Goal: Communication & Community: Participate in discussion

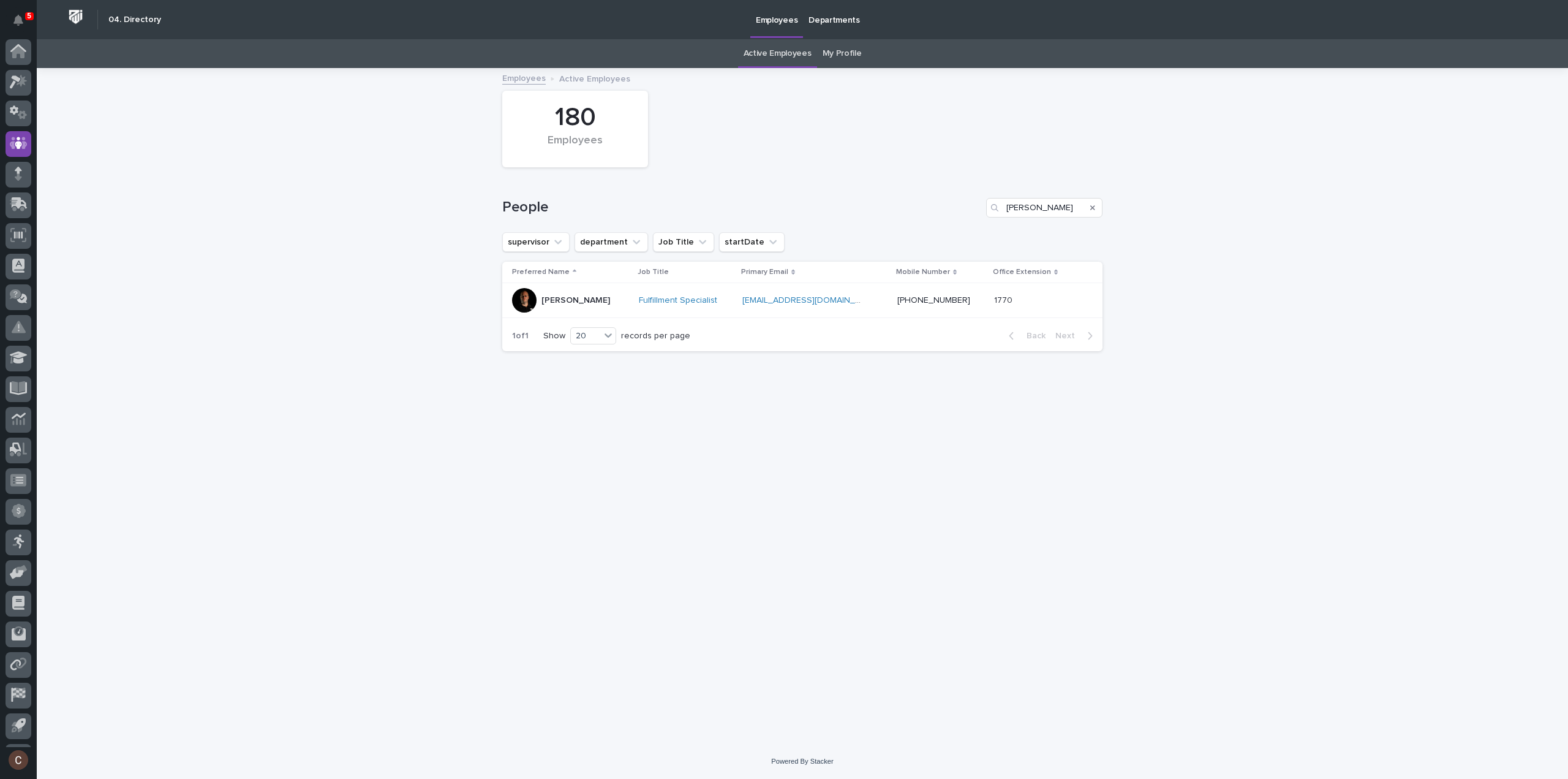
scroll to position [27, 0]
drag, startPoint x: 1050, startPoint y: 205, endPoint x: 689, endPoint y: 166, distance: 363.1
click at [762, 182] on div "People mike john" at bounding box center [802, 202] width 600 height 59
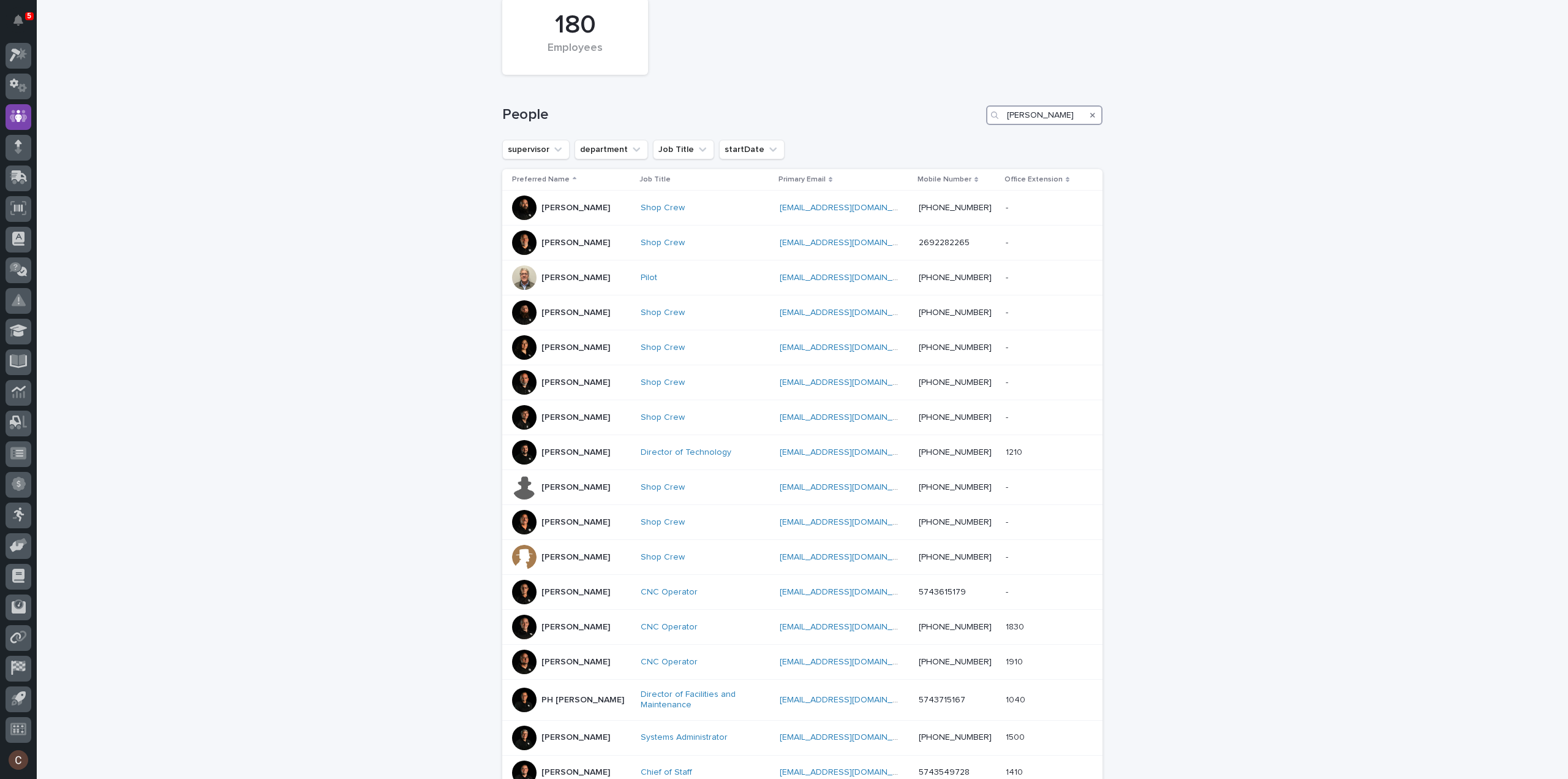
scroll to position [245, 0]
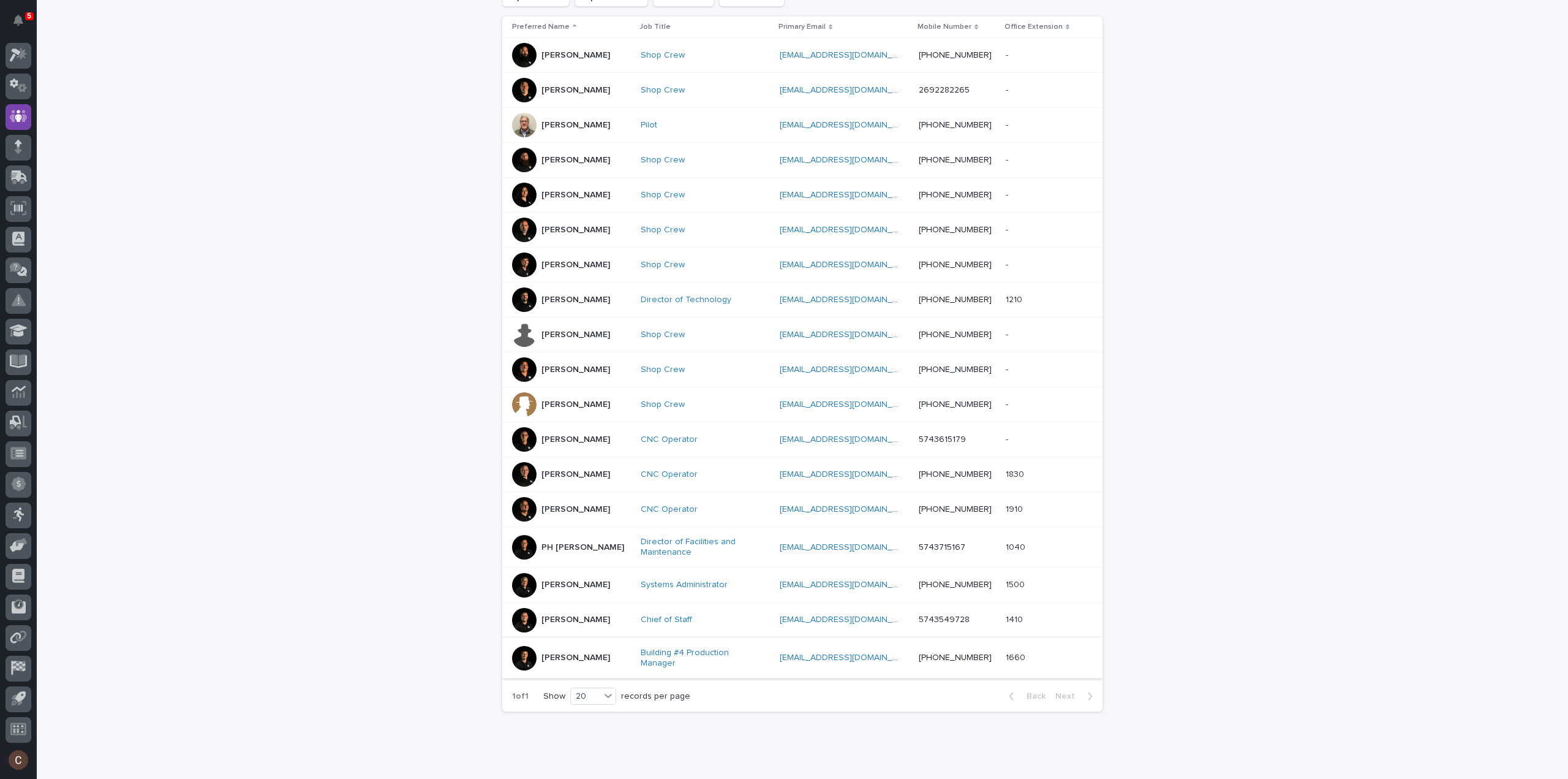
type input "trevor"
click at [602, 650] on div "Trevor Martin" at bounding box center [572, 658] width 119 height 25
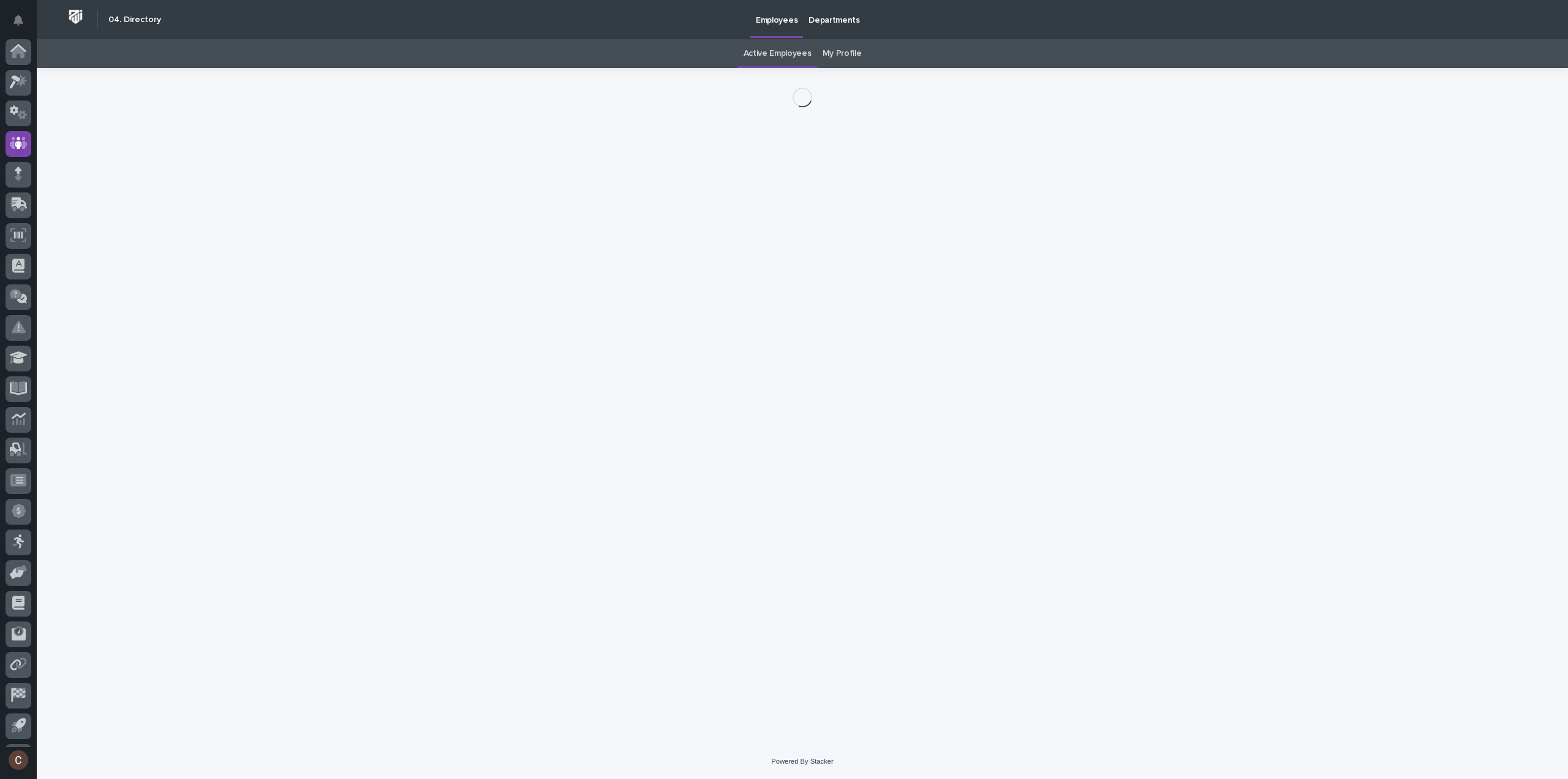
scroll to position [27, 0]
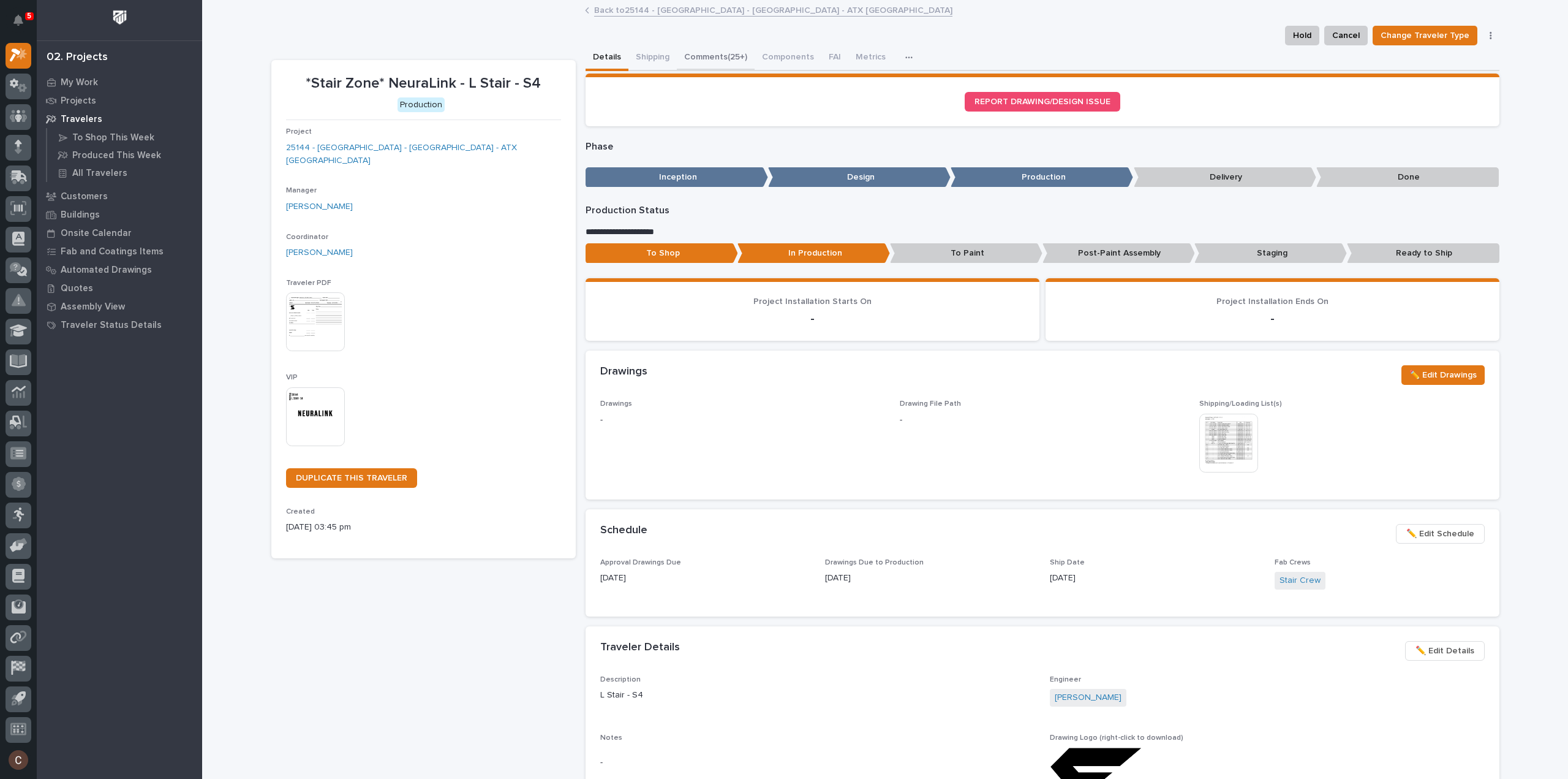
click at [693, 56] on button "Comments (25+)" at bounding box center [716, 58] width 78 height 26
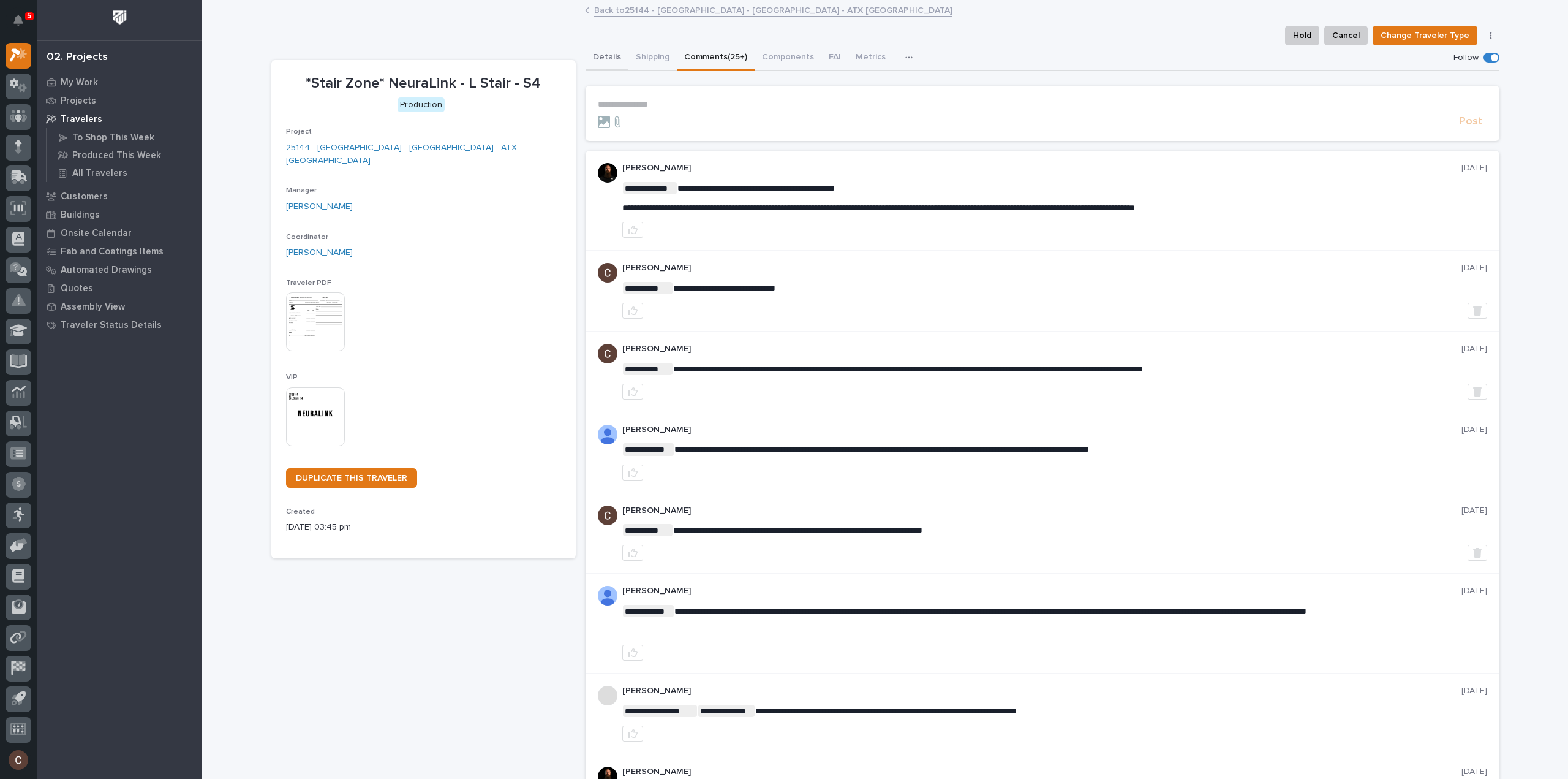
click at [593, 54] on button "Details" at bounding box center [607, 58] width 43 height 26
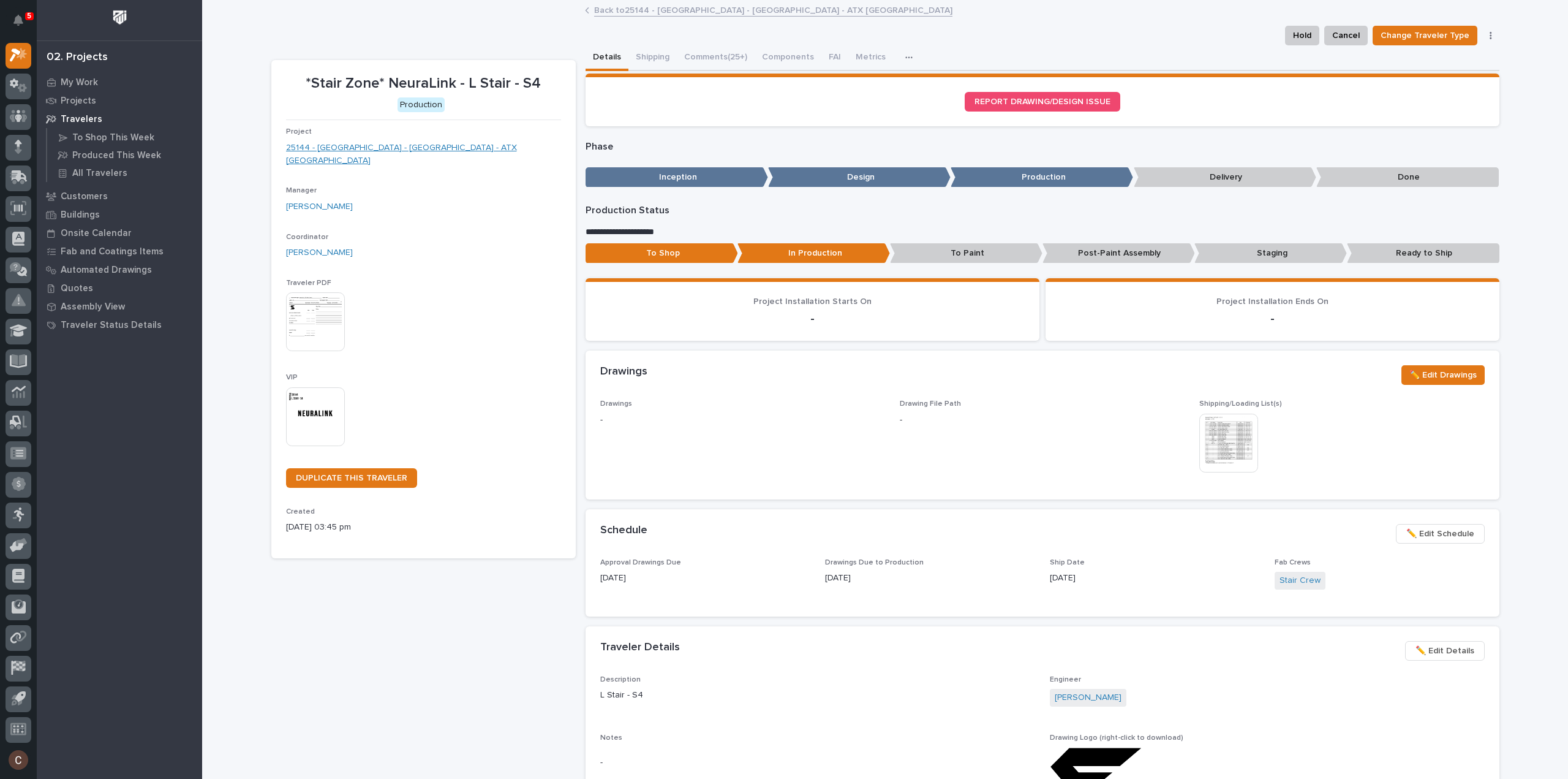
click at [432, 148] on link "25144 - [GEOGRAPHIC_DATA] - [GEOGRAPHIC_DATA] - ATX [GEOGRAPHIC_DATA]" at bounding box center [423, 153] width 275 height 26
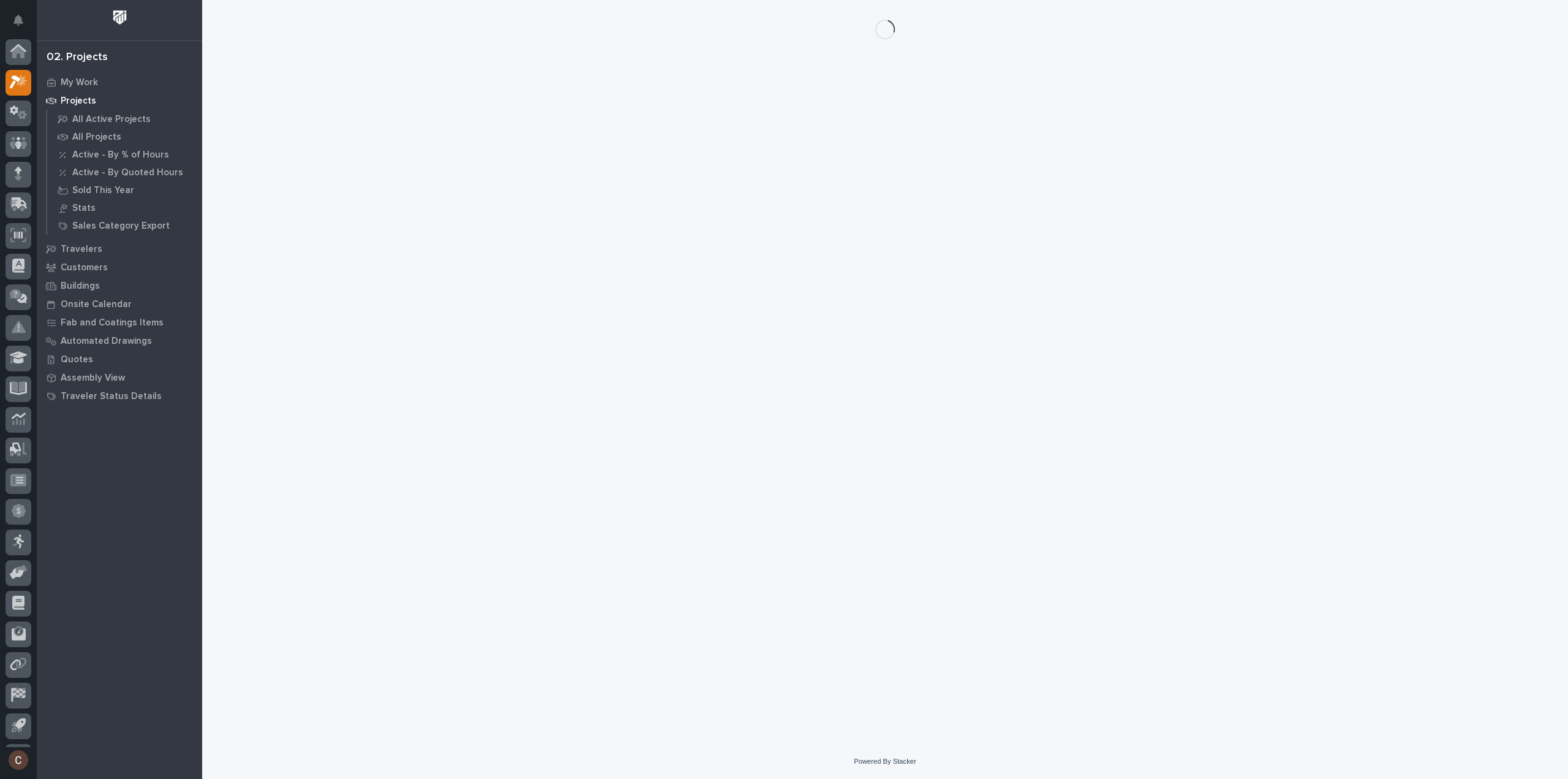
scroll to position [27, 0]
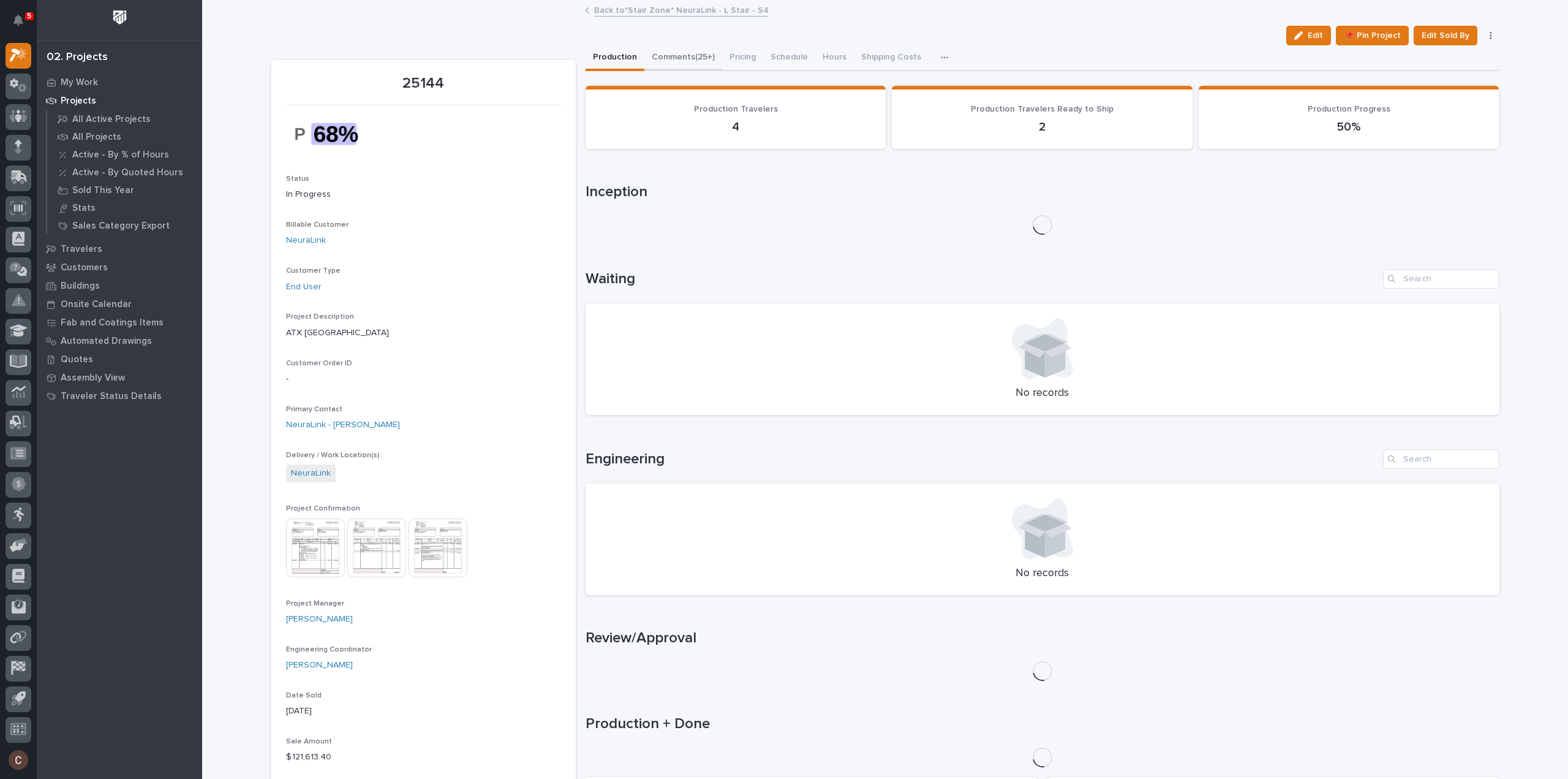
click at [688, 60] on button "Comments (25+)" at bounding box center [683, 58] width 78 height 26
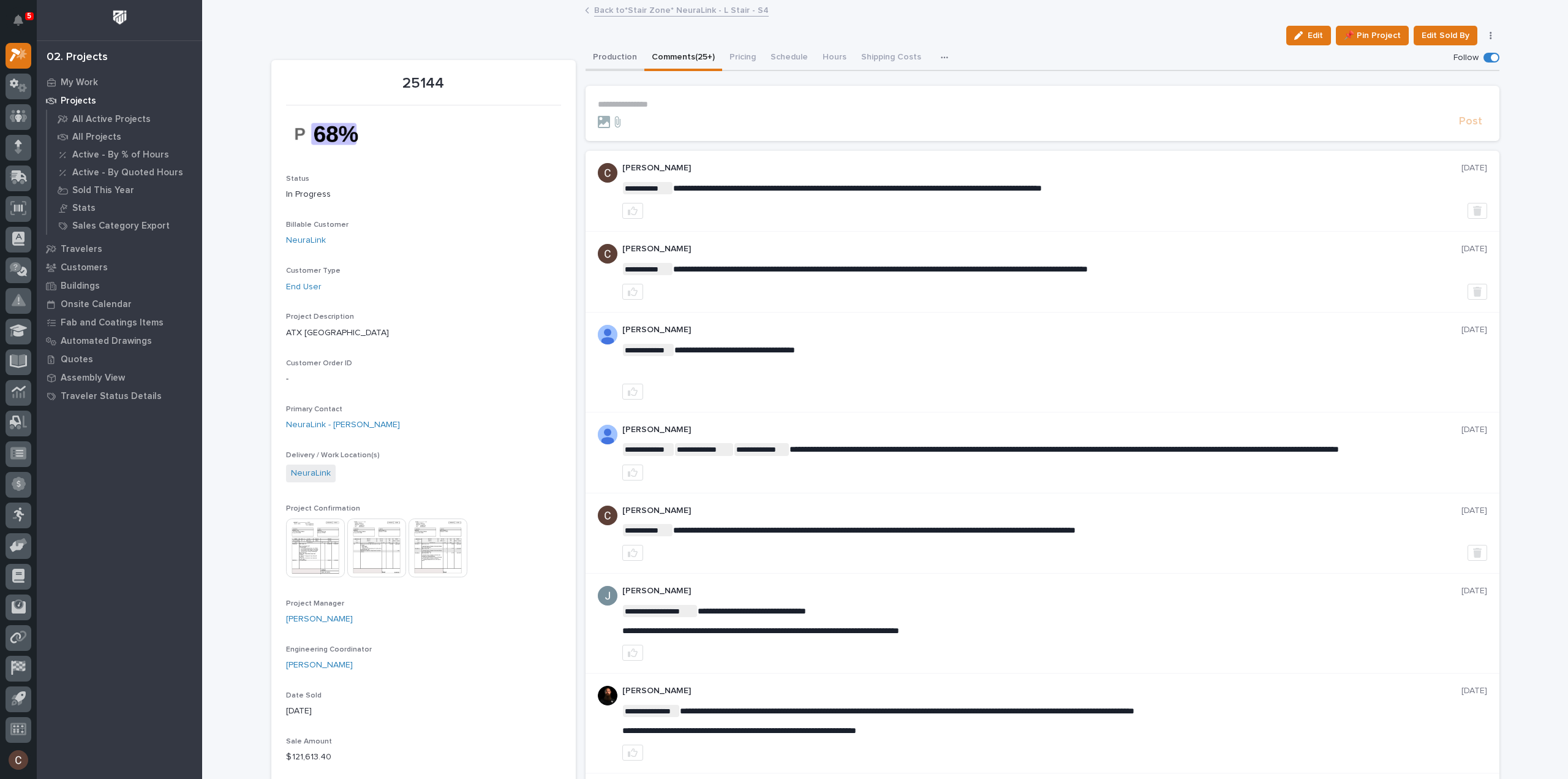
click at [619, 54] on button "Production" at bounding box center [615, 58] width 59 height 26
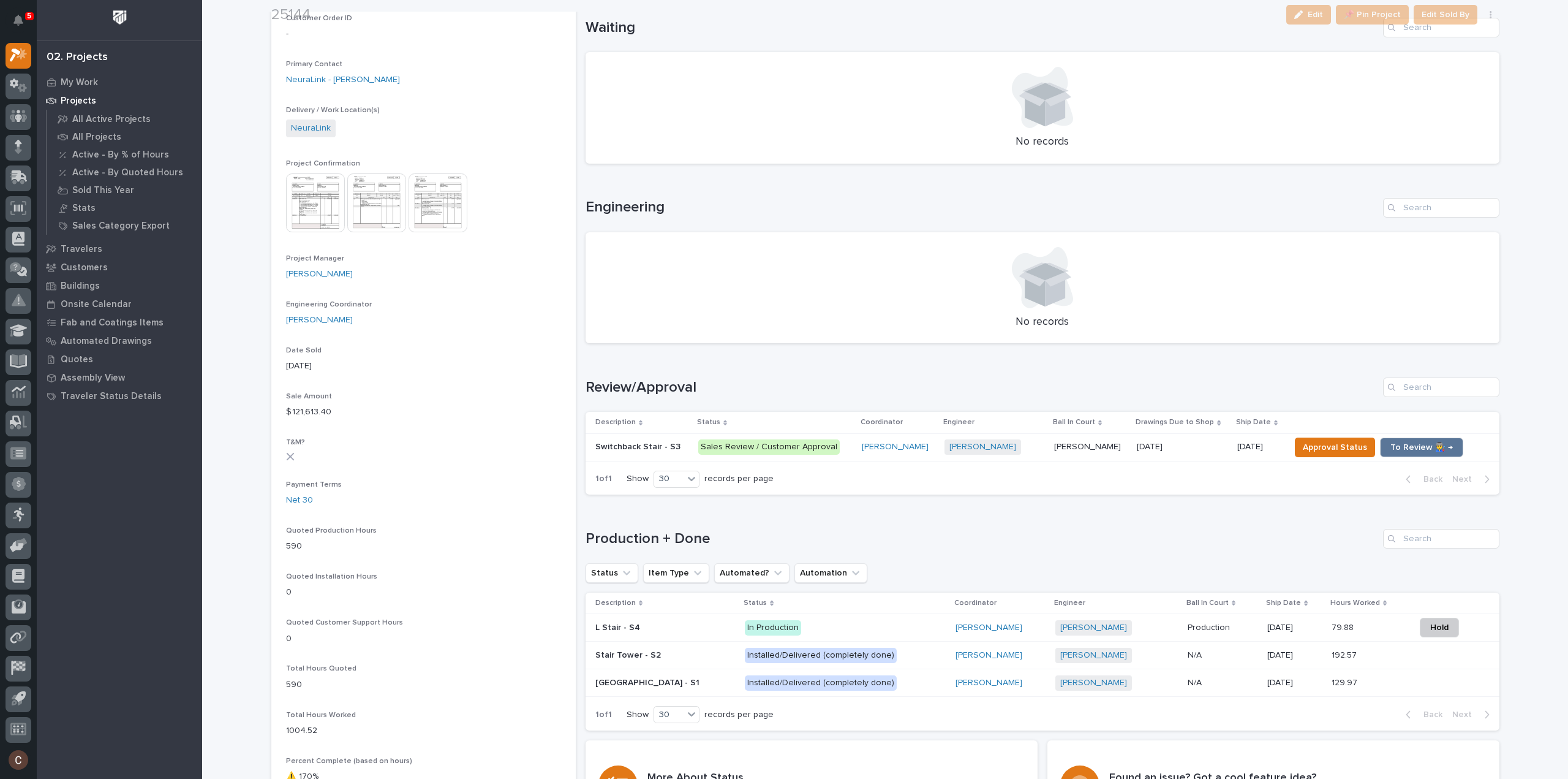
scroll to position [429, 0]
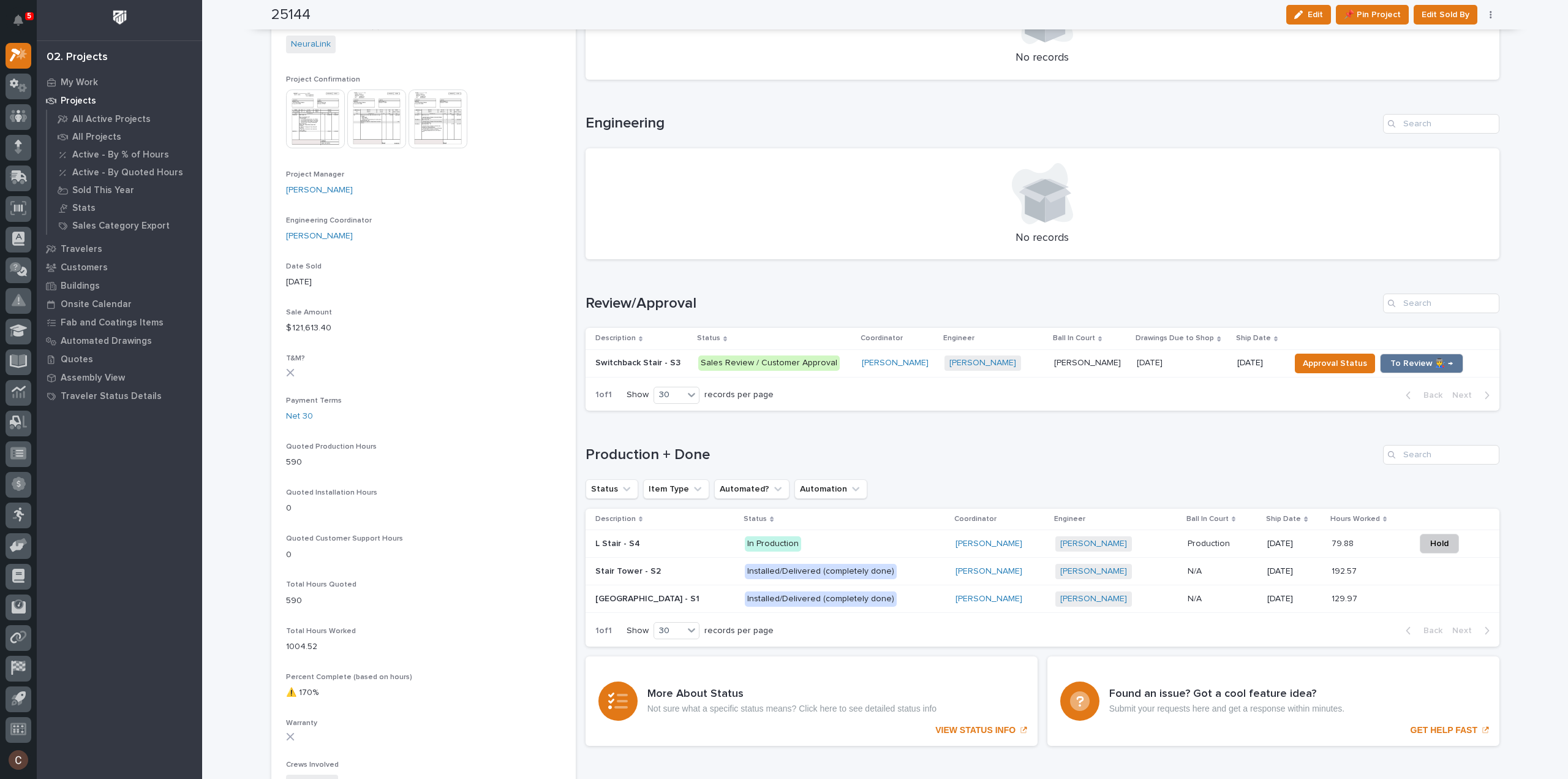
click at [667, 539] on p at bounding box center [666, 544] width 140 height 11
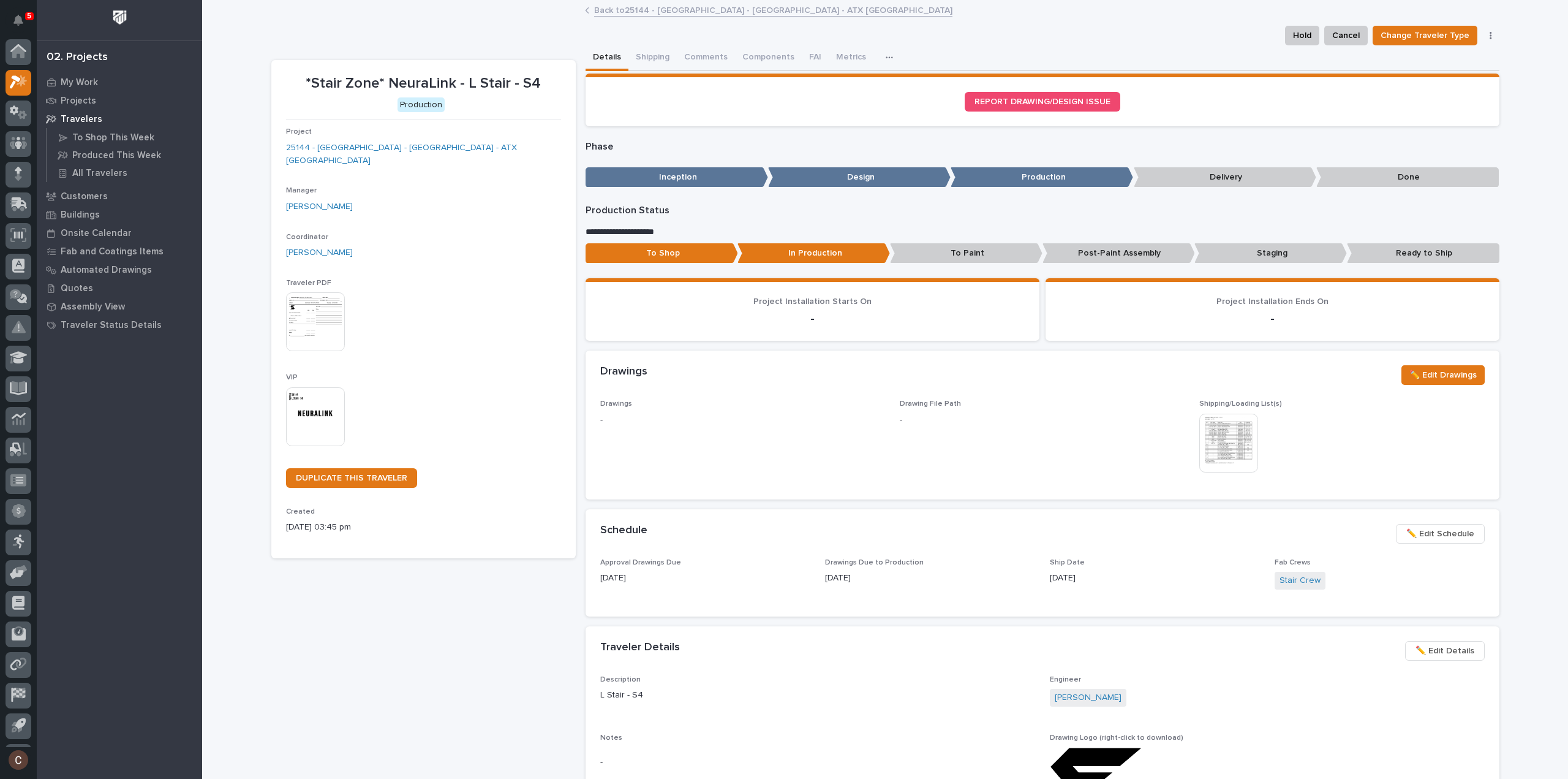
scroll to position [27, 0]
click at [715, 58] on button "Comments (25+)" at bounding box center [716, 58] width 78 height 26
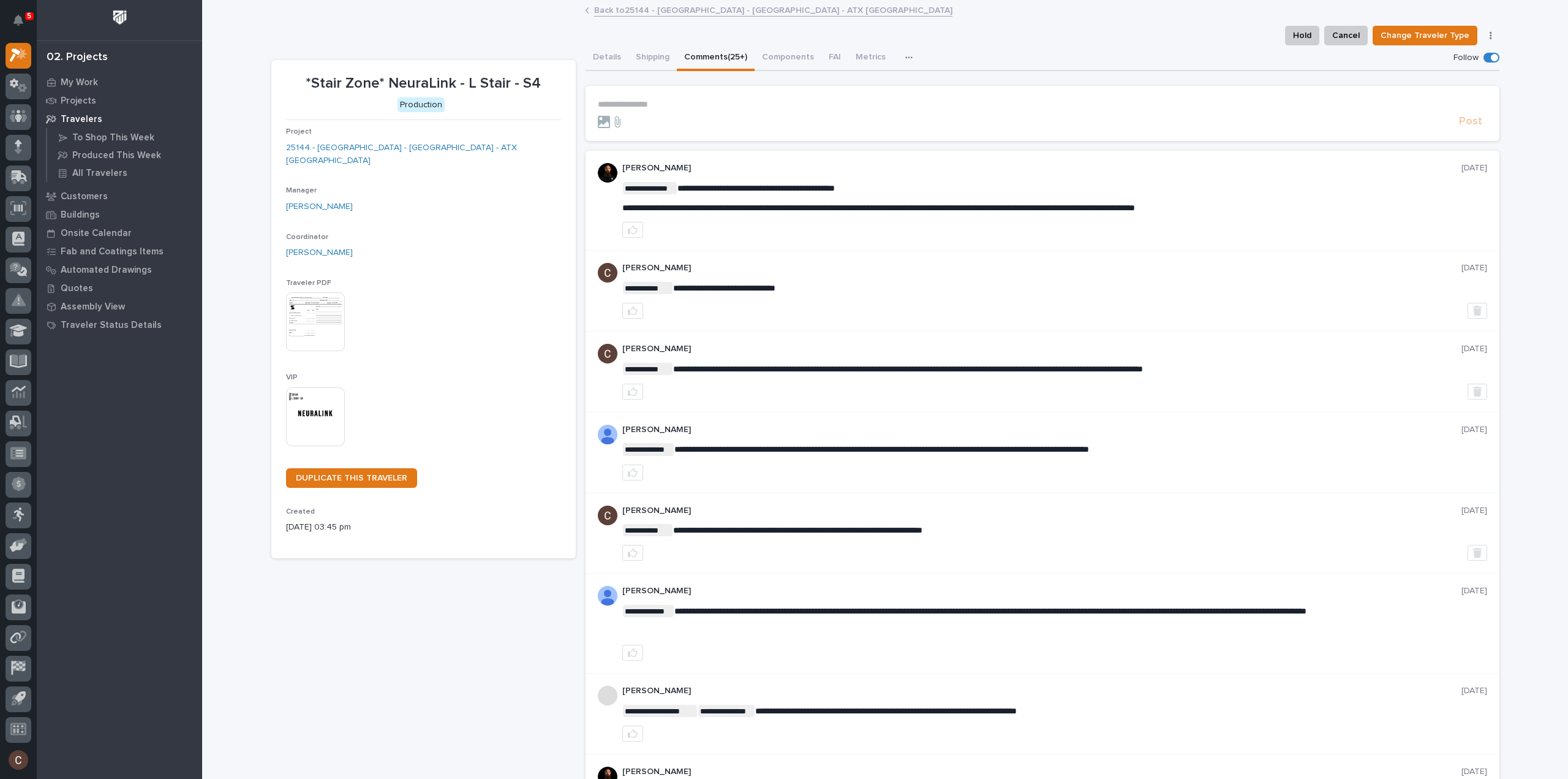
click at [660, 102] on p "**********" at bounding box center [1043, 104] width 890 height 11
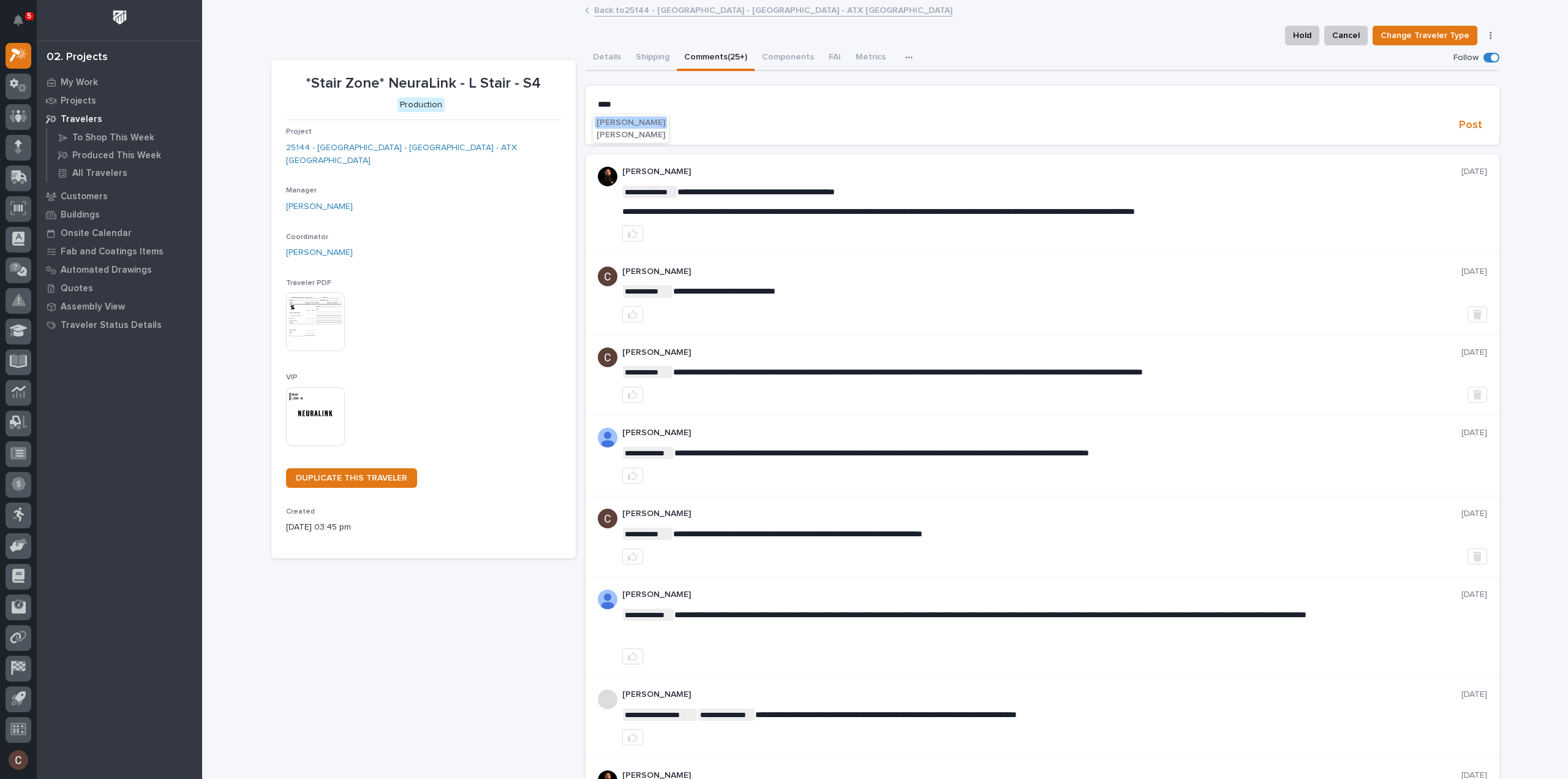
click at [629, 120] on span "Adam Yutzy" at bounding box center [631, 122] width 68 height 8
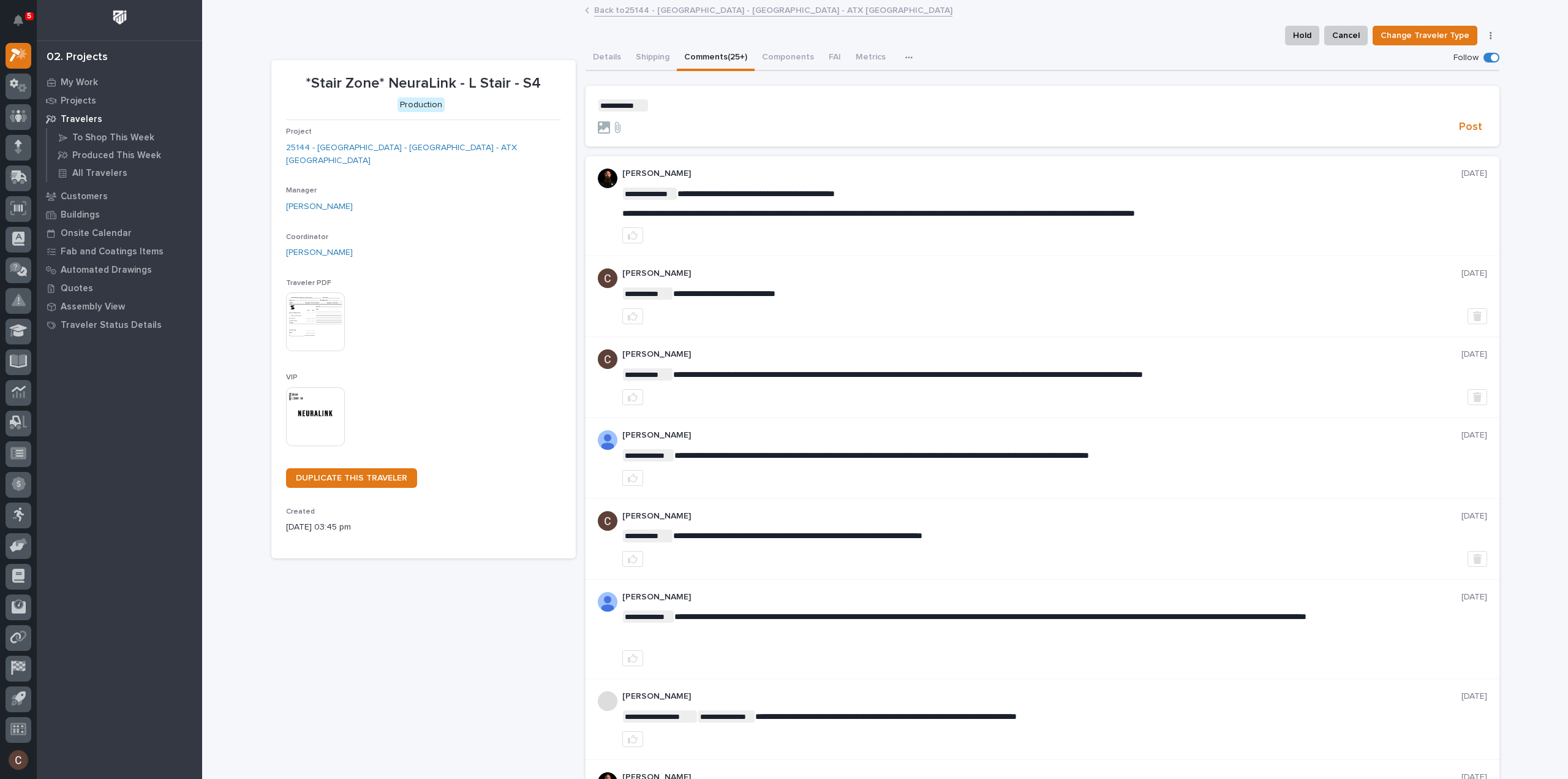
click at [673, 102] on p "**********" at bounding box center [1043, 105] width 890 height 12
click at [679, 140] on button "Trevor Martin" at bounding box center [684, 135] width 73 height 12
click at [742, 104] on p "**********" at bounding box center [1043, 105] width 890 height 12
click at [750, 125] on span "Ken Overmyer" at bounding box center [741, 123] width 68 height 8
click at [789, 112] on form "**********" at bounding box center [1043, 116] width 890 height 35
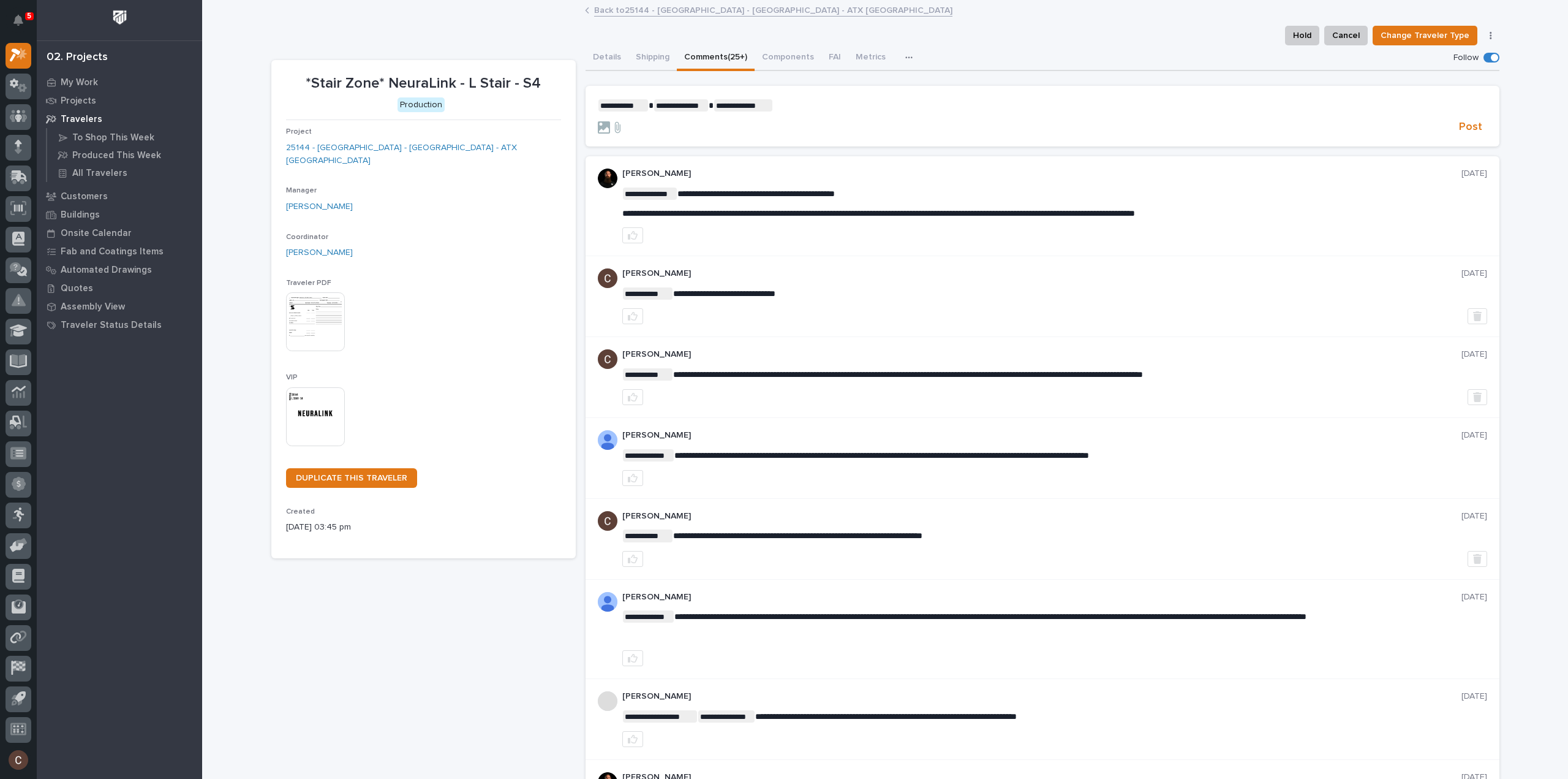
click at [788, 103] on p "**********" at bounding box center [1043, 105] width 890 height 12
click at [957, 106] on p "**********" at bounding box center [1043, 105] width 890 height 12
click at [895, 106] on span "**********" at bounding box center [846, 105] width 145 height 8
click at [1454, 130] on button "Post" at bounding box center [1471, 126] width 33 height 14
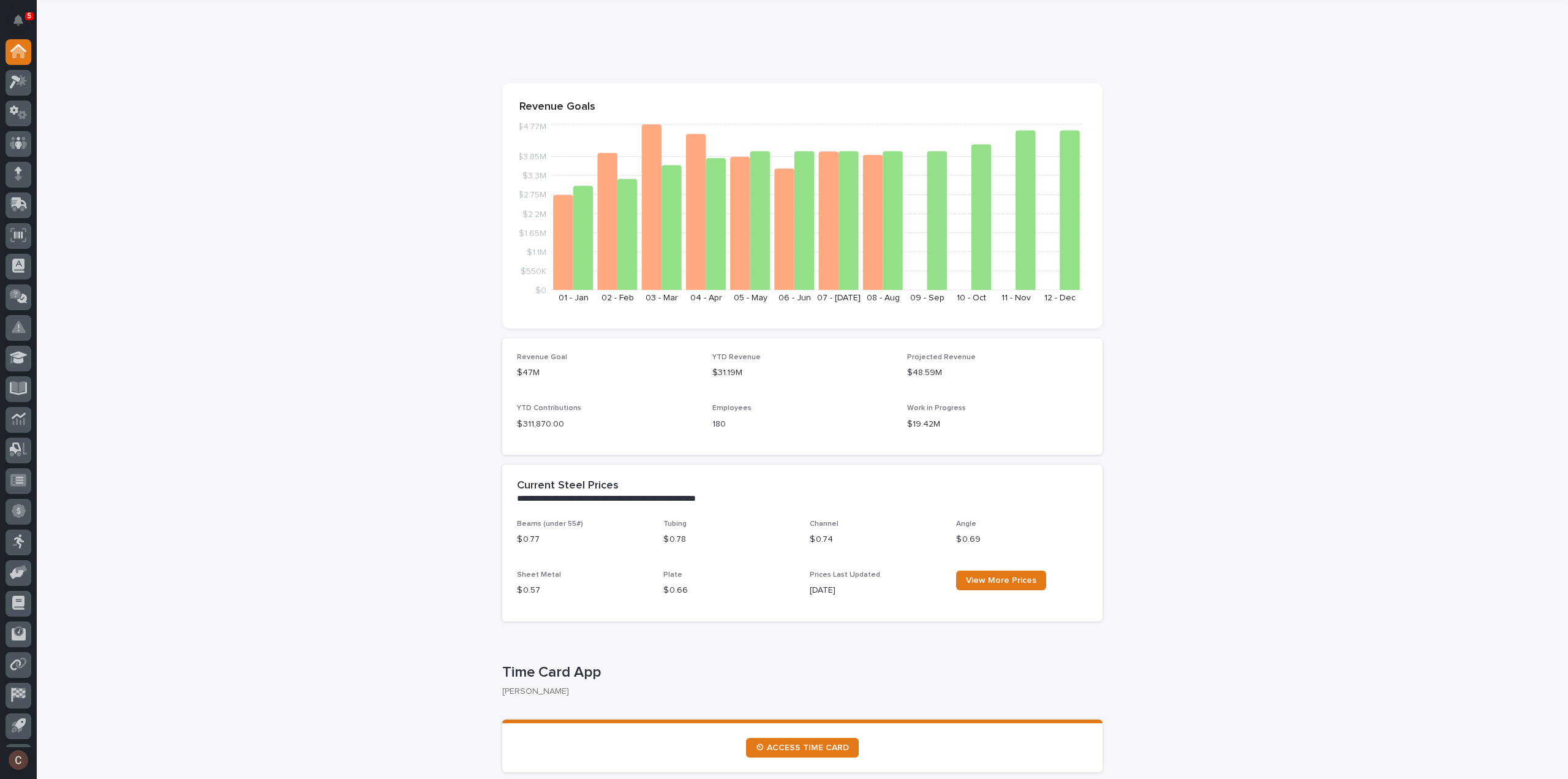
scroll to position [61, 0]
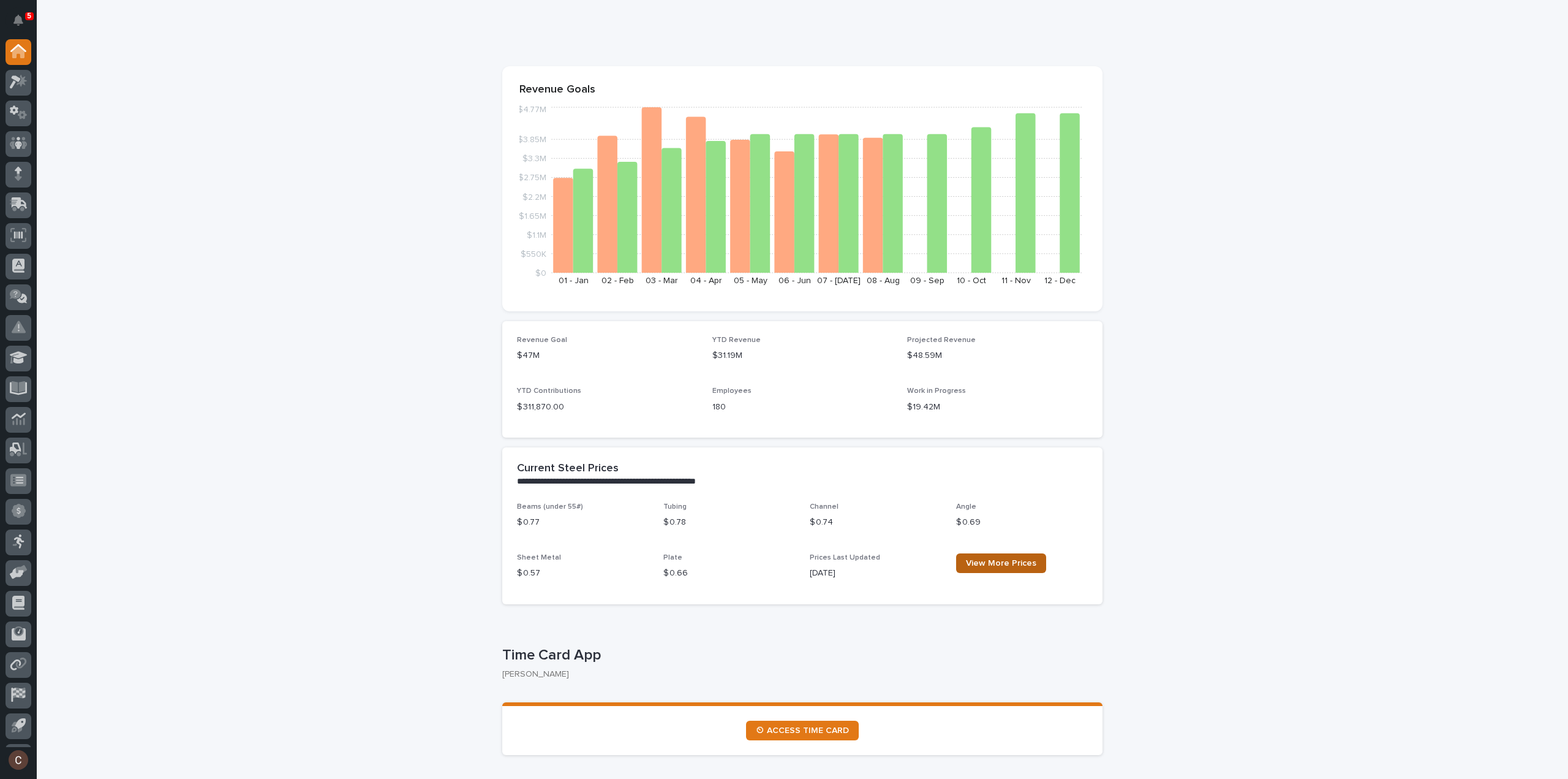
click at [984, 573] on link "View More Prices" at bounding box center [1001, 563] width 90 height 20
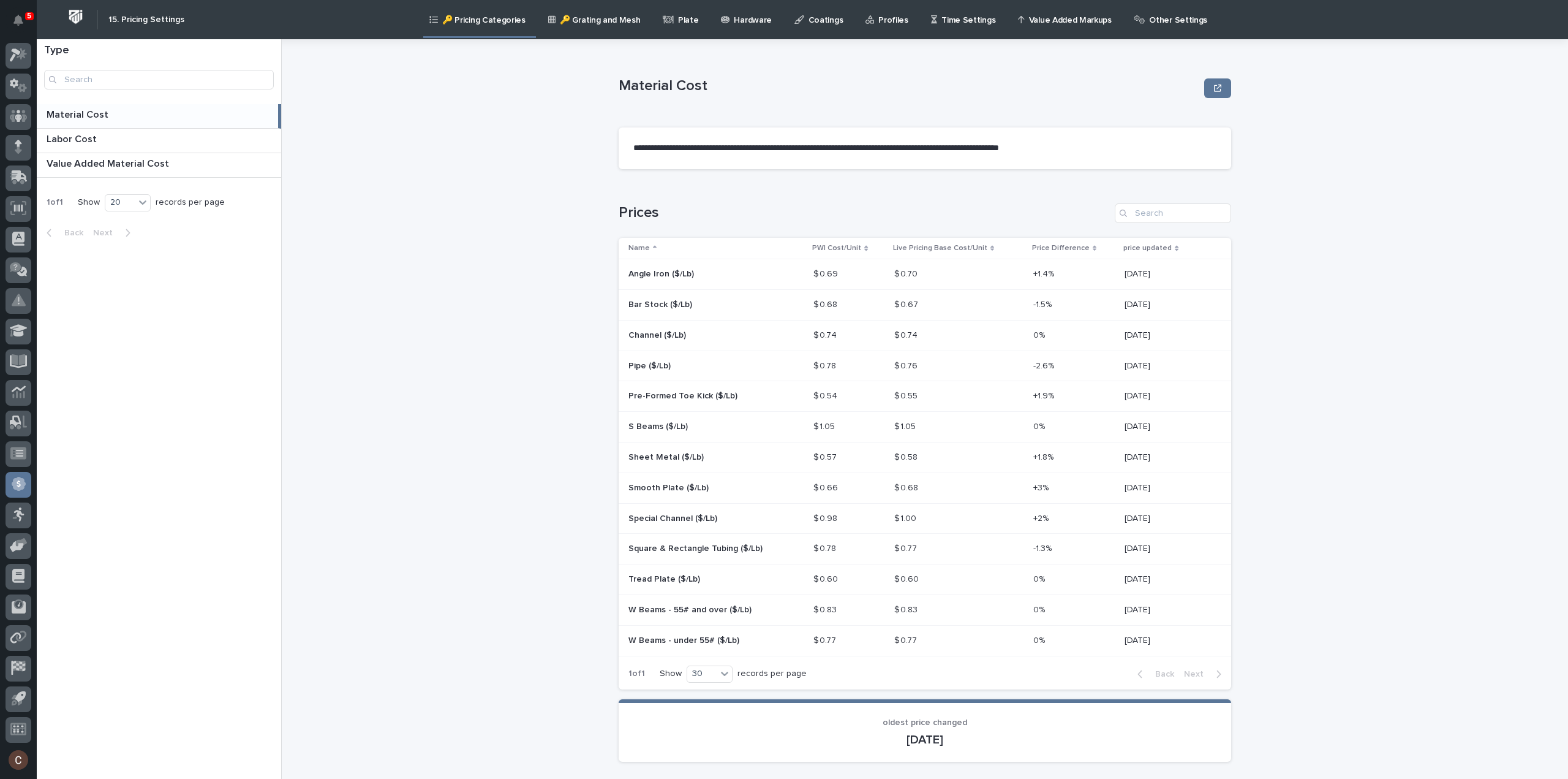
click at [681, 22] on p "Plate" at bounding box center [688, 12] width 20 height 26
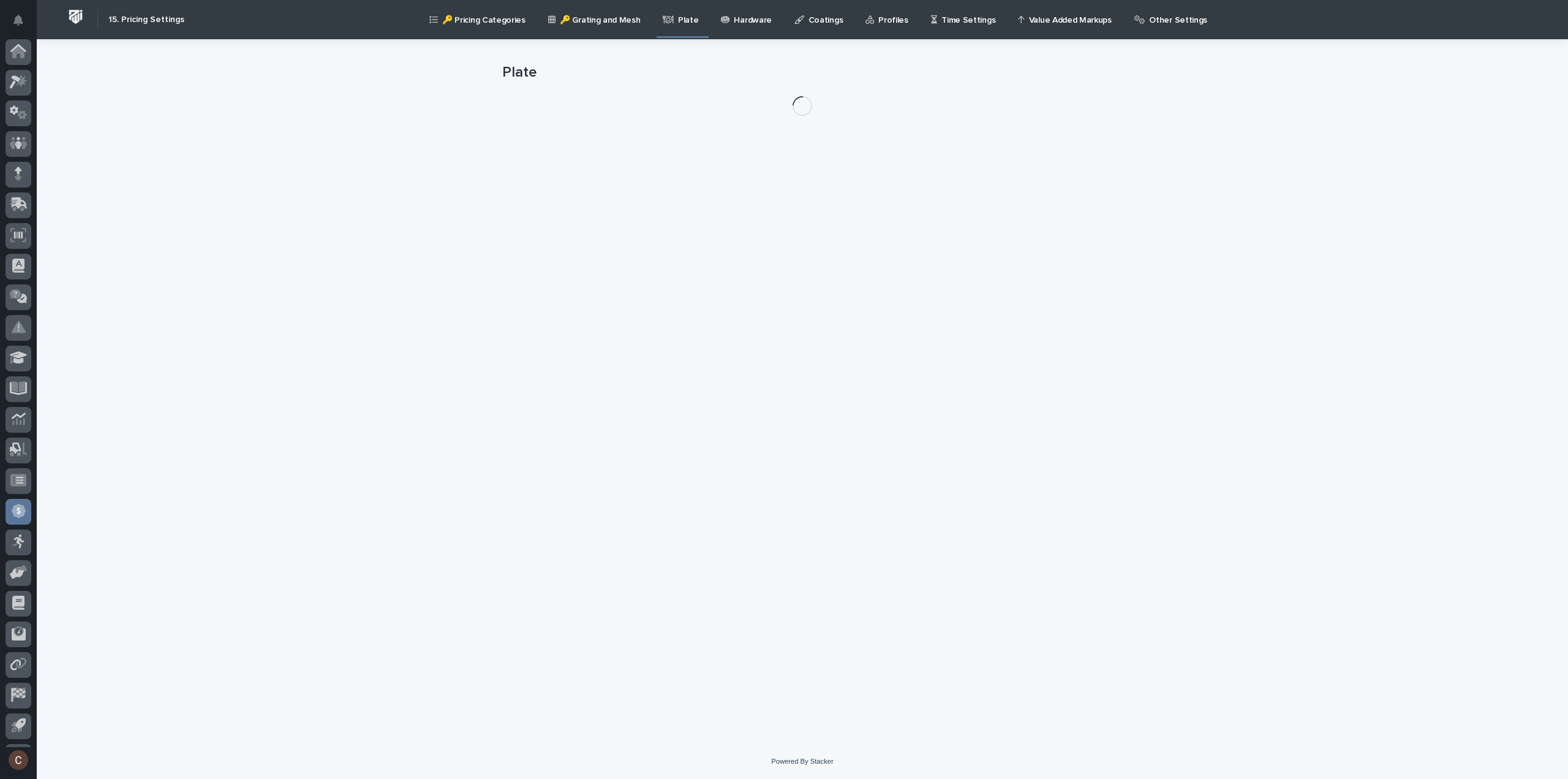
scroll to position [27, 0]
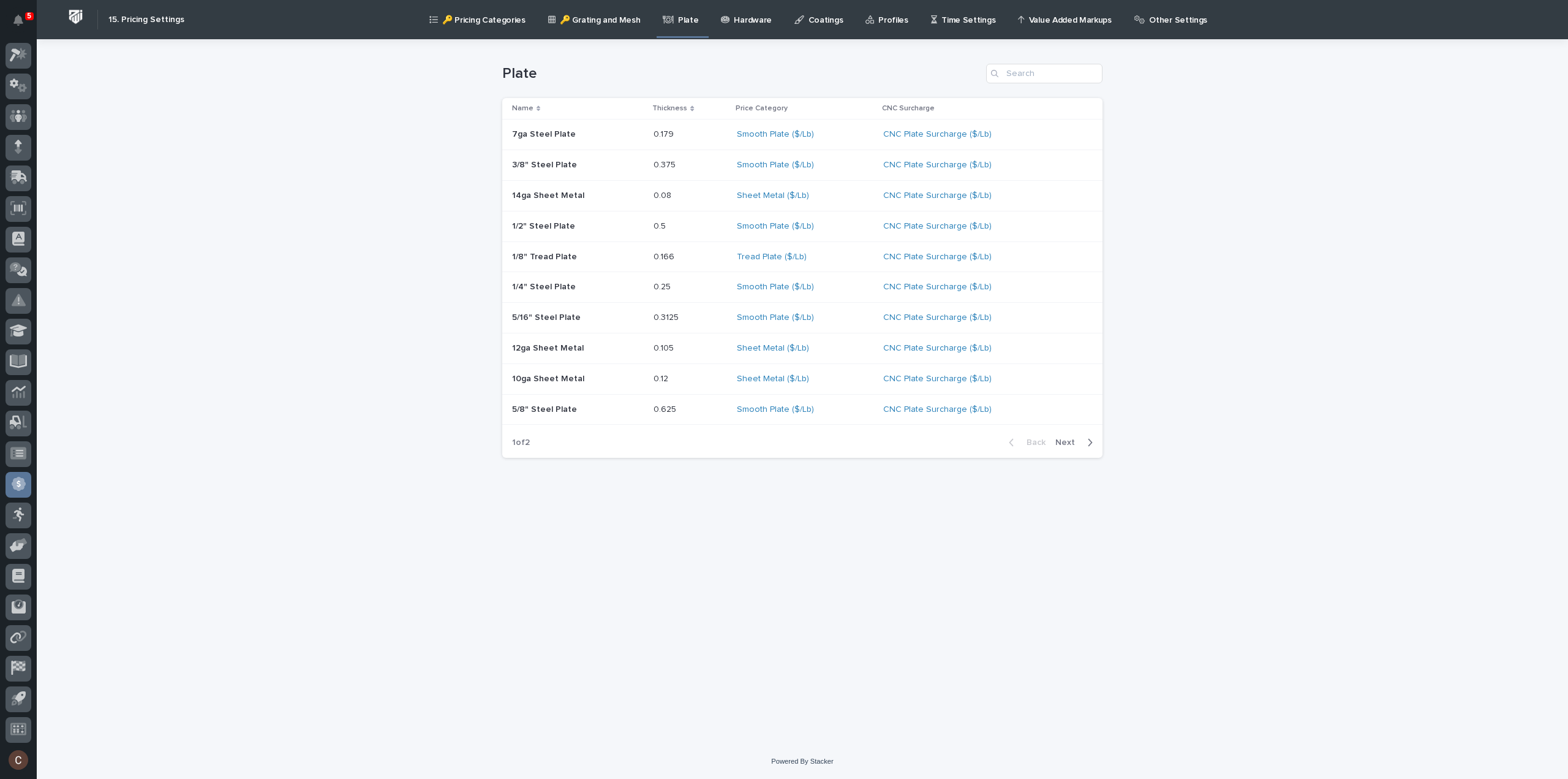
click at [572, 375] on p "10ga Sheet Metal" at bounding box center [550, 378] width 75 height 13
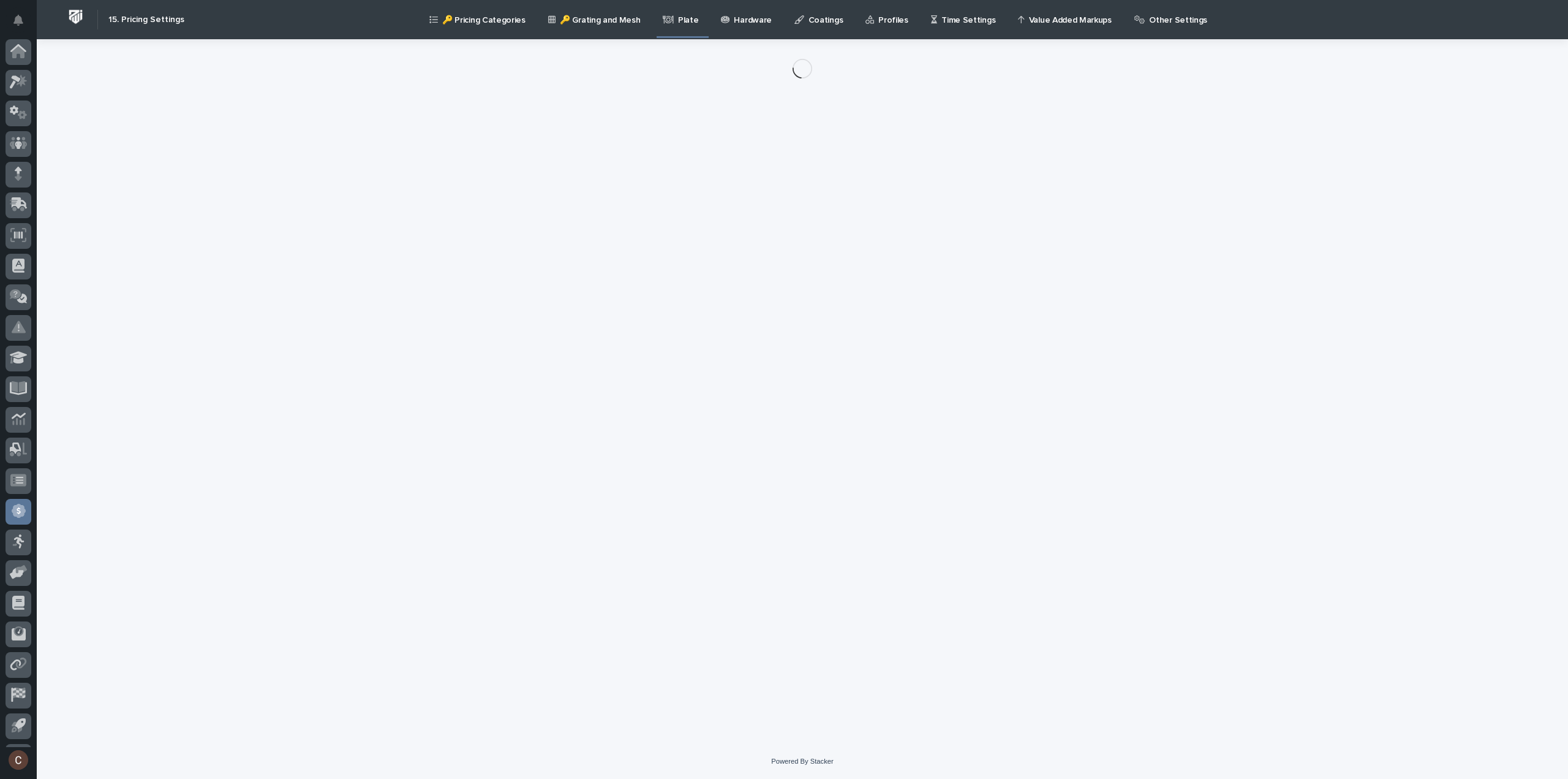
scroll to position [27, 0]
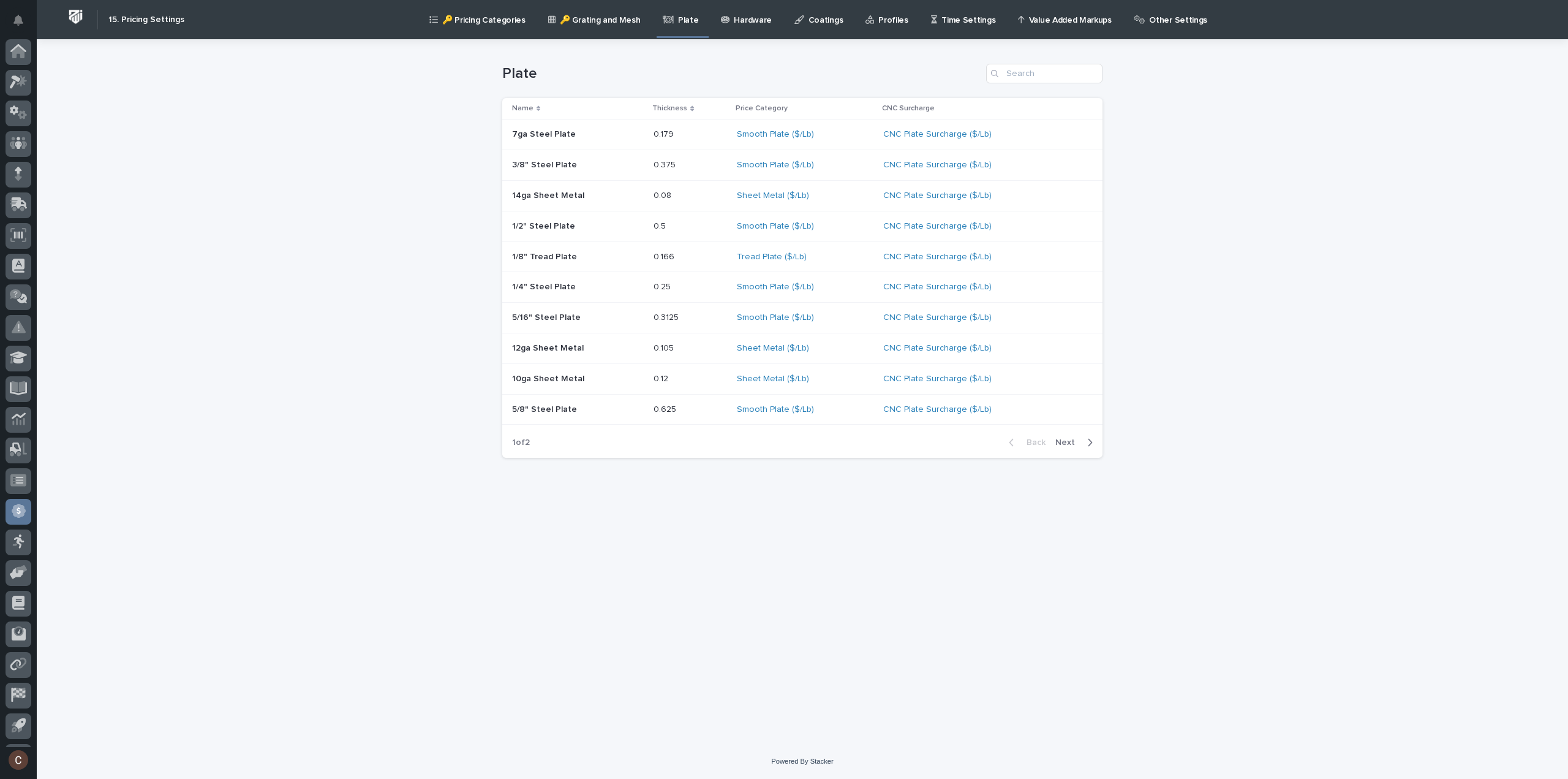
scroll to position [27, 0]
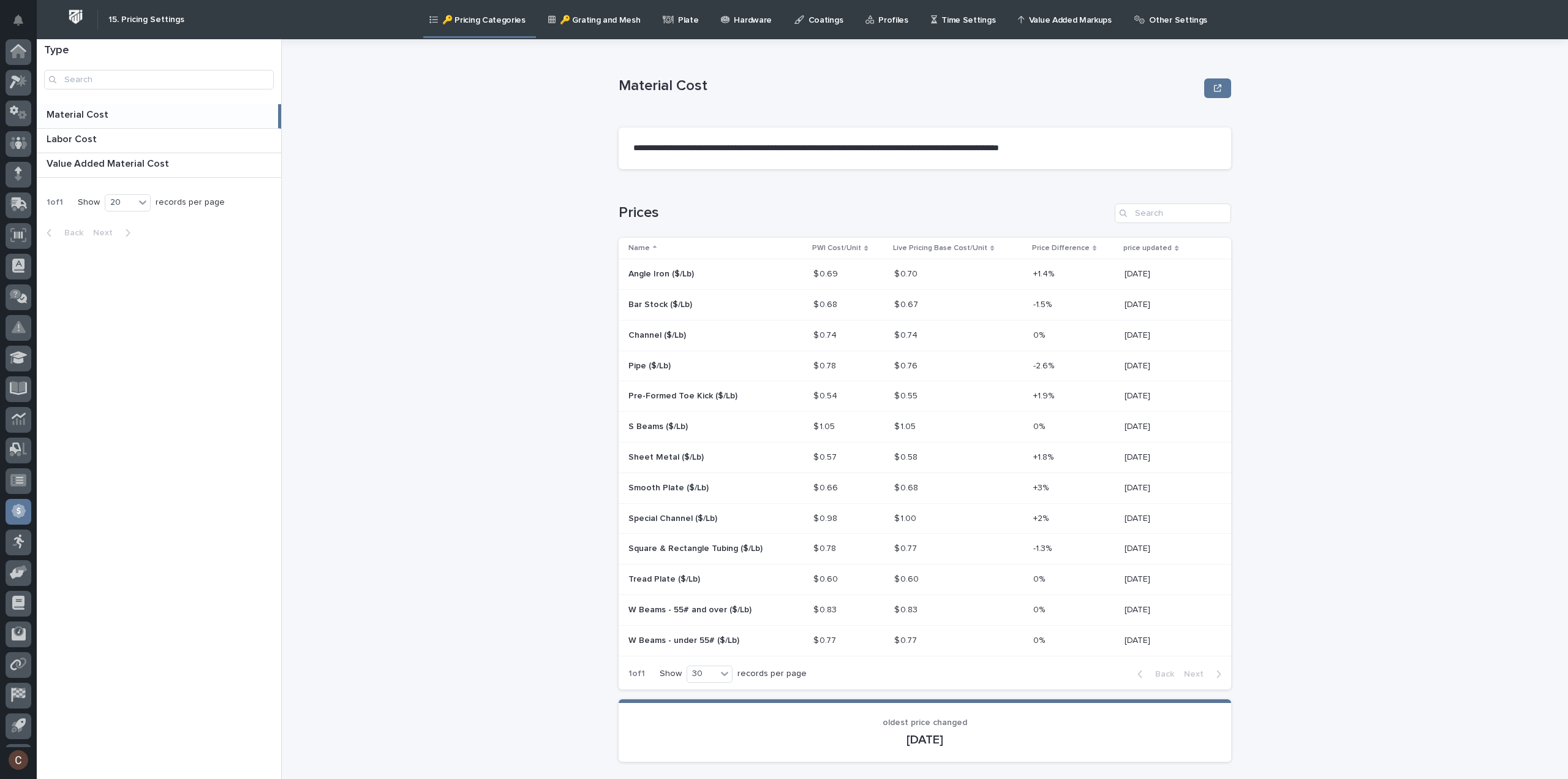
scroll to position [27, 0]
click at [595, 12] on p "🔑 Grating and Mesh" at bounding box center [599, 12] width 80 height 26
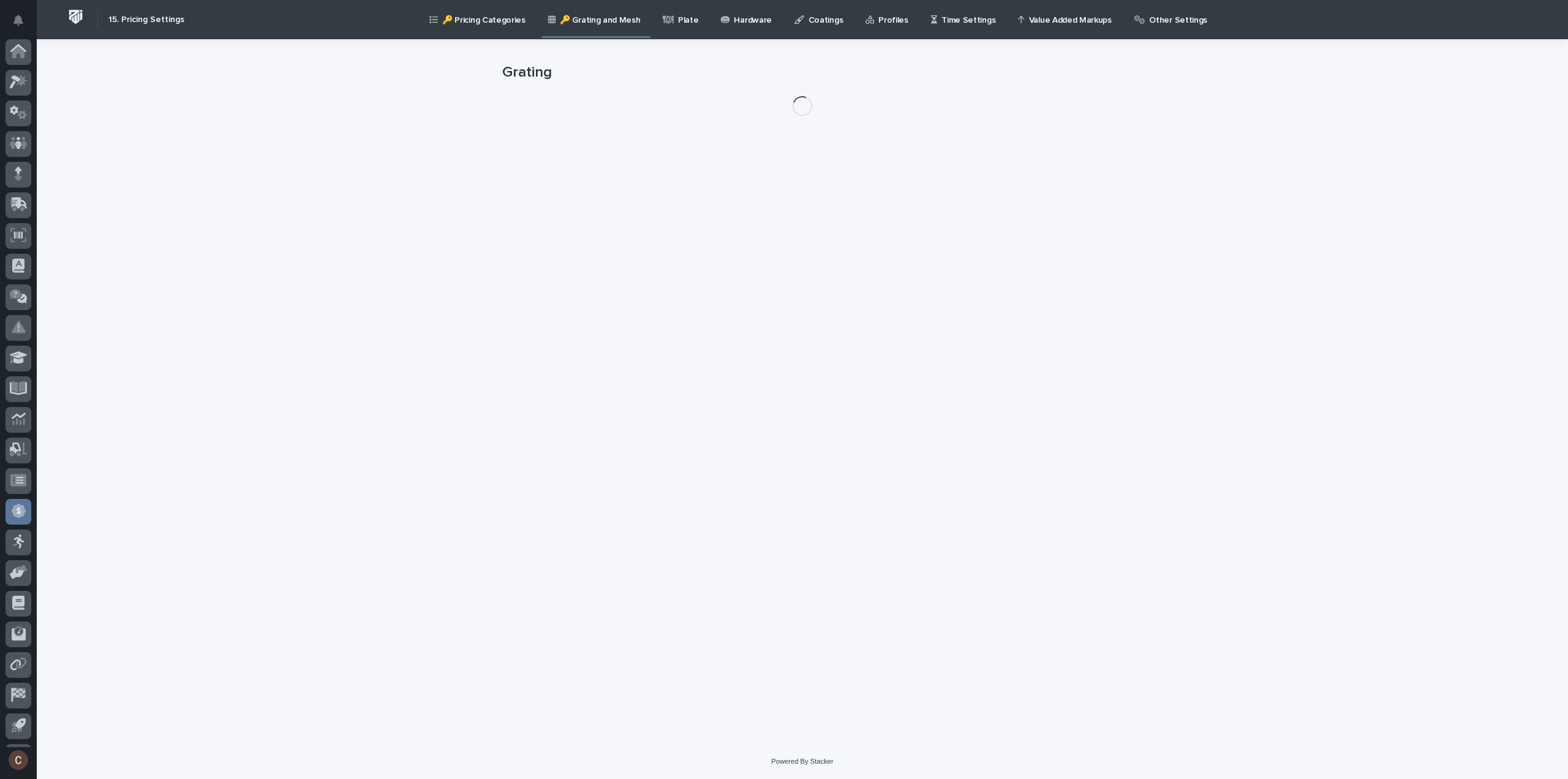
scroll to position [27, 0]
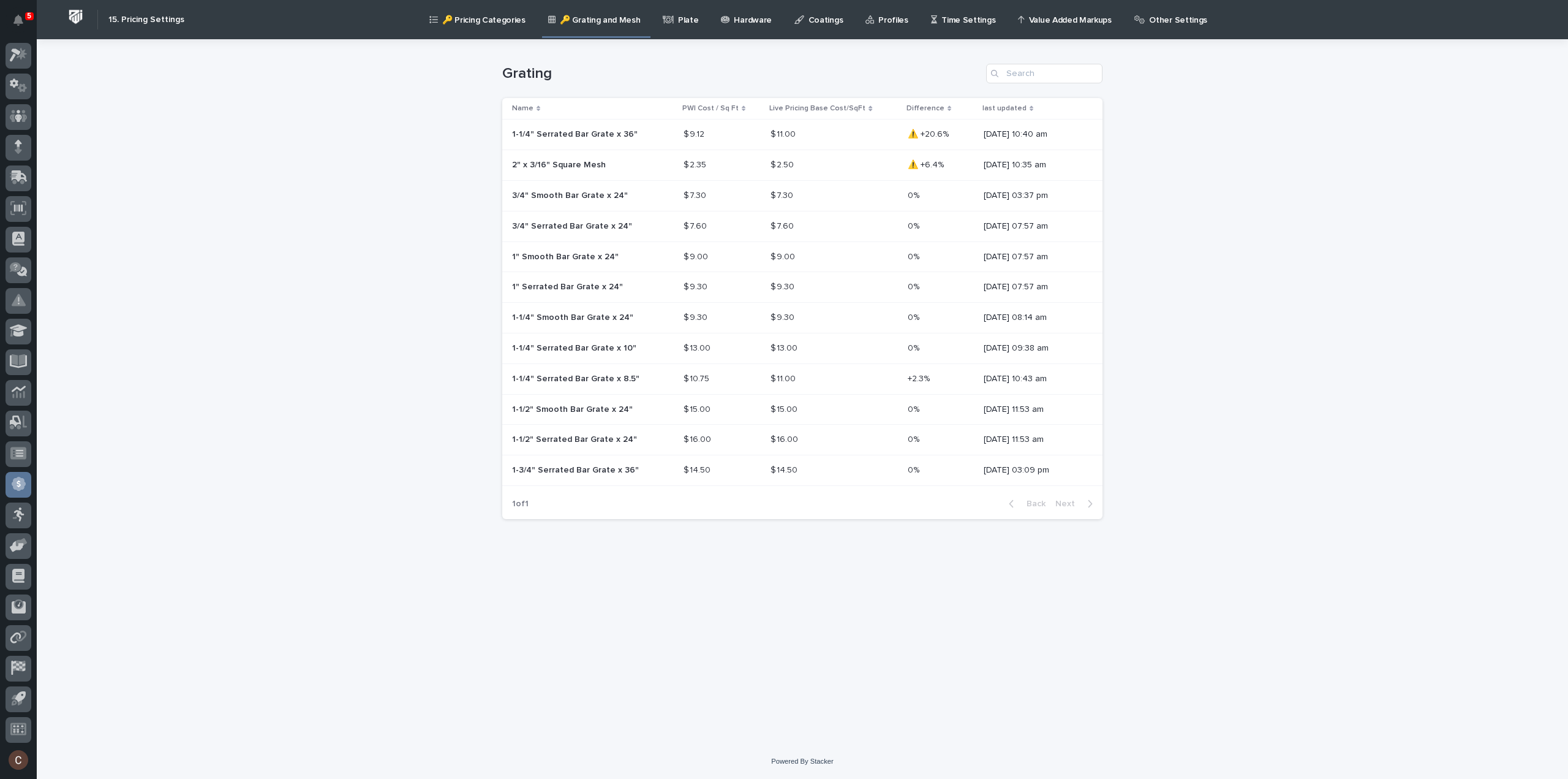
click at [678, 15] on p "Plate" at bounding box center [688, 12] width 20 height 26
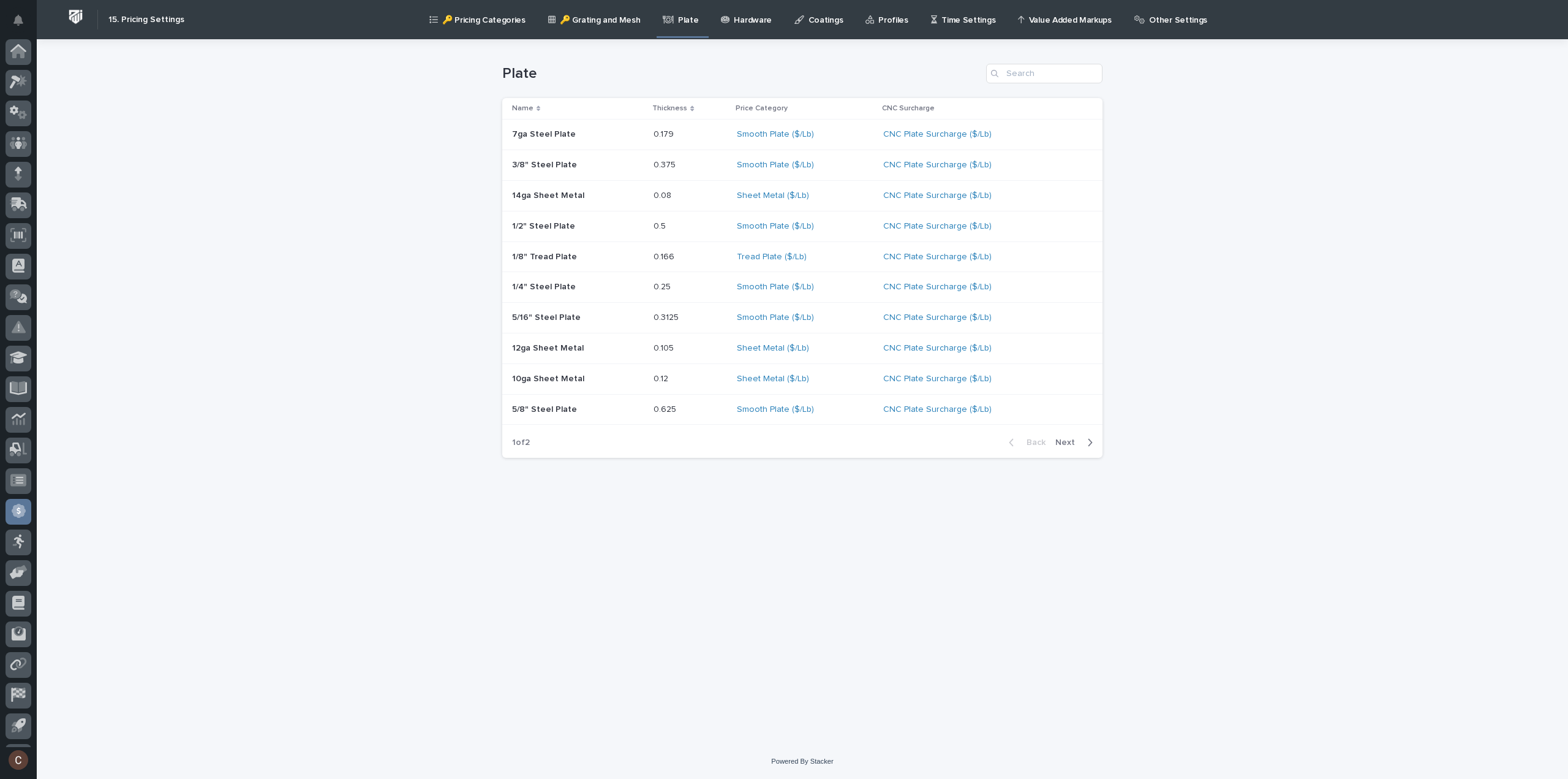
scroll to position [27, 0]
click at [741, 33] on link "Hardware" at bounding box center [749, 19] width 58 height 38
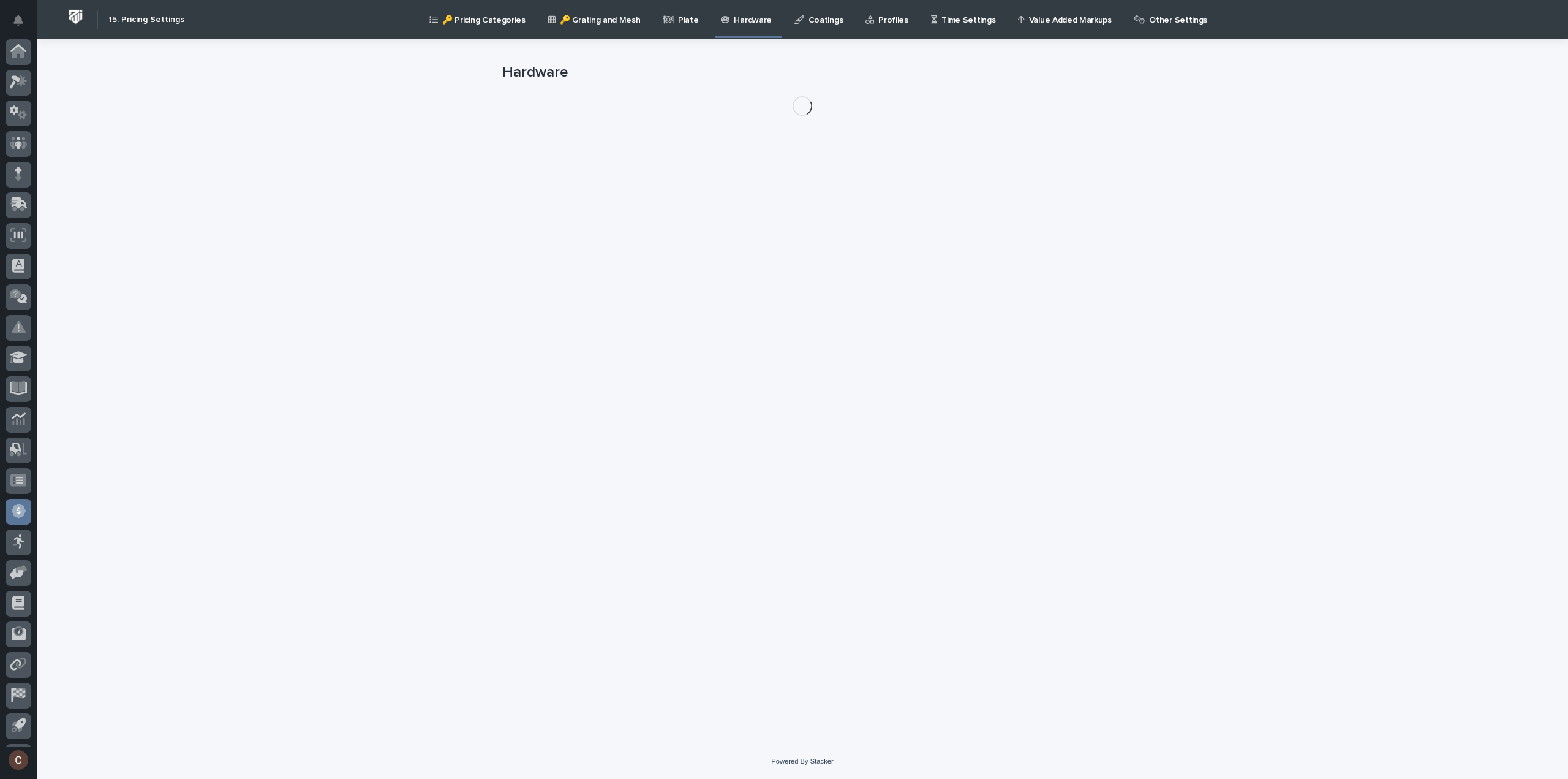
scroll to position [27, 0]
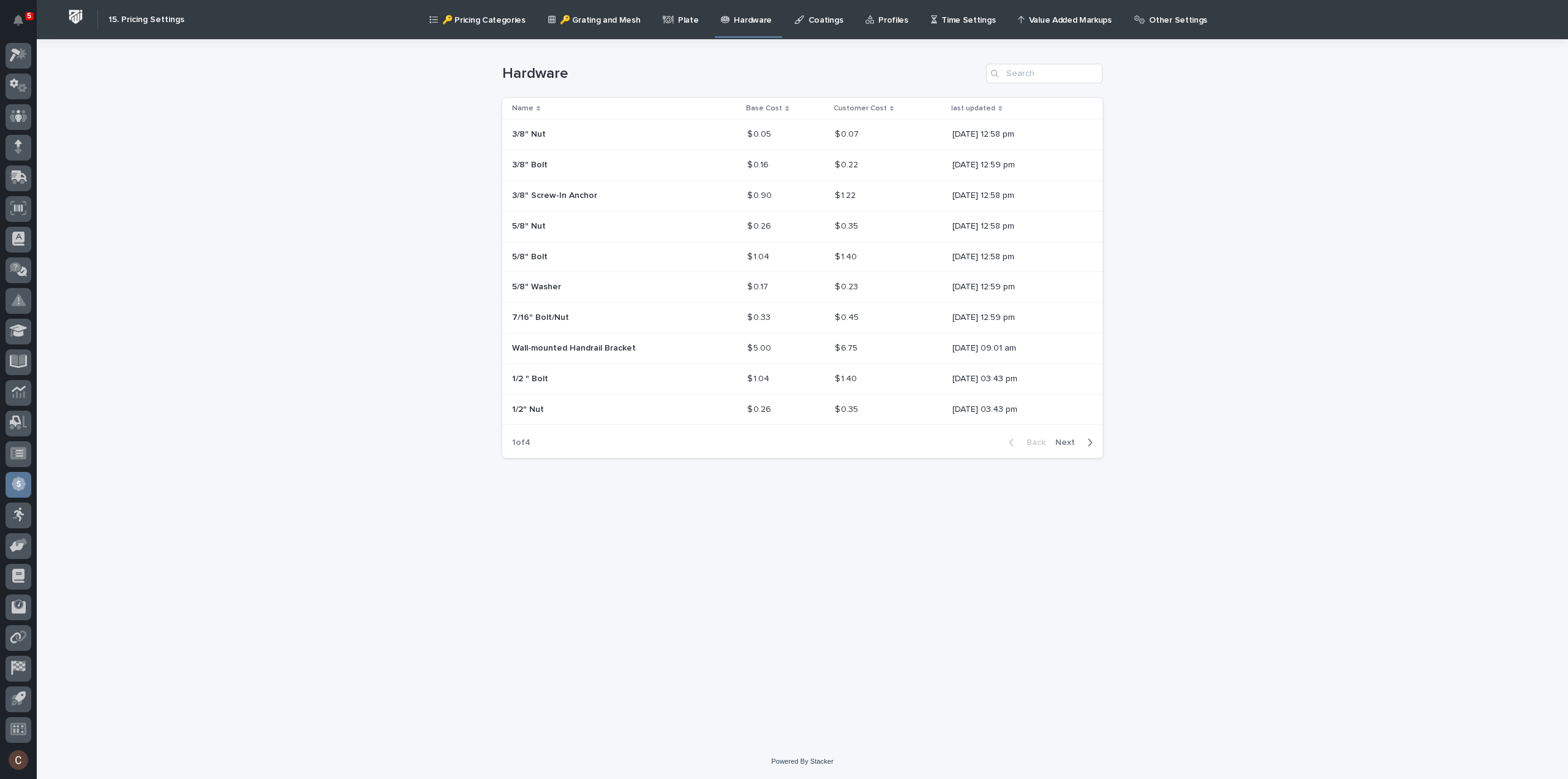
click at [809, 25] on p "Coatings" at bounding box center [826, 12] width 35 height 26
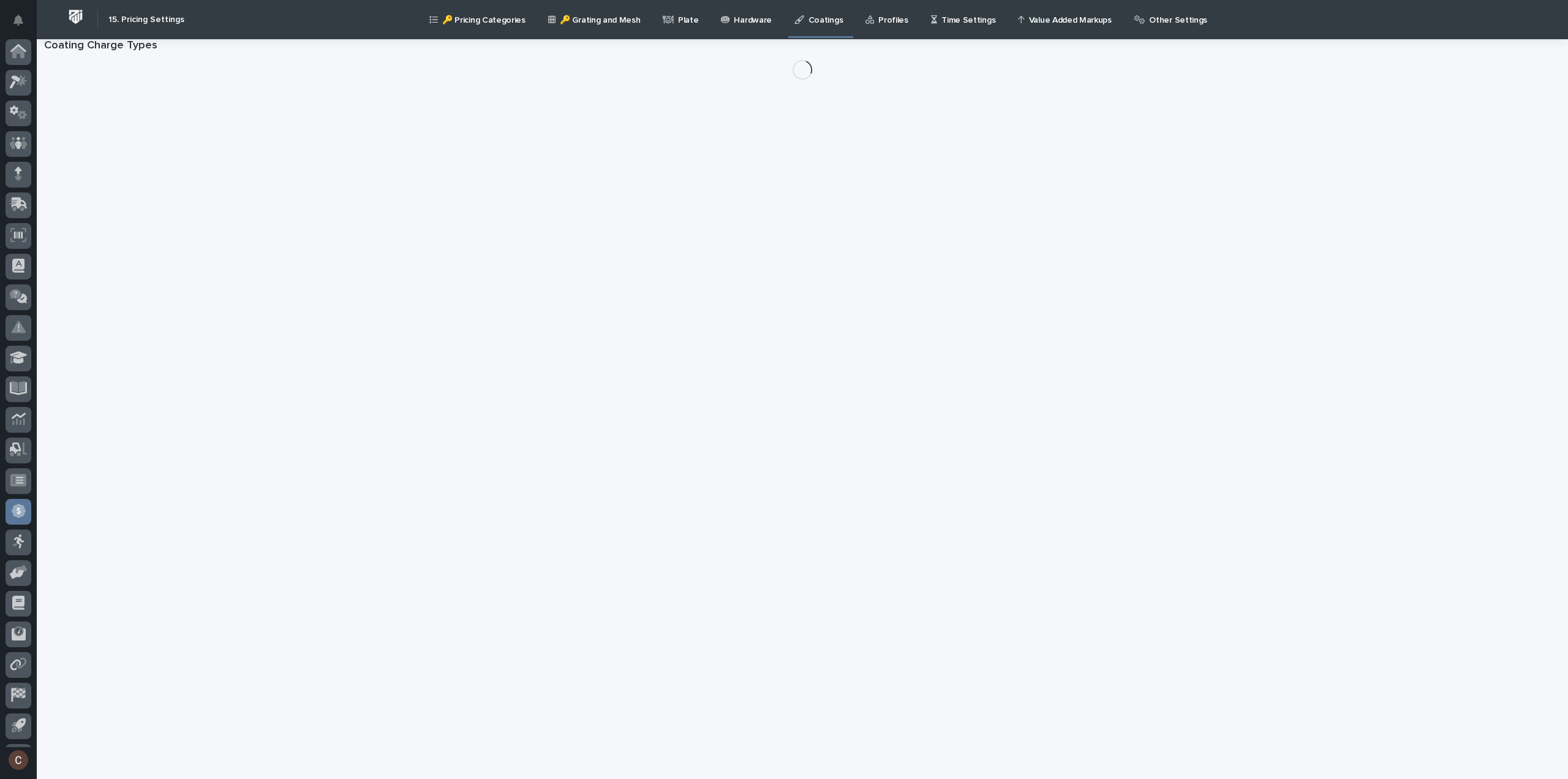
scroll to position [27, 0]
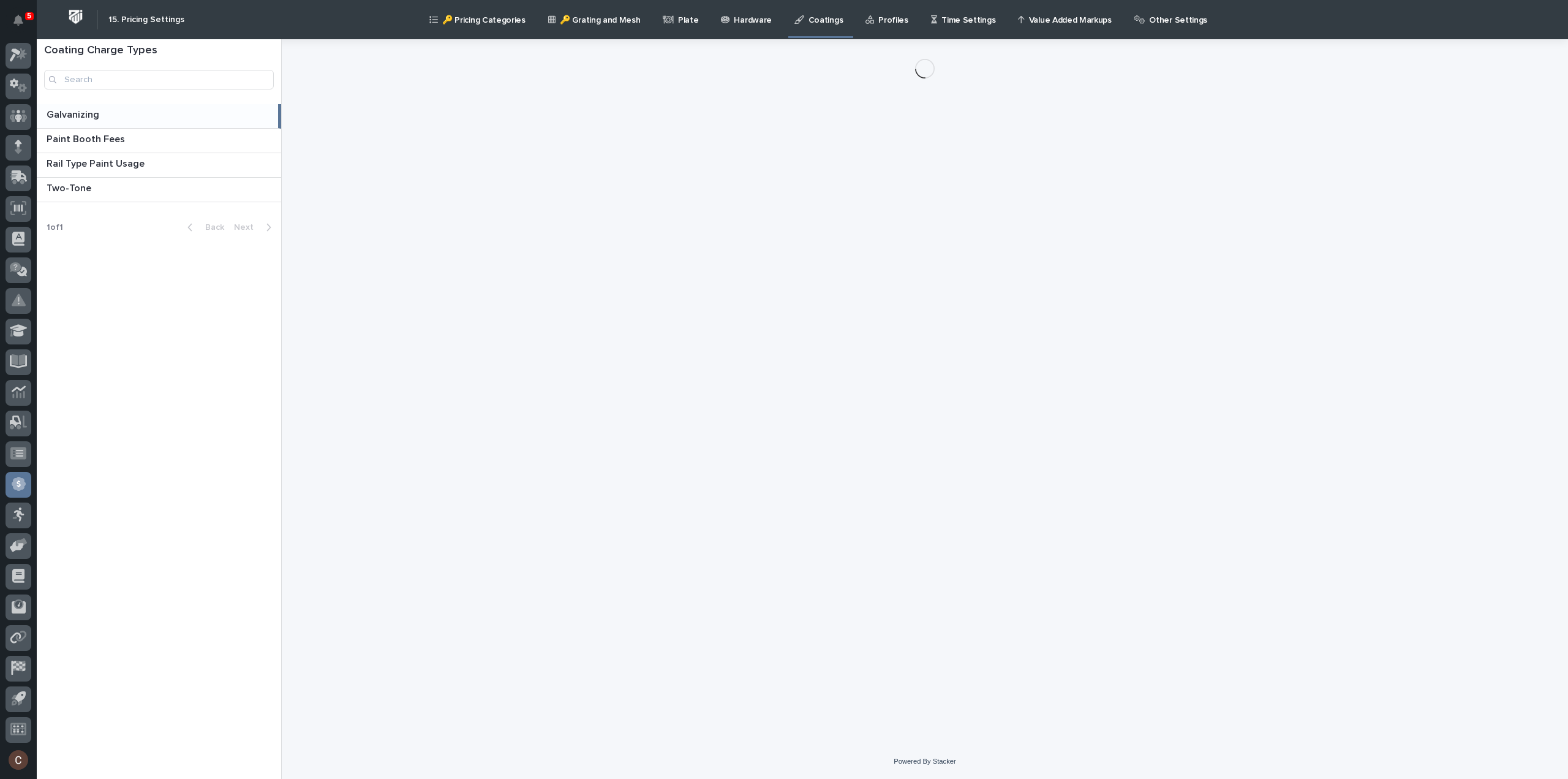
click at [879, 14] on p "Profiles" at bounding box center [894, 12] width 30 height 26
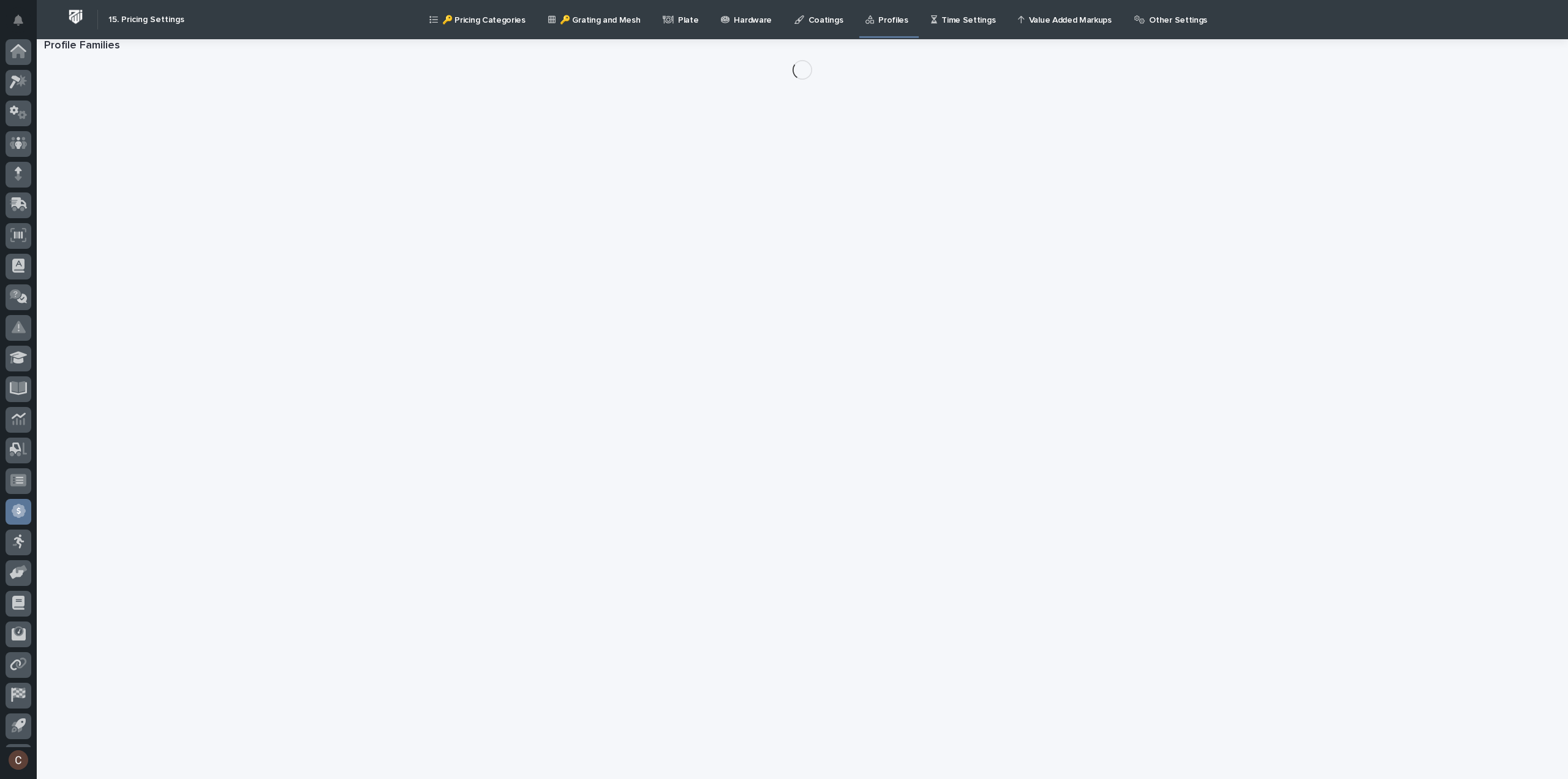
scroll to position [27, 0]
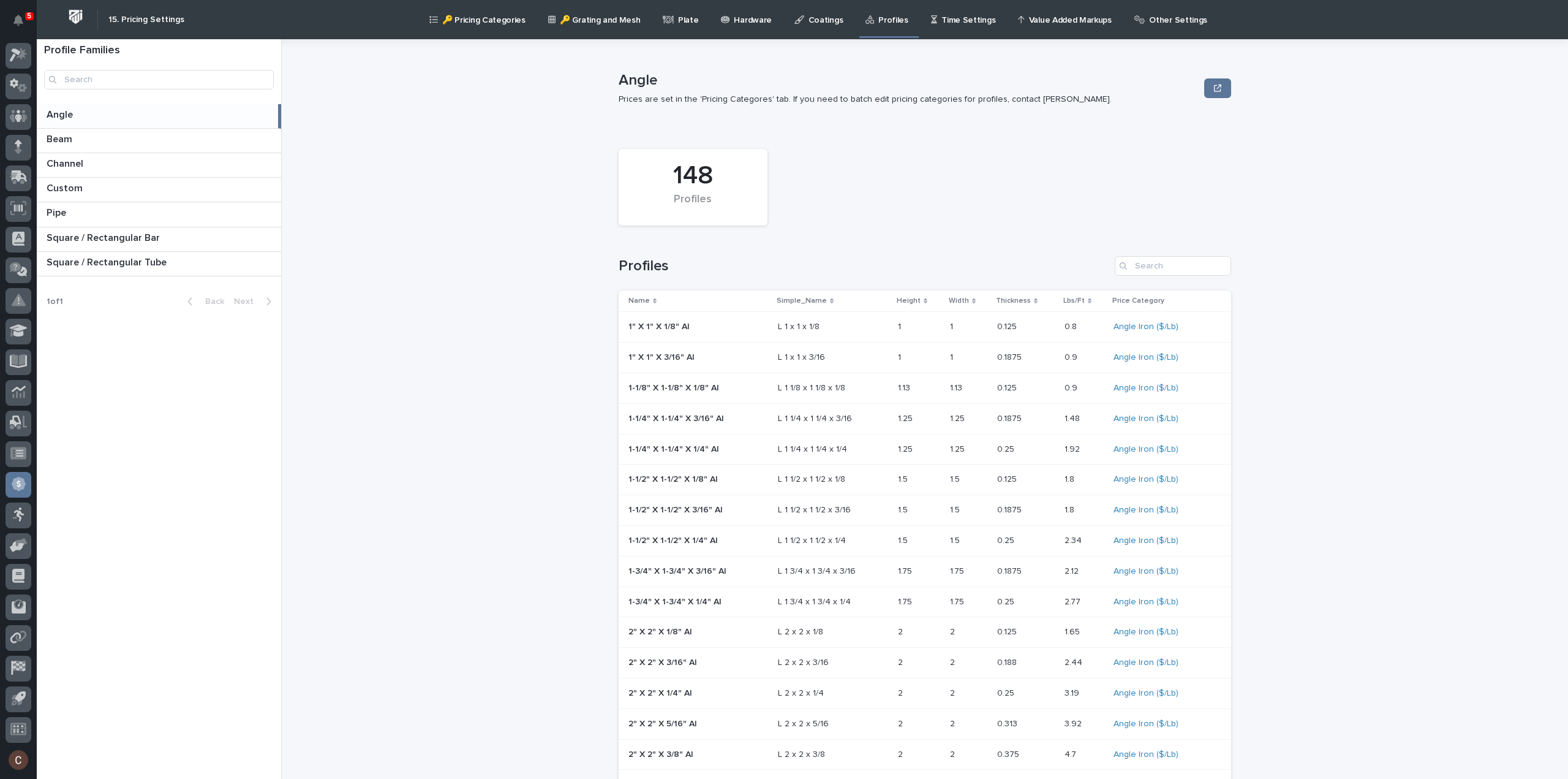
click at [486, 21] on p "🔑 Pricing Categories" at bounding box center [484, 12] width 83 height 26
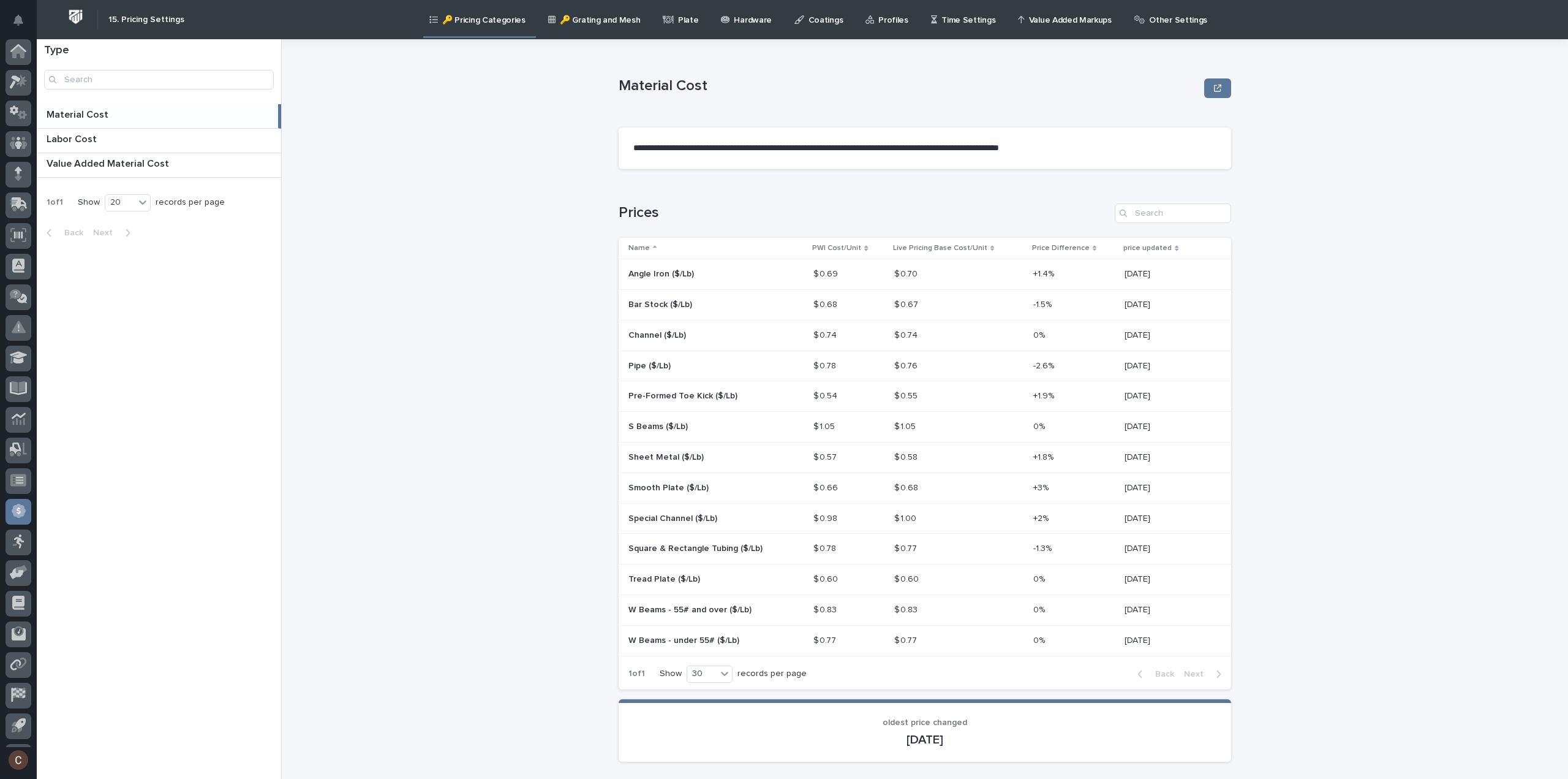
scroll to position [27, 0]
click at [472, 16] on p "🔑 Pricing Categories" at bounding box center [484, 12] width 83 height 26
click at [829, 359] on p "$ 0.78" at bounding box center [826, 365] width 25 height 13
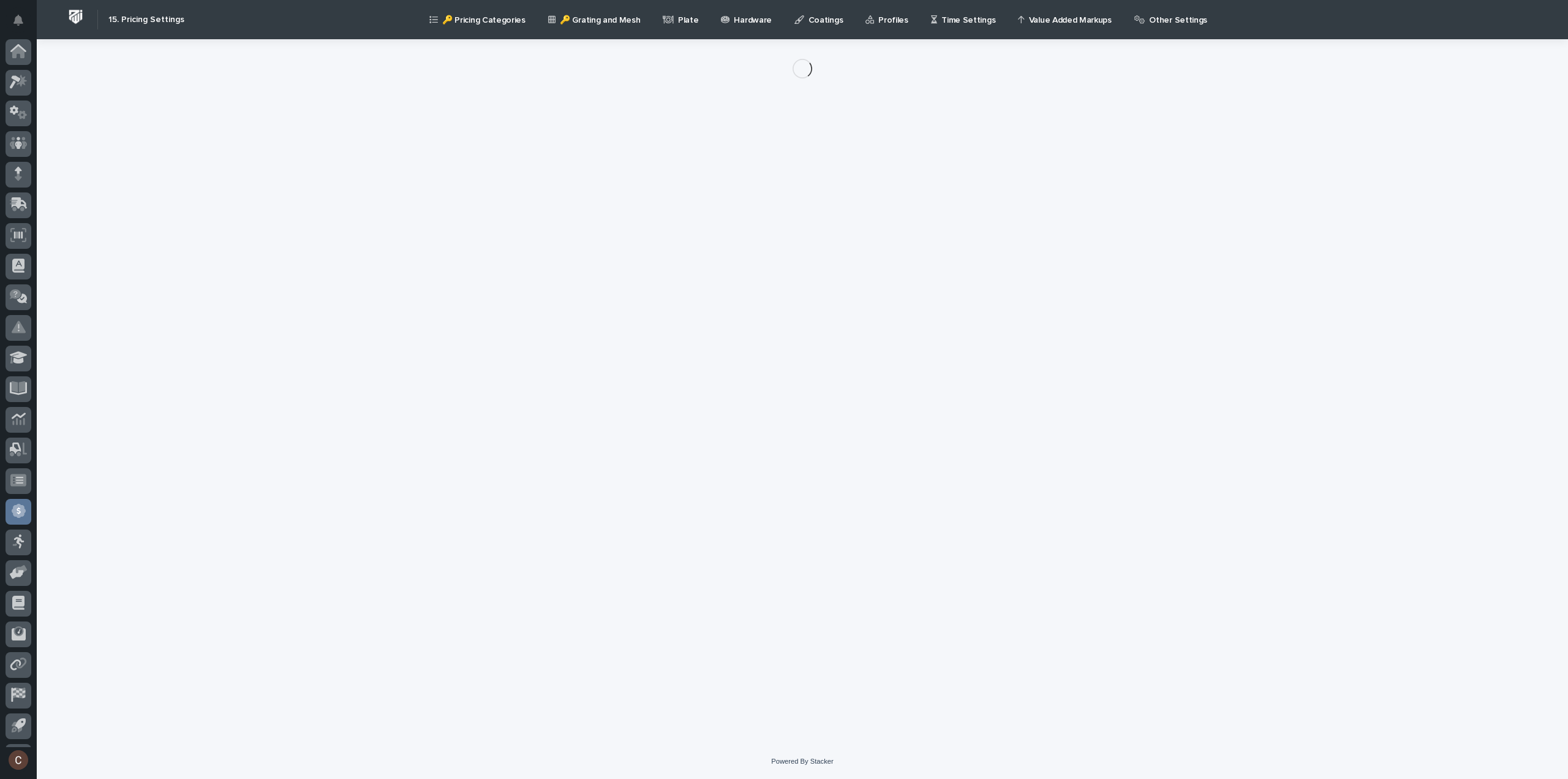
scroll to position [27, 0]
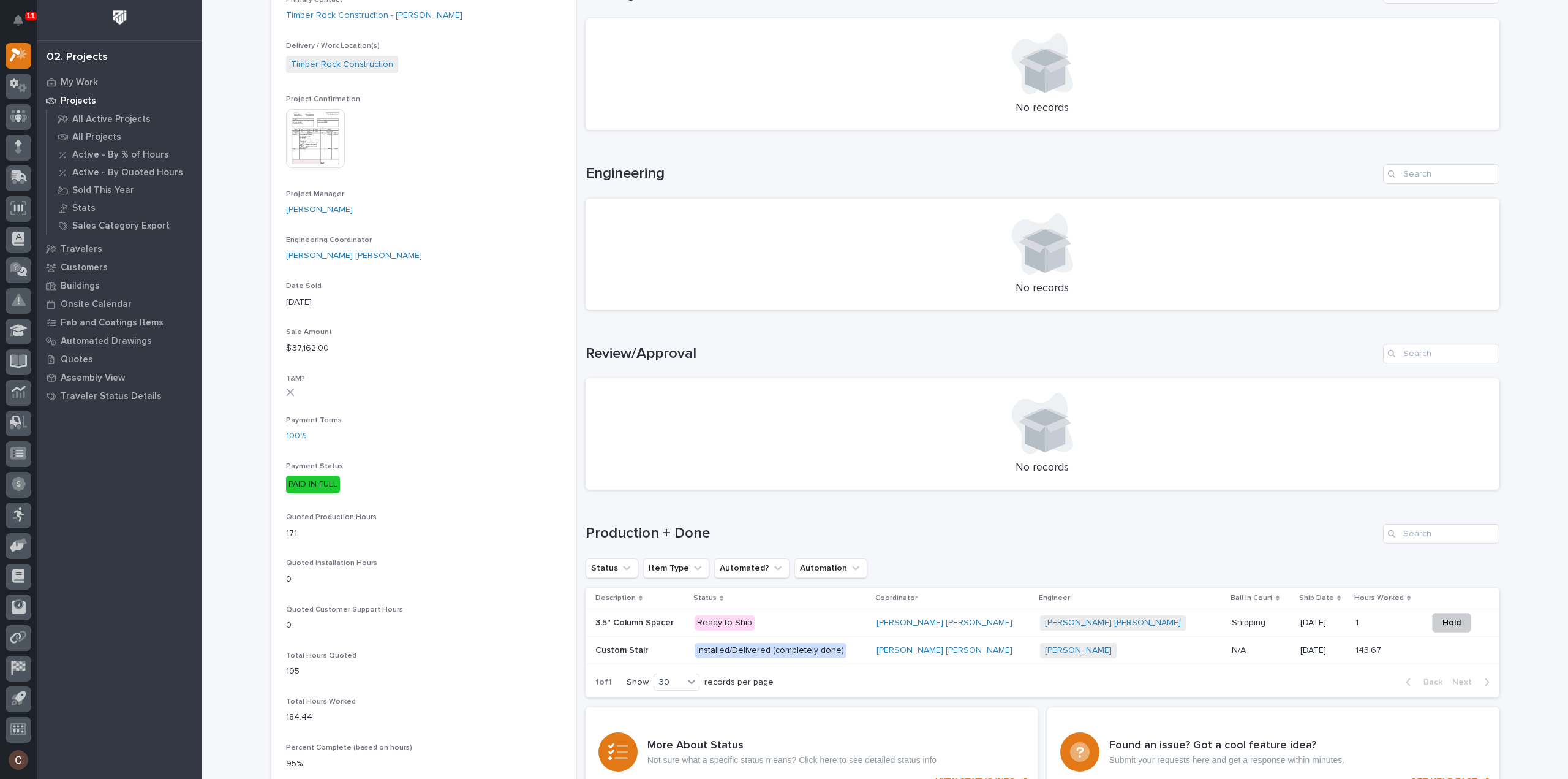
scroll to position [490, 0]
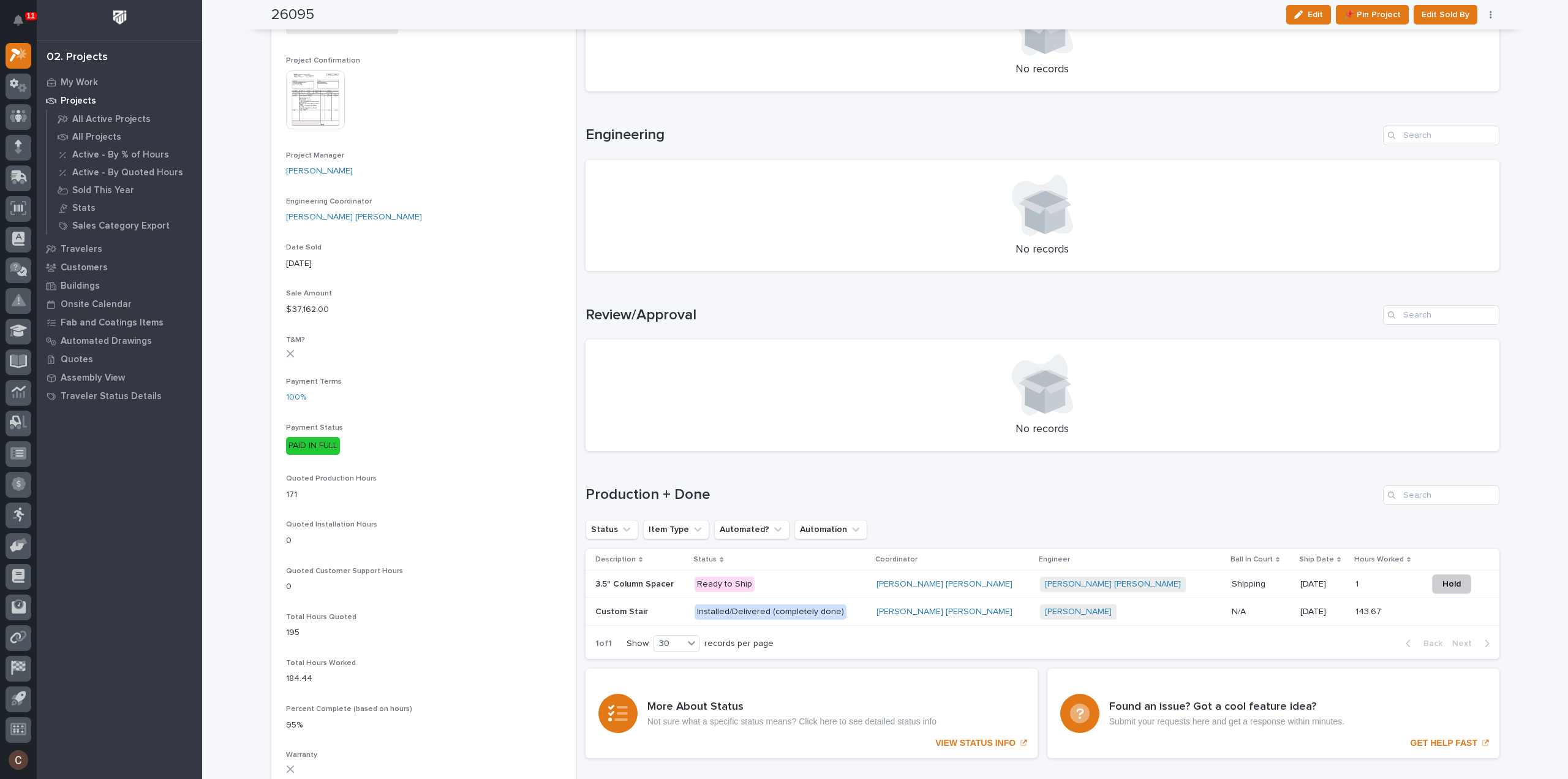
click at [867, 588] on p "Ready to Ship" at bounding box center [781, 584] width 172 height 16
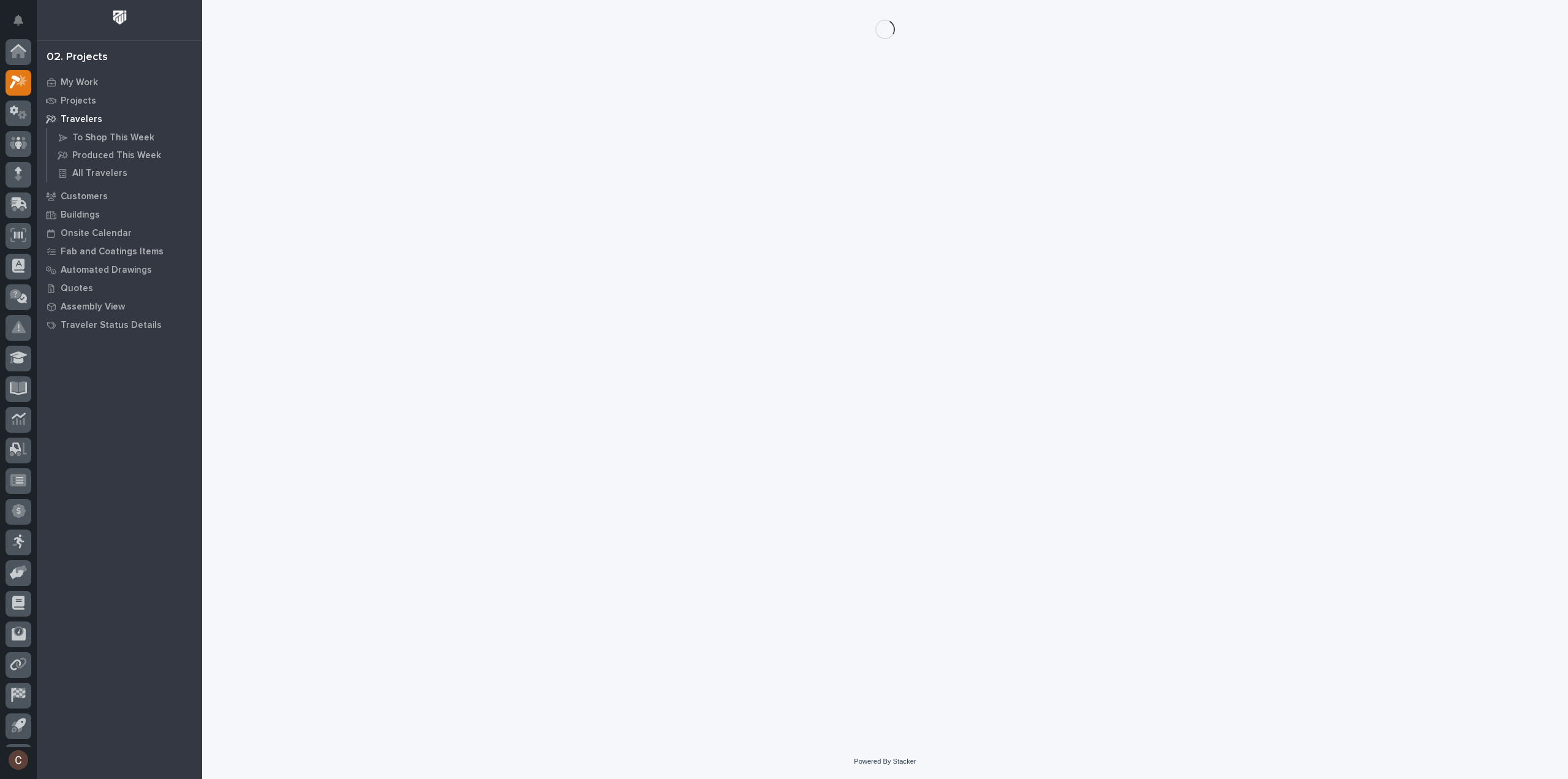
scroll to position [27, 0]
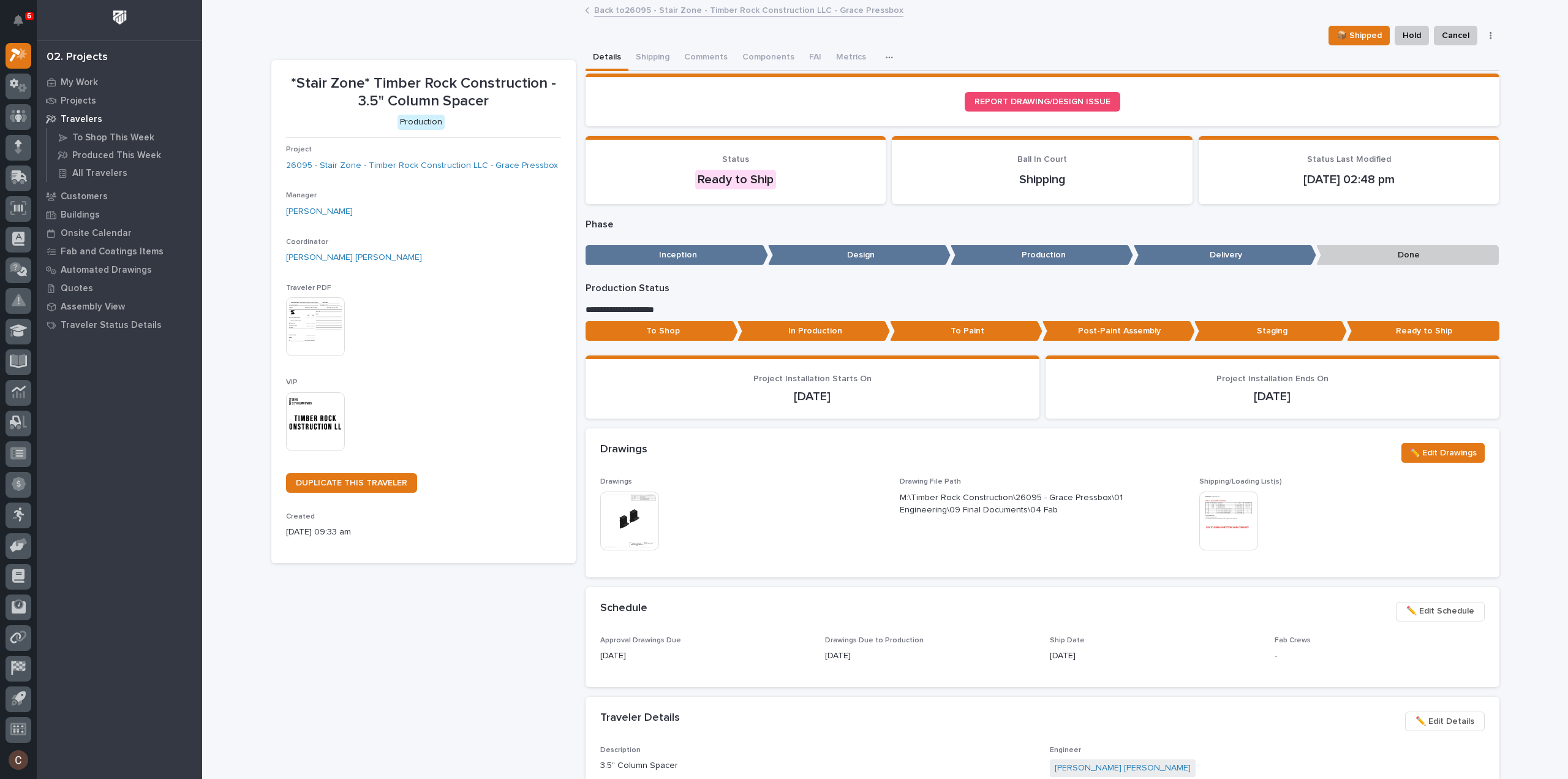
click at [650, 9] on link "Back to 26095 - Stair Zone - Timber Rock Construction LLC - Grace Pressbox" at bounding box center [749, 9] width 309 height 14
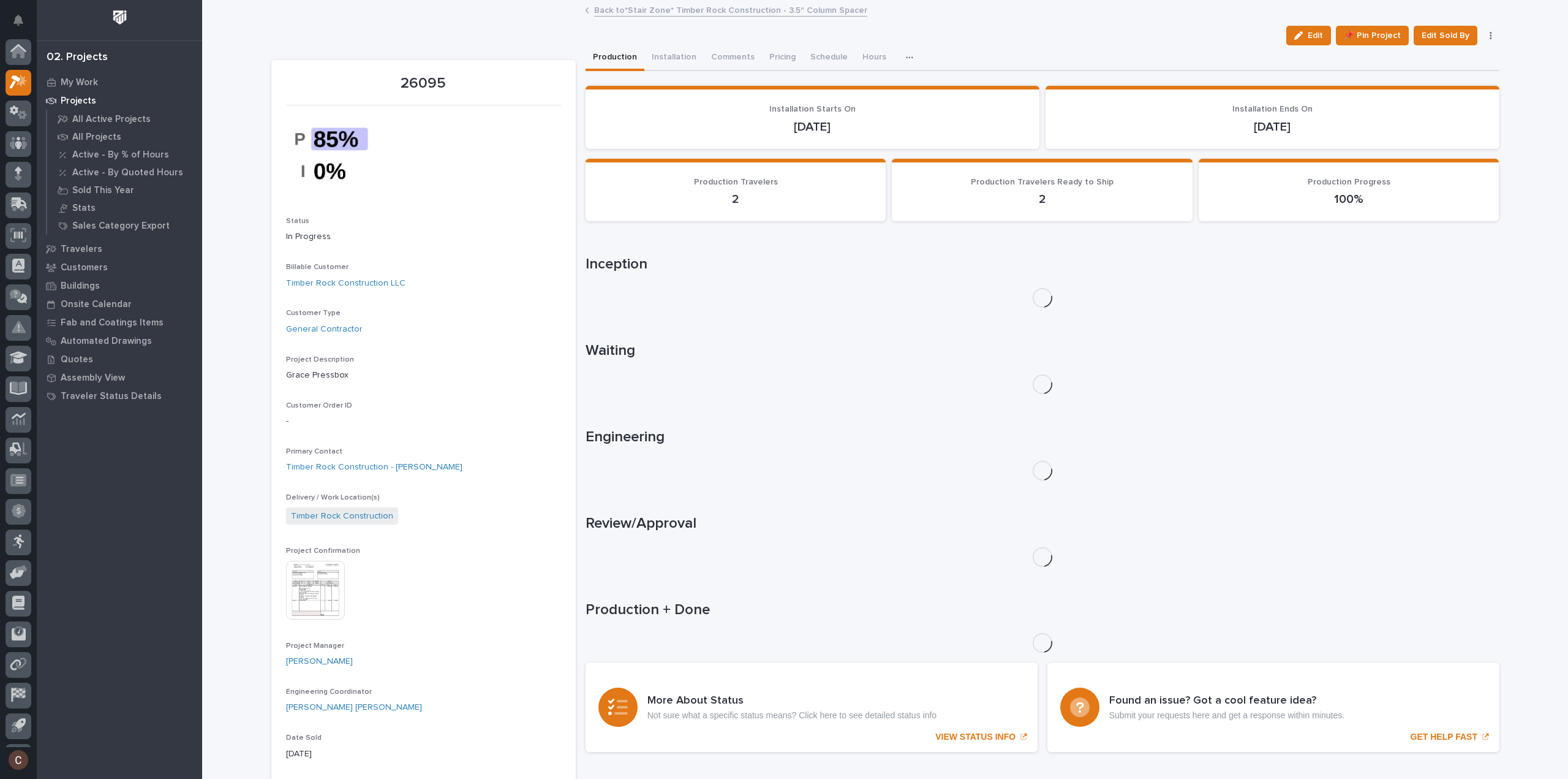
scroll to position [27, 0]
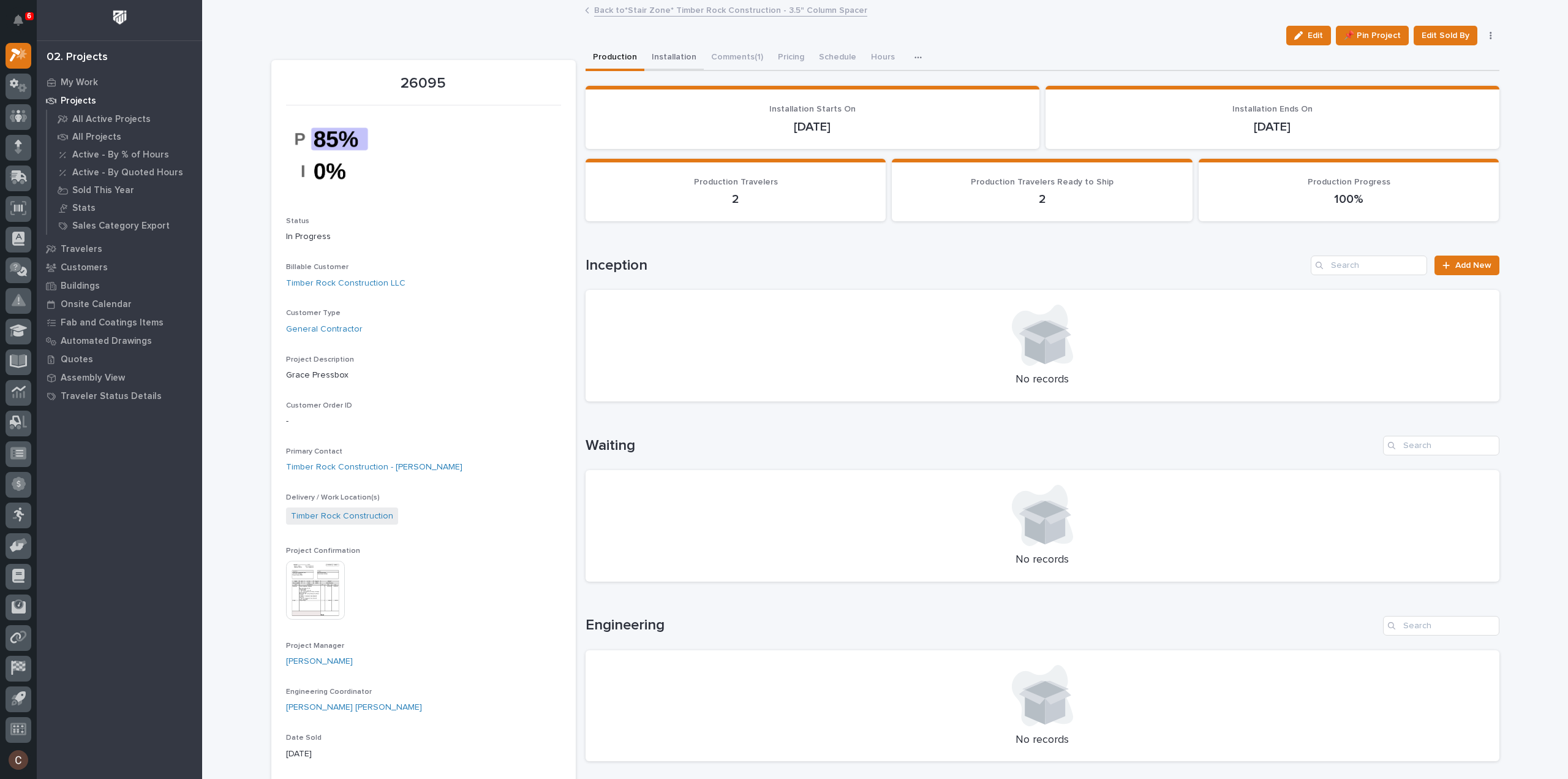
click at [692, 54] on button "Installation" at bounding box center [674, 58] width 59 height 26
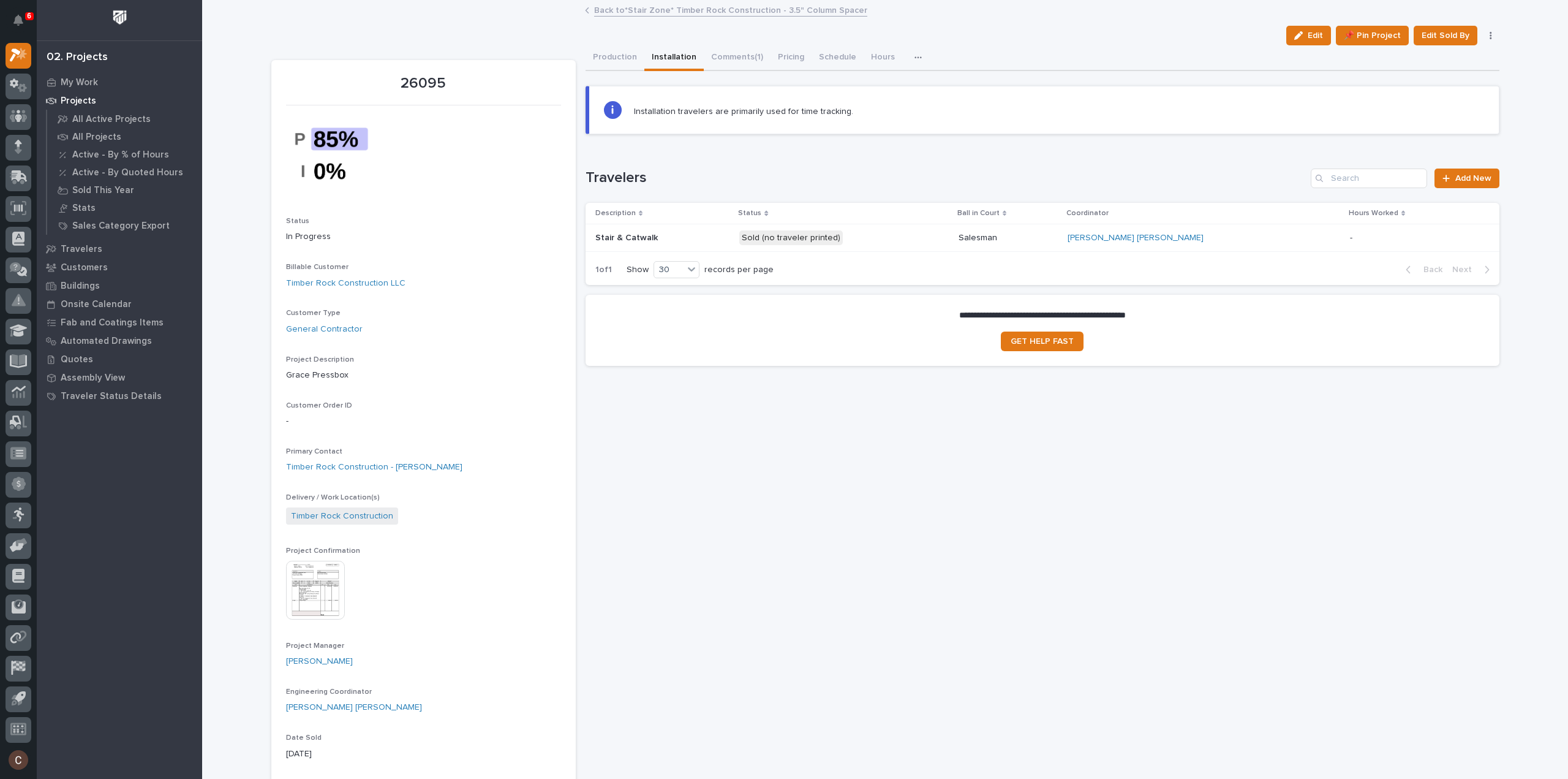
click at [716, 236] on p at bounding box center [663, 238] width 135 height 11
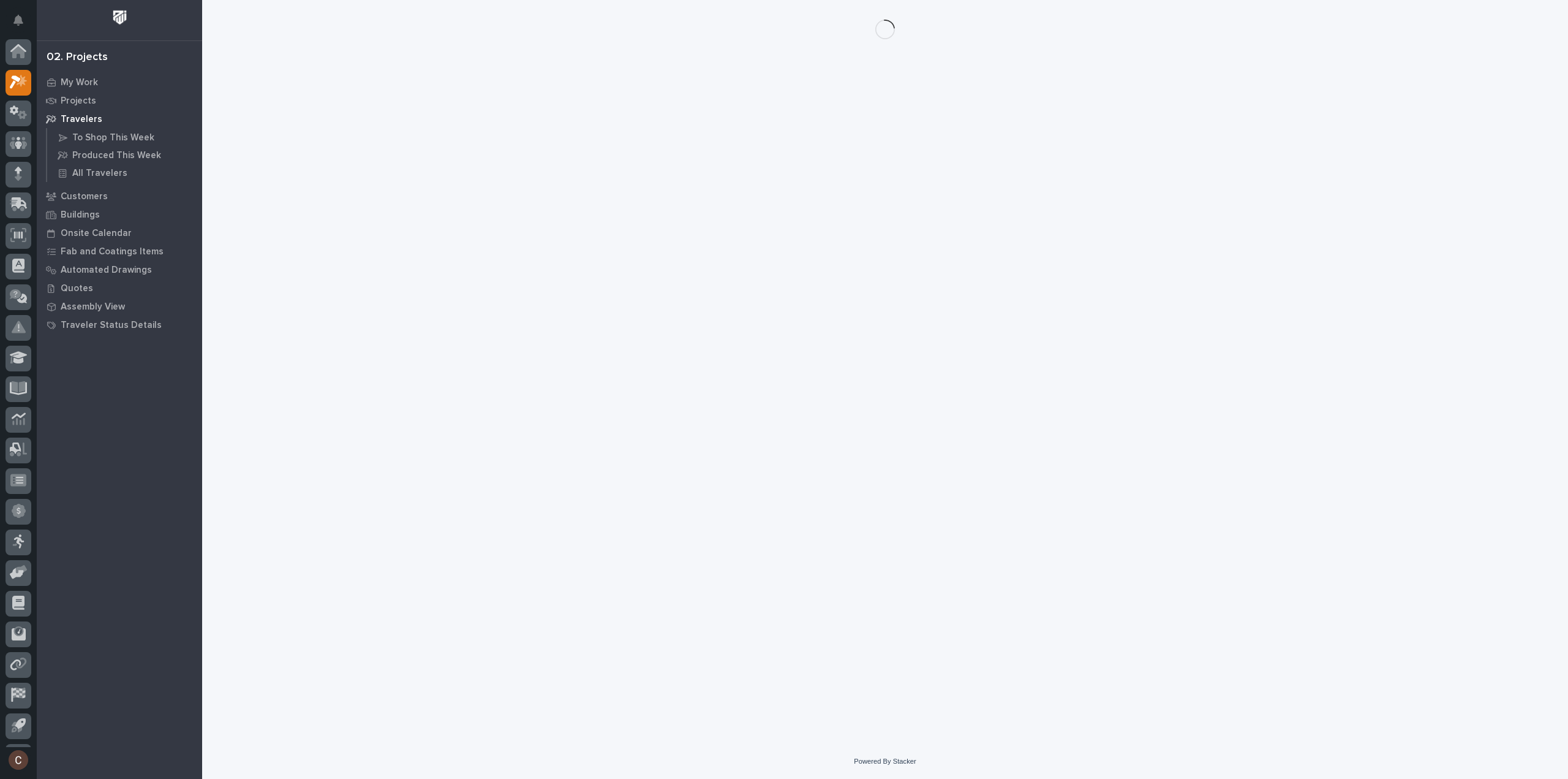
scroll to position [27, 0]
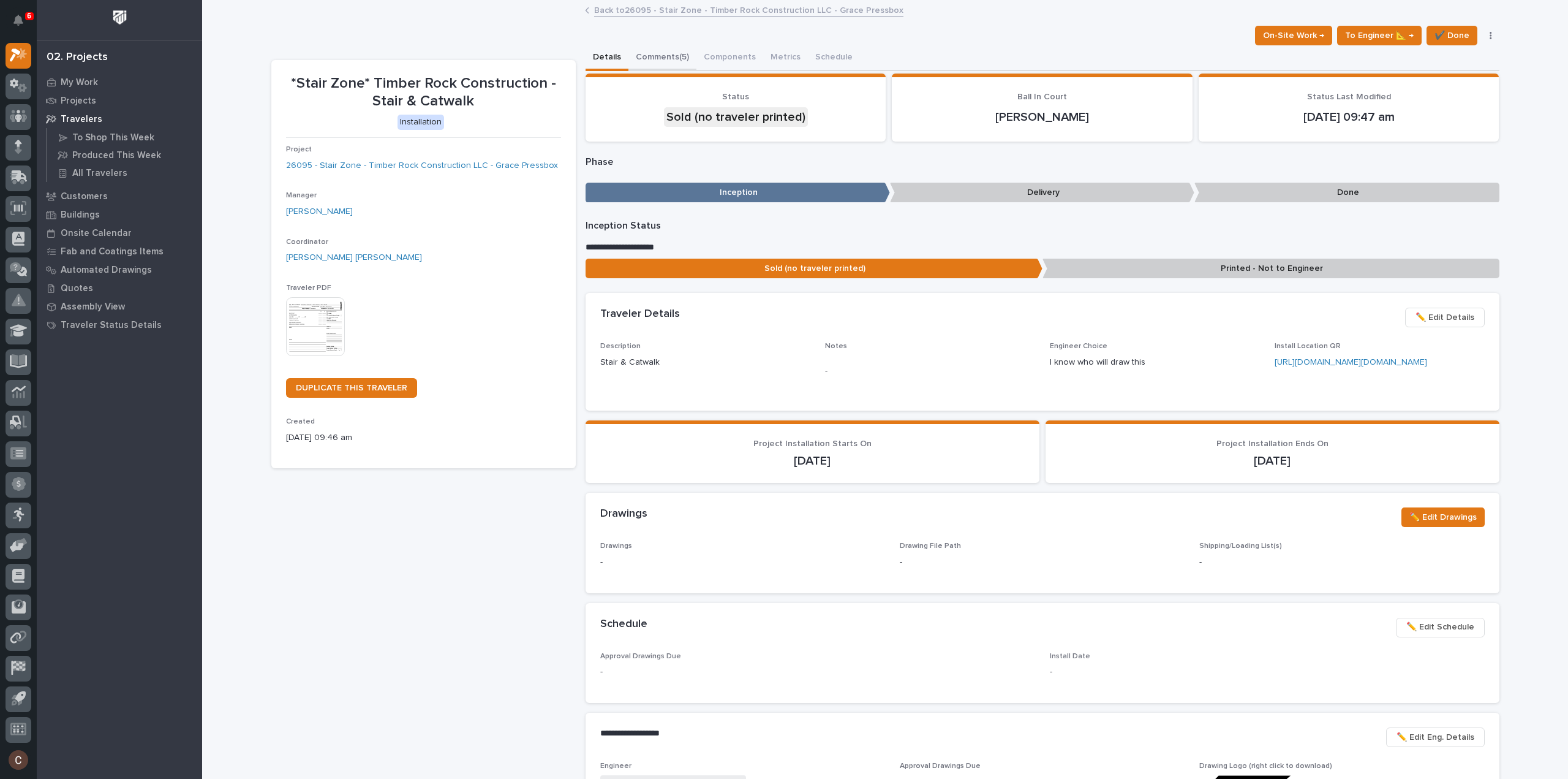
click at [652, 57] on button "Comments (5)" at bounding box center [663, 58] width 68 height 26
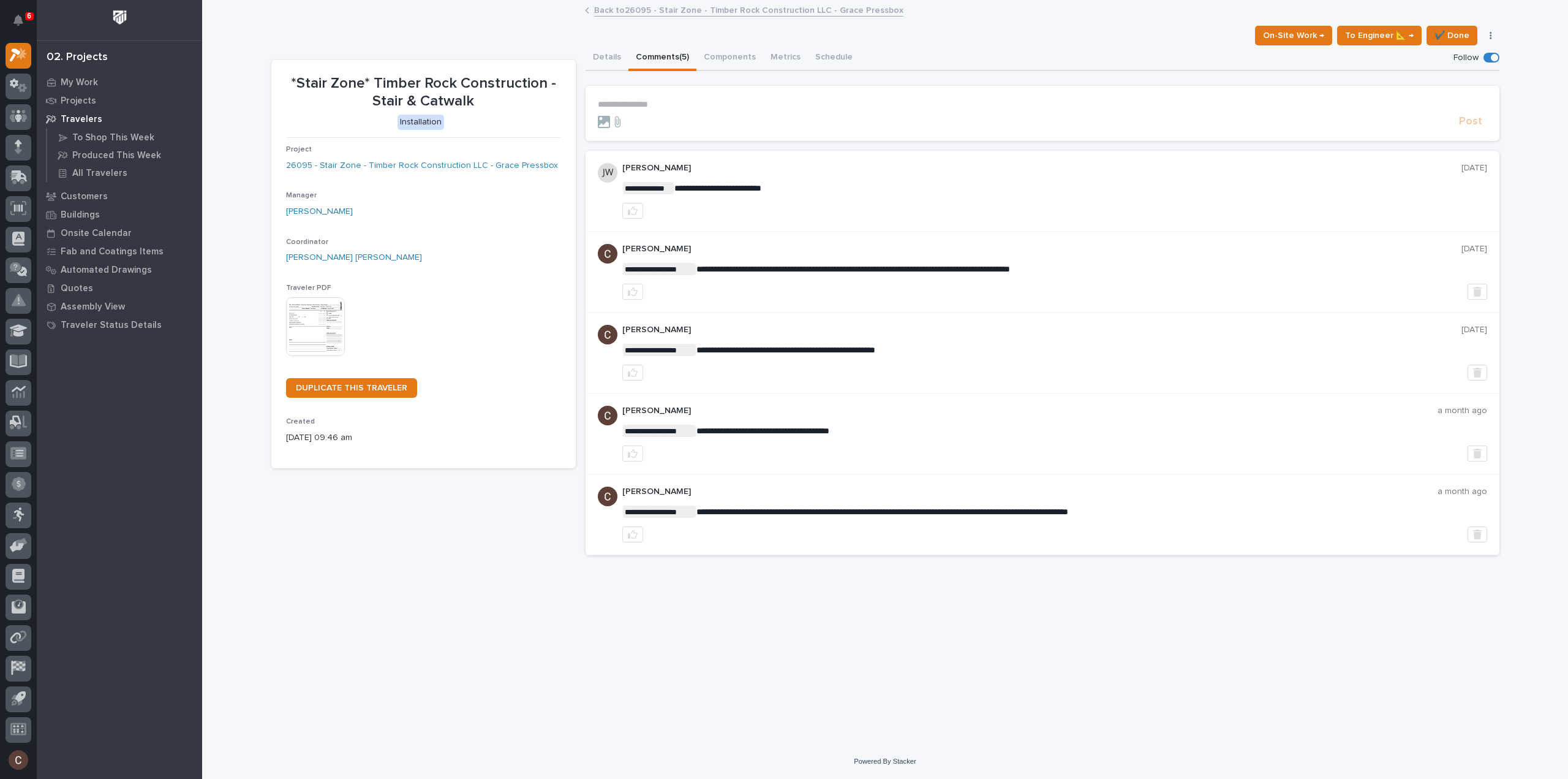
click at [683, 106] on p "**********" at bounding box center [1043, 104] width 890 height 11
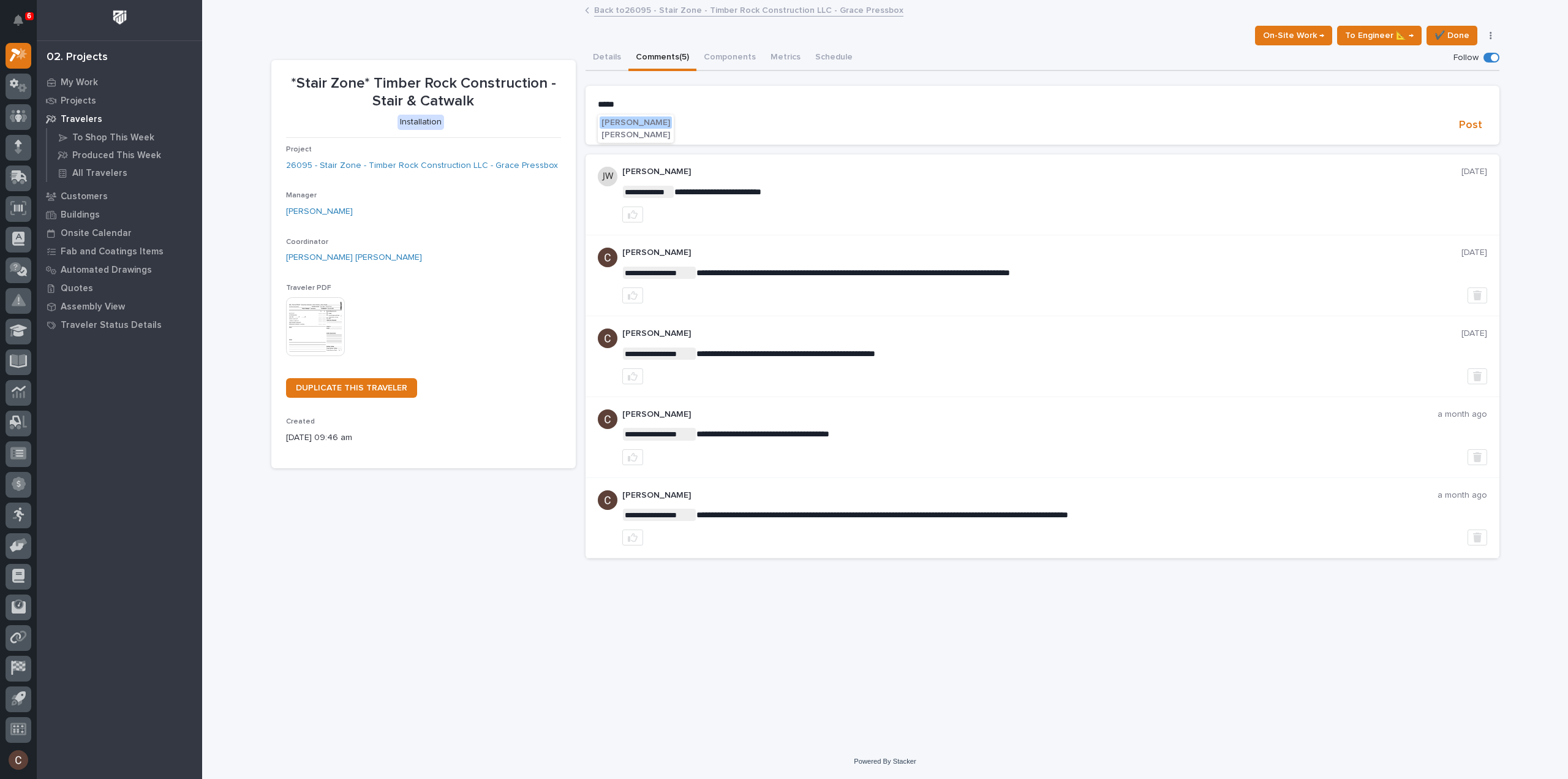
click at [670, 120] on span "Jeremy Whetstone" at bounding box center [635, 122] width 68 height 8
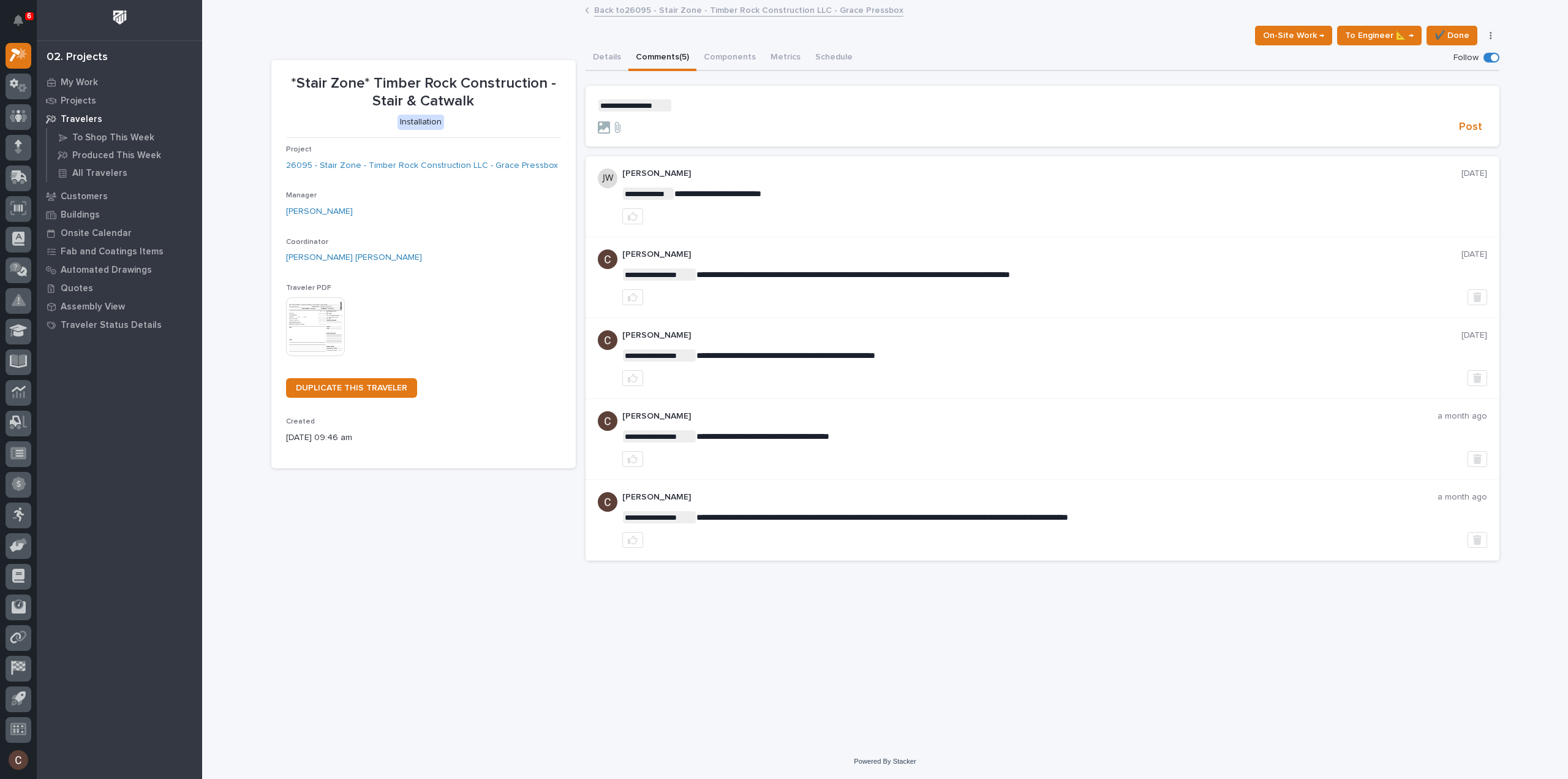
click at [693, 108] on p "**********" at bounding box center [1043, 105] width 890 height 12
click at [715, 104] on p "**********" at bounding box center [1043, 105] width 890 height 12
click at [612, 62] on button "Details" at bounding box center [607, 58] width 43 height 26
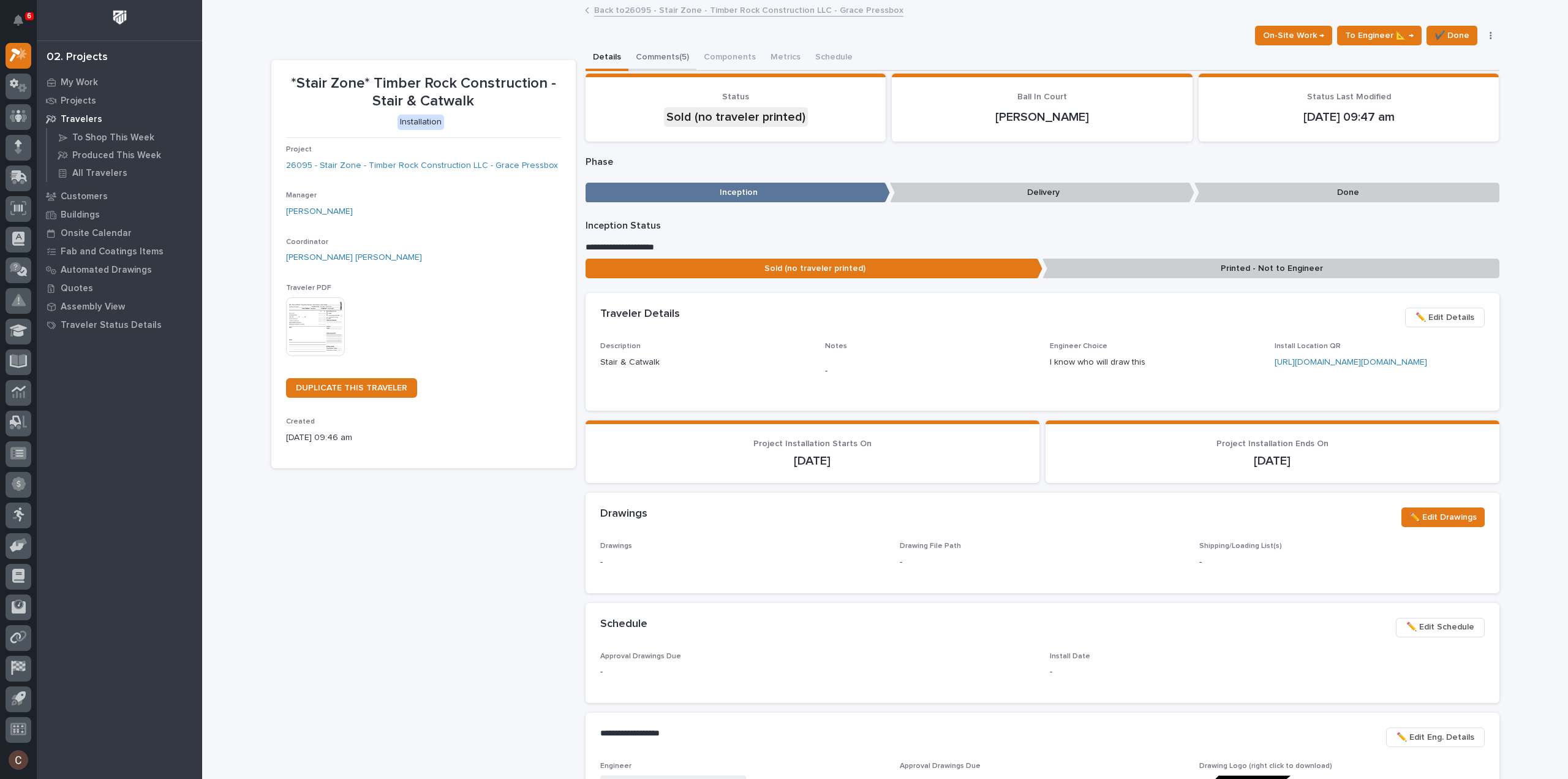
click at [665, 50] on button "Comments (5)" at bounding box center [663, 58] width 68 height 26
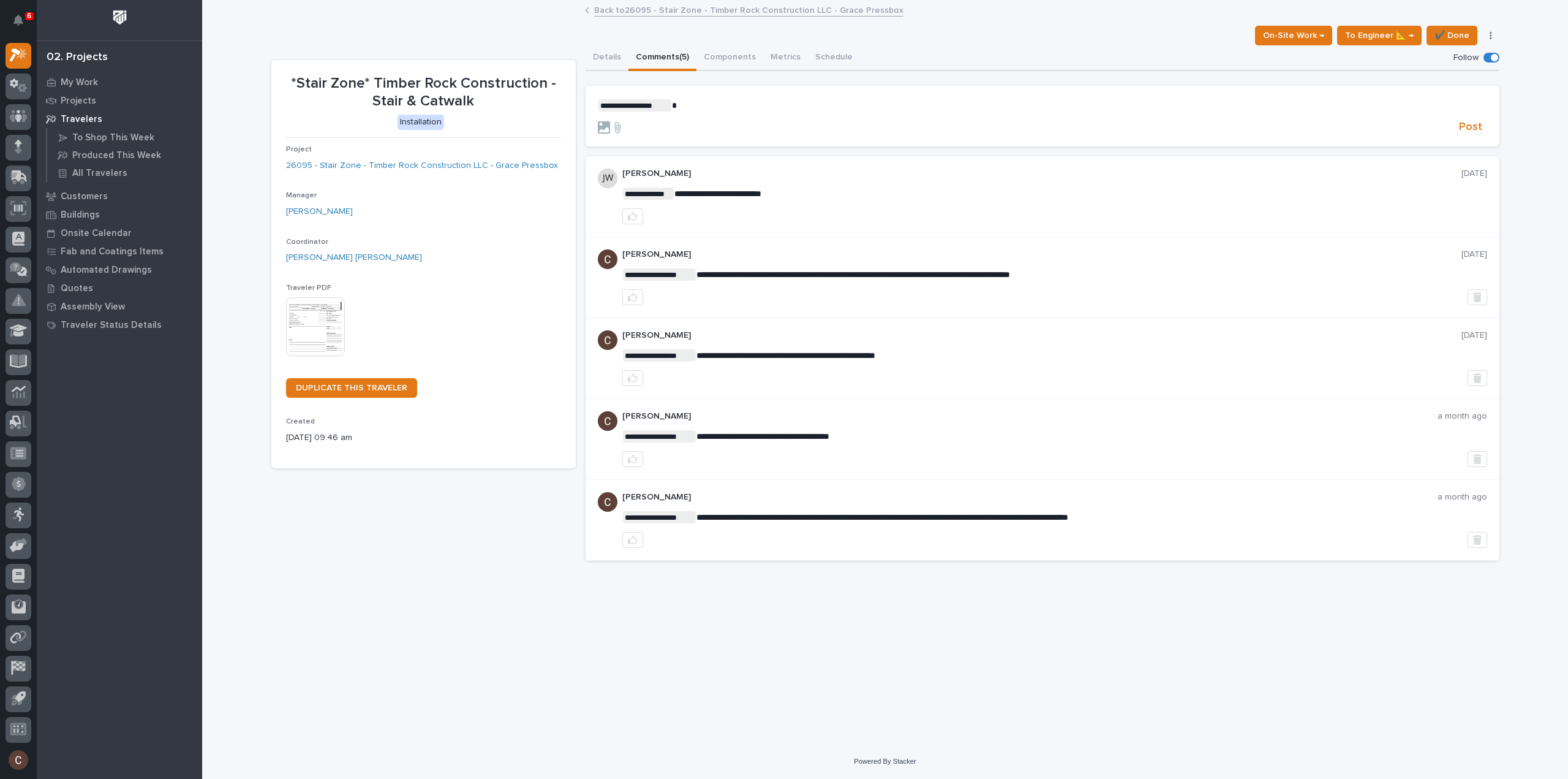
click at [717, 109] on p "**********" at bounding box center [1043, 105] width 890 height 12
click at [614, 54] on button "Details" at bounding box center [607, 58] width 43 height 26
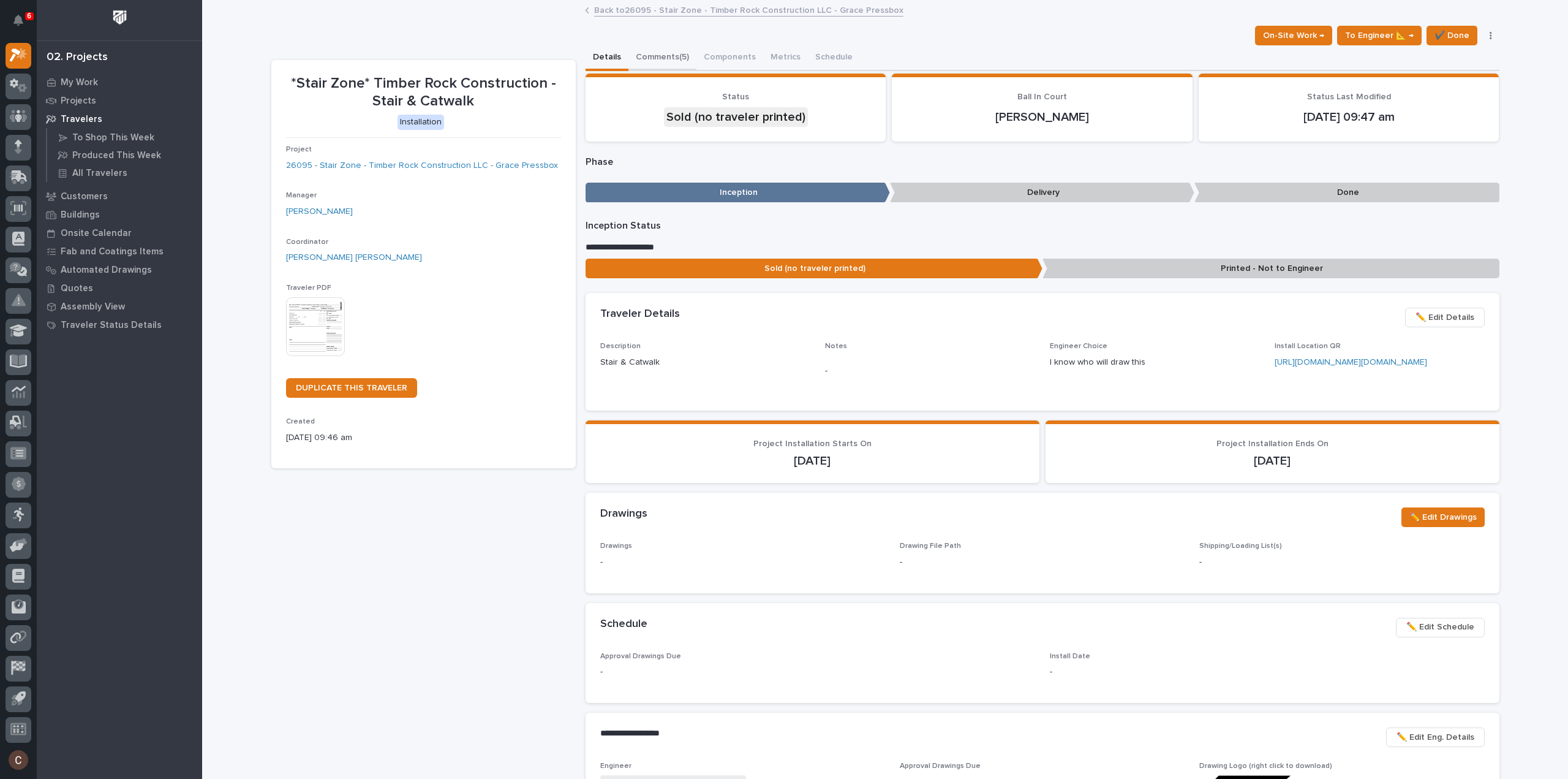
drag, startPoint x: 647, startPoint y: 52, endPoint x: 658, endPoint y: 61, distance: 14.2
click at [647, 53] on button "Comments (5)" at bounding box center [663, 58] width 68 height 26
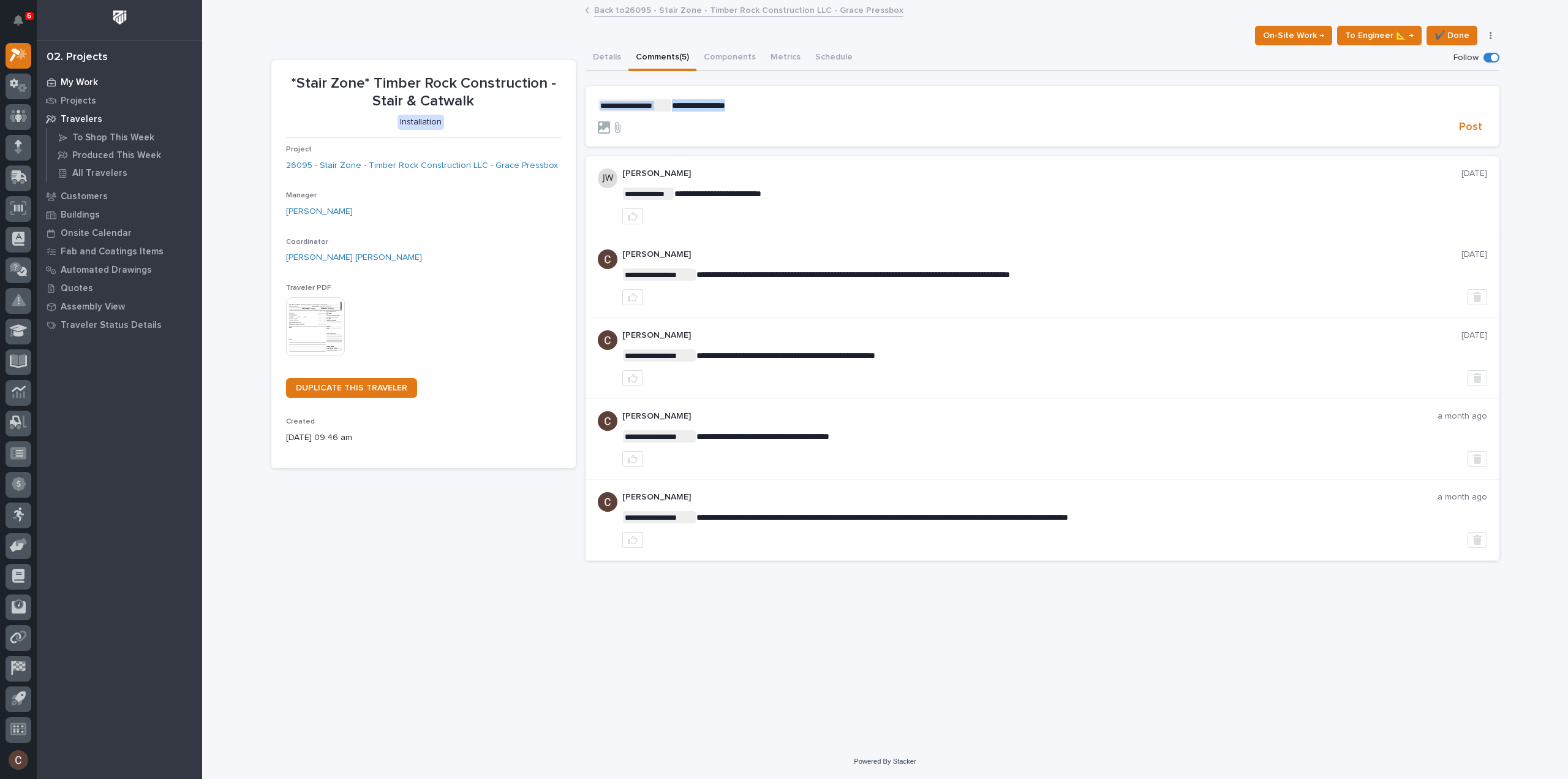
drag, startPoint x: 749, startPoint y: 106, endPoint x: 147, endPoint y: 75, distance: 602.8
click at [272, 90] on div "**********" at bounding box center [886, 308] width 1228 height 525
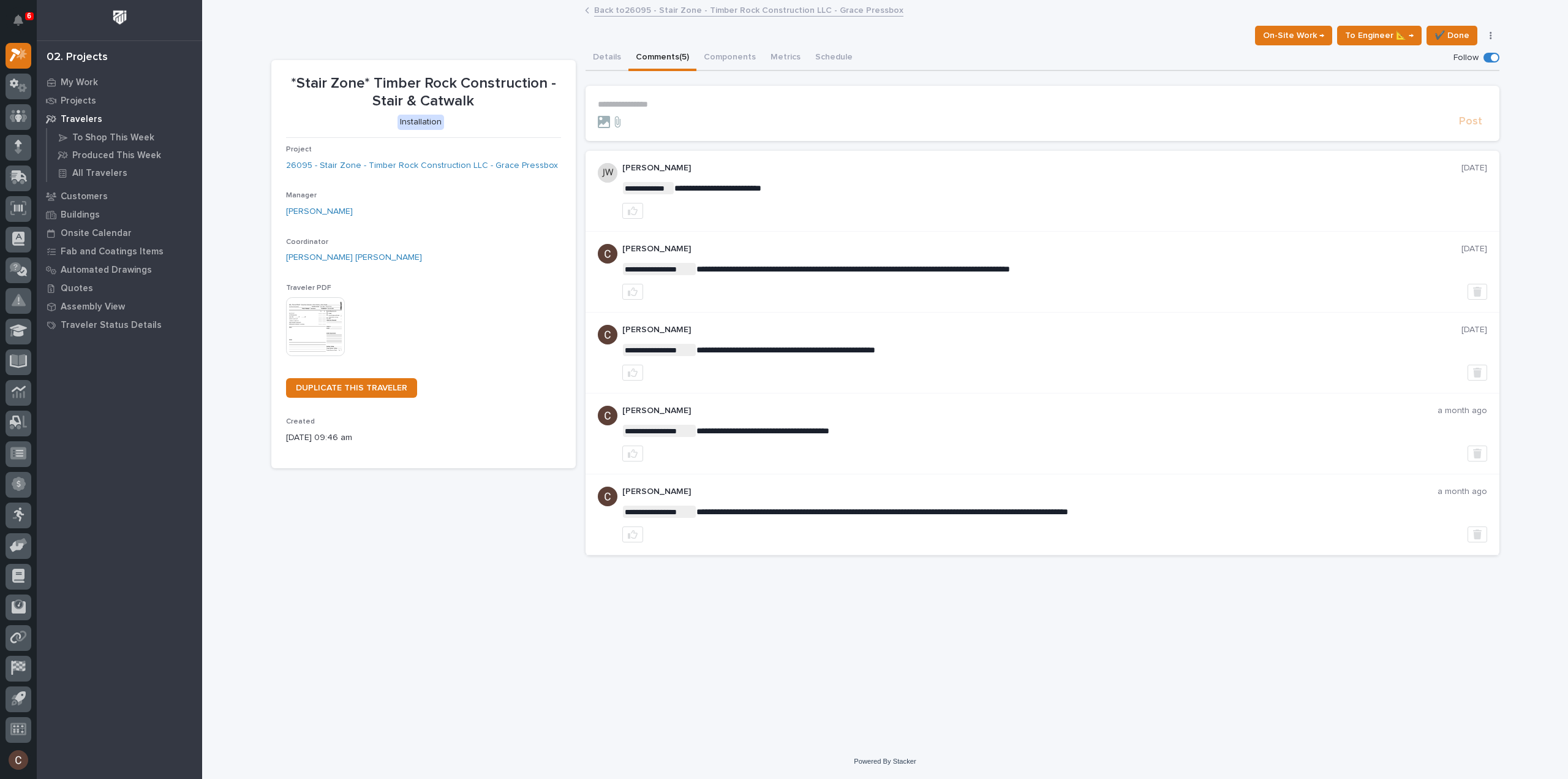
click at [677, 14] on link "Back to 26095 - Stair Zone - Timber Rock Construction LLC - Grace Pressbox" at bounding box center [749, 9] width 309 height 14
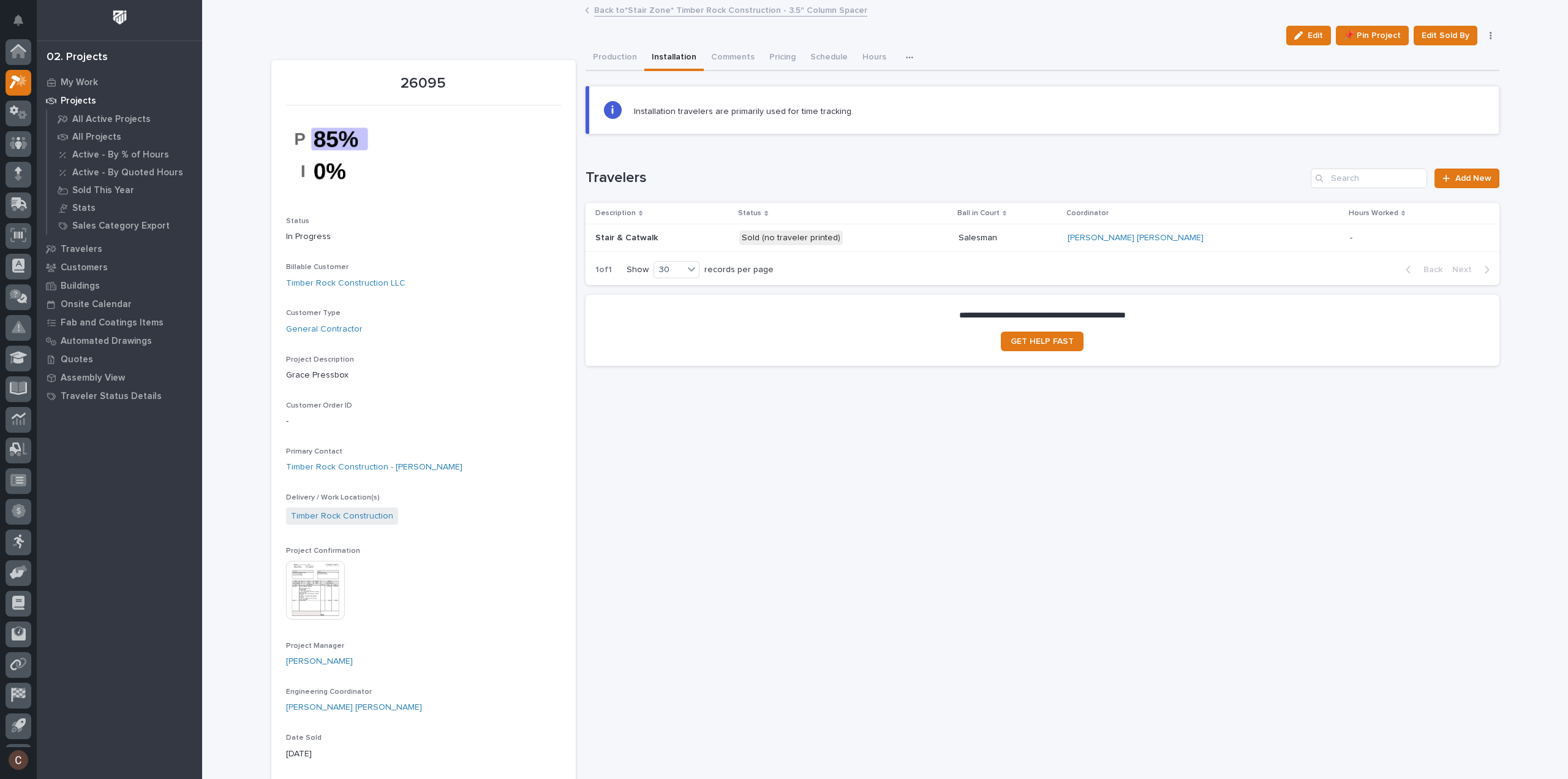
scroll to position [27, 0]
click at [607, 59] on button "Production" at bounding box center [615, 58] width 59 height 26
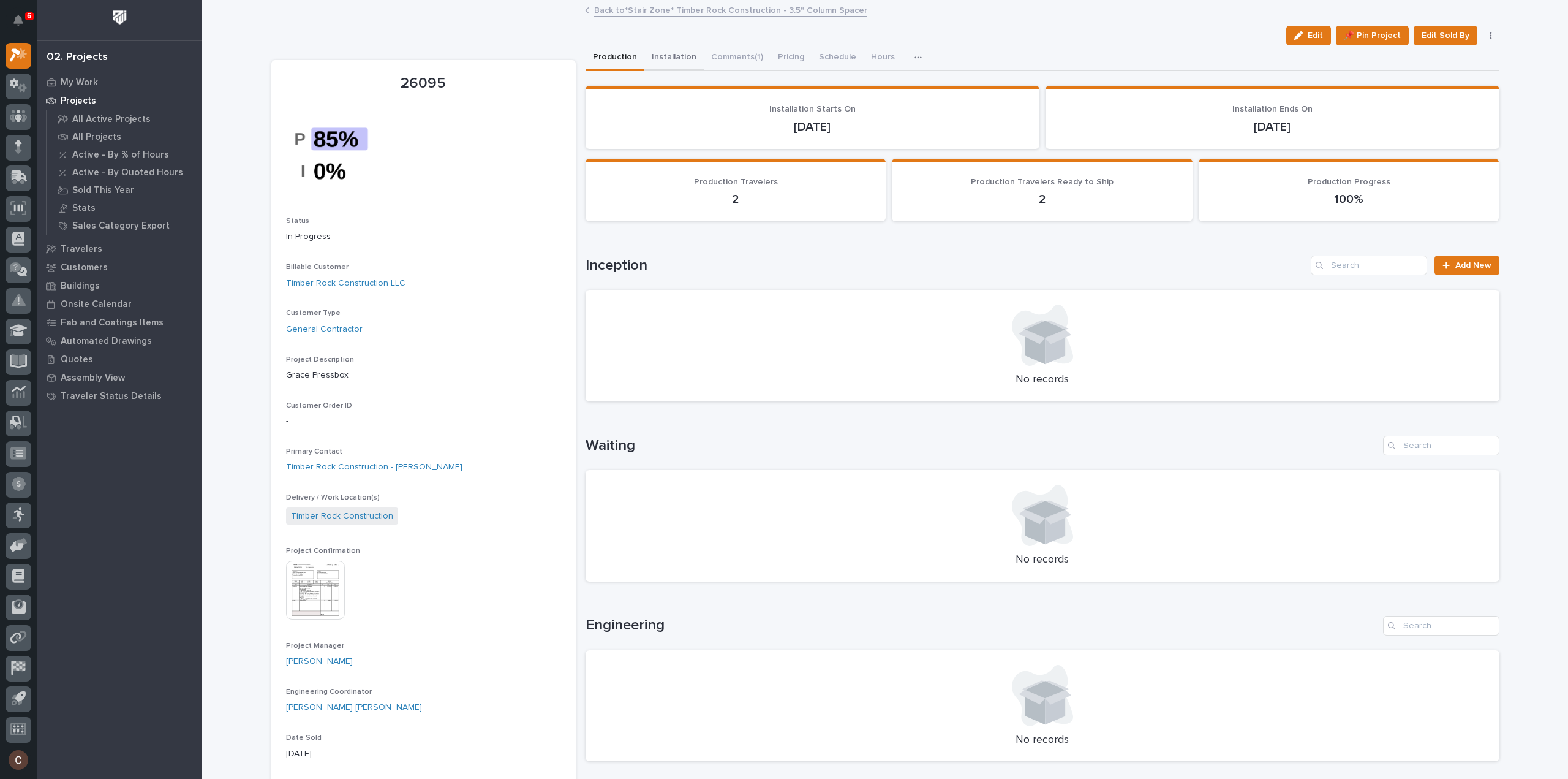
click at [655, 56] on button "Installation" at bounding box center [674, 58] width 59 height 26
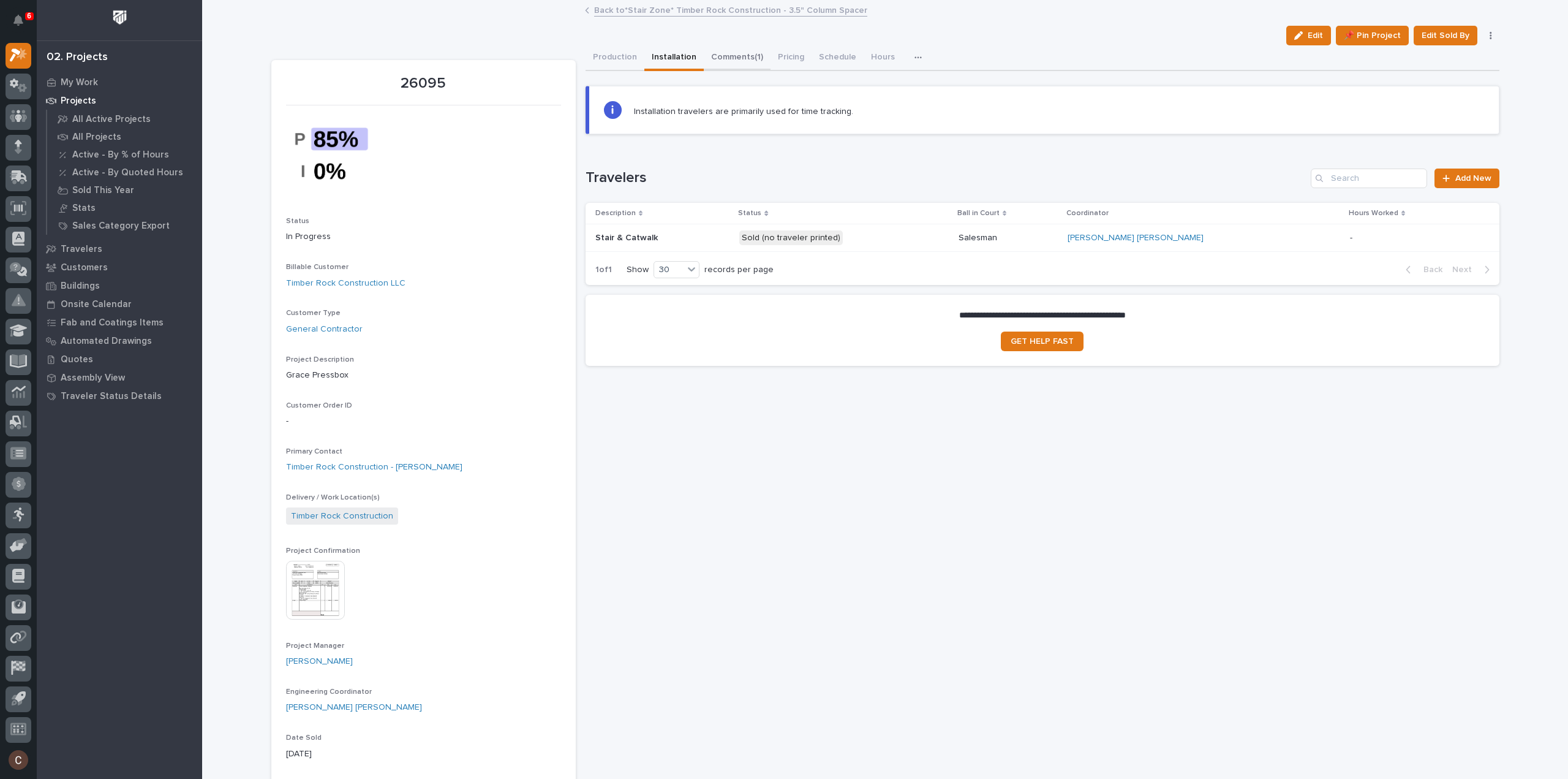
click at [721, 50] on button "Comments (1)" at bounding box center [737, 58] width 67 height 26
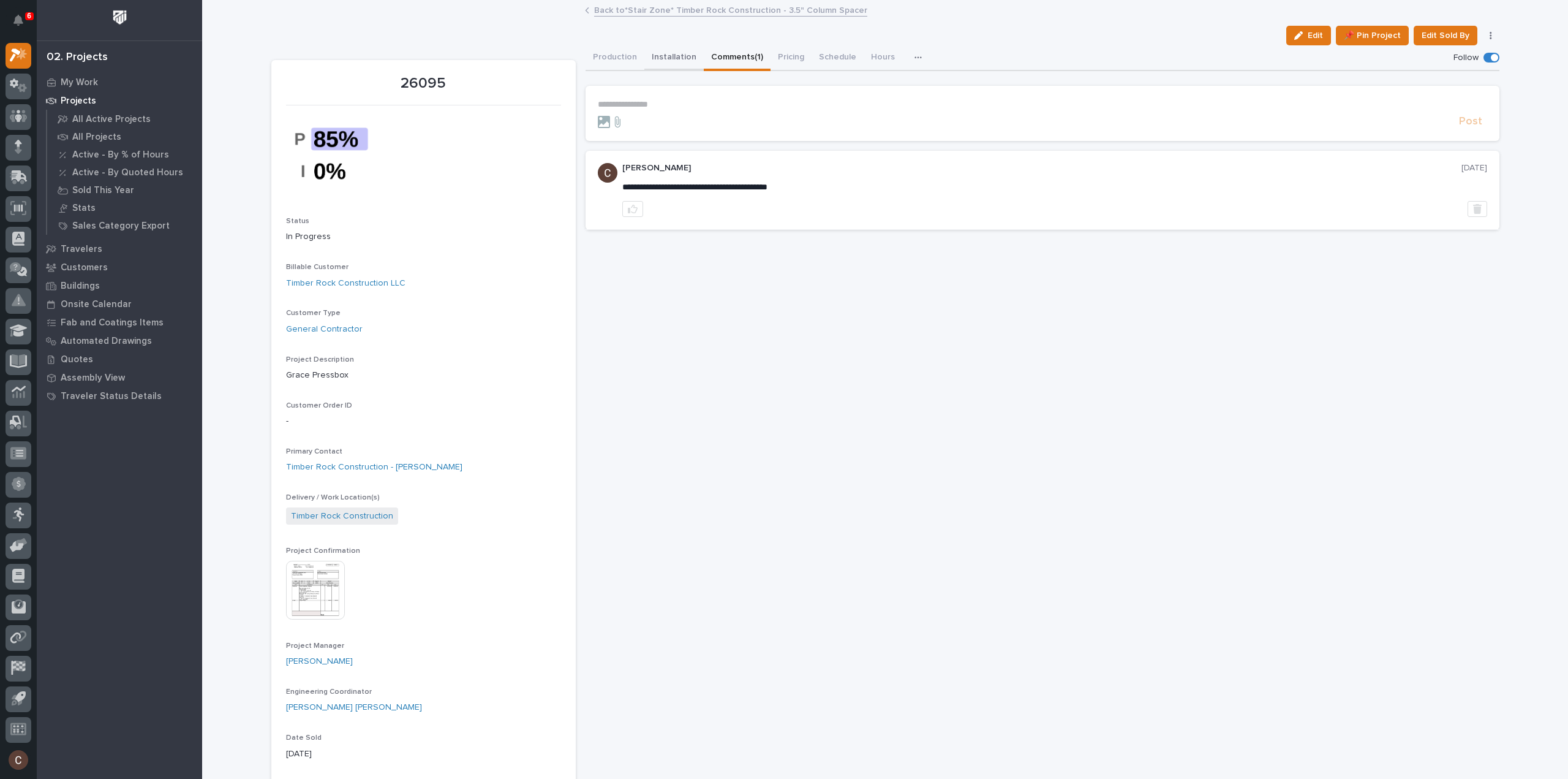
click at [670, 56] on button "Installation" at bounding box center [674, 58] width 59 height 26
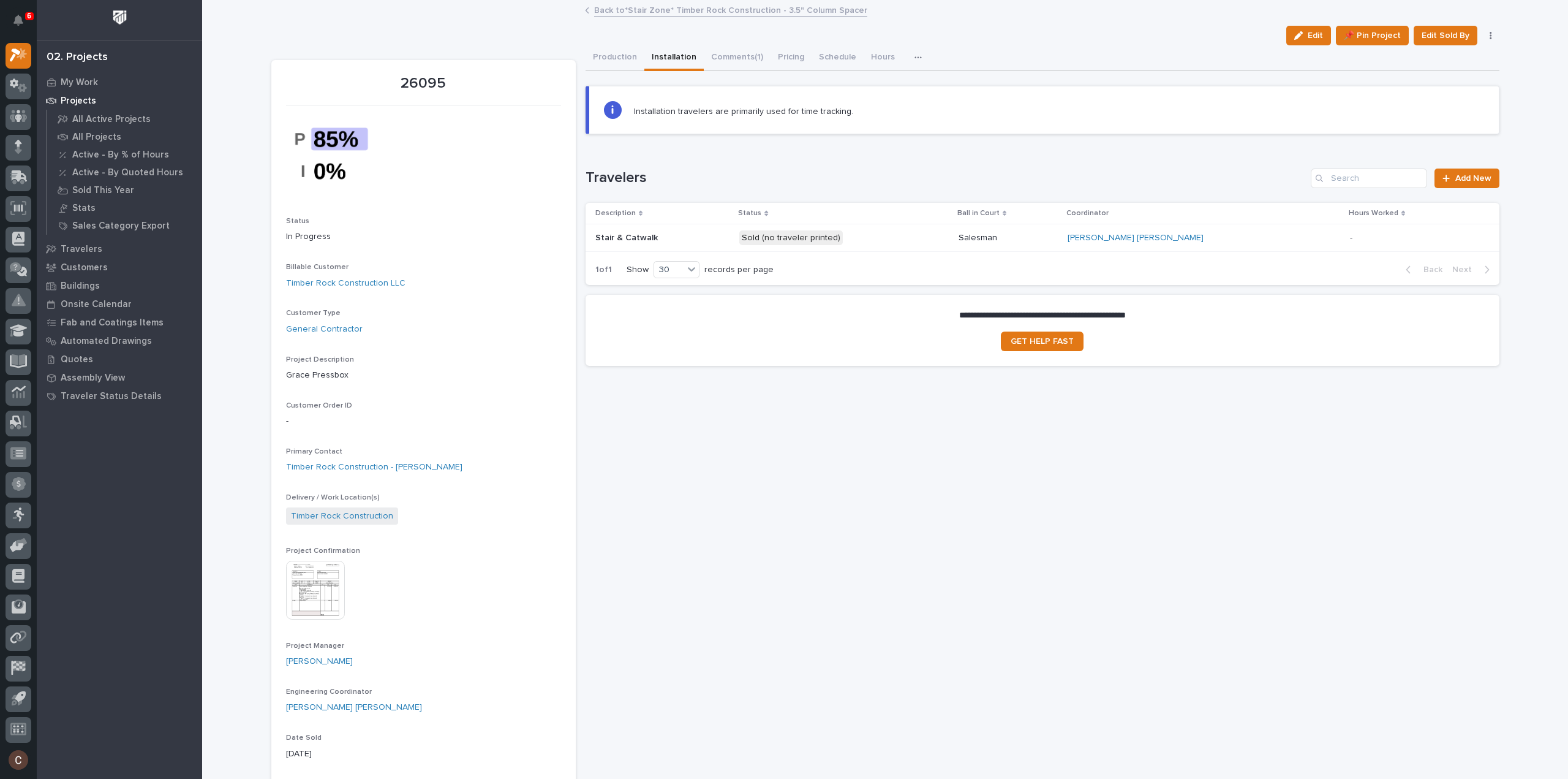
click at [947, 230] on p "Sold (no traveler printed)" at bounding box center [844, 238] width 210 height 16
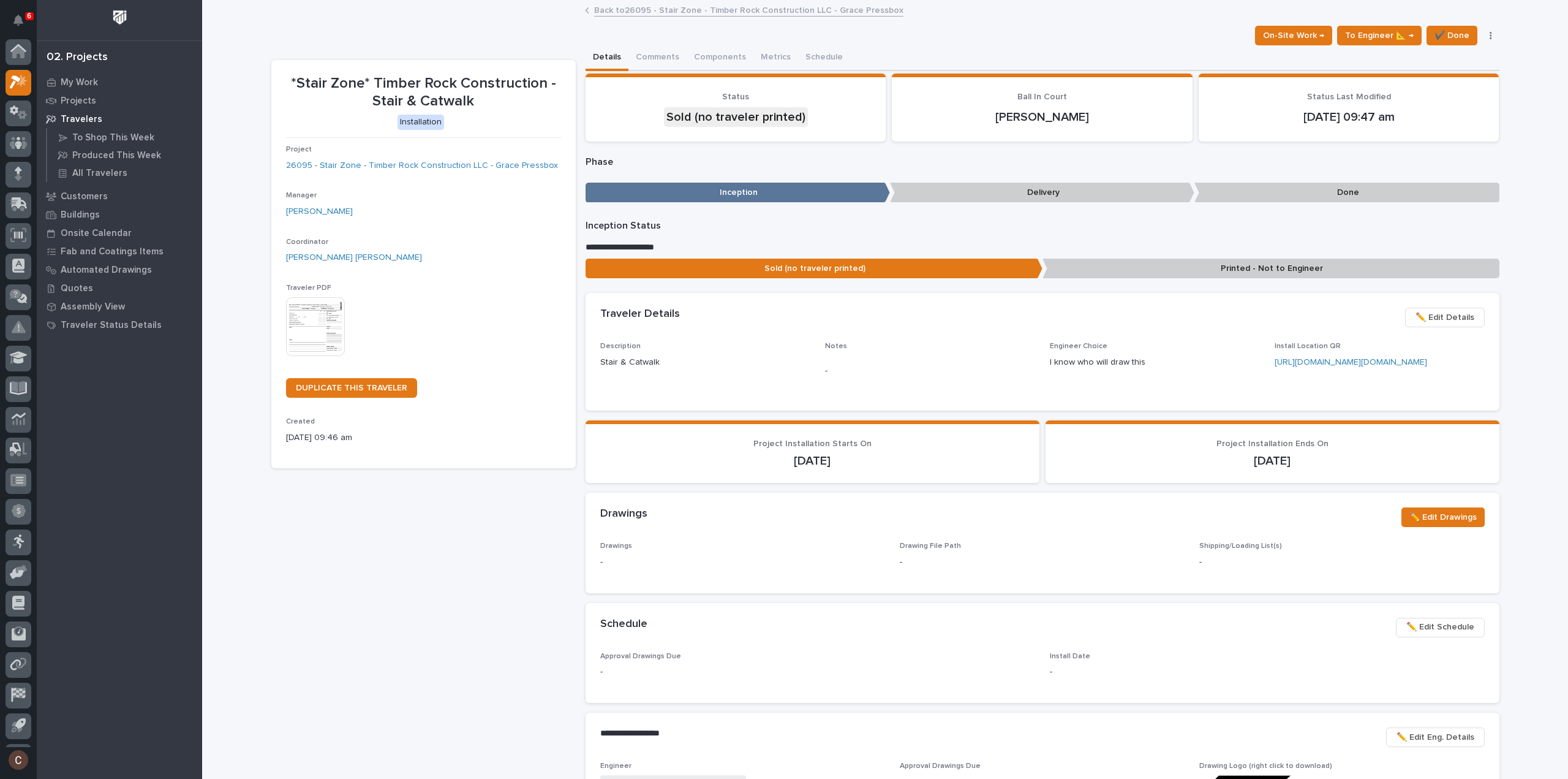
scroll to position [27, 0]
click at [653, 54] on button "Comments (5)" at bounding box center [663, 58] width 68 height 26
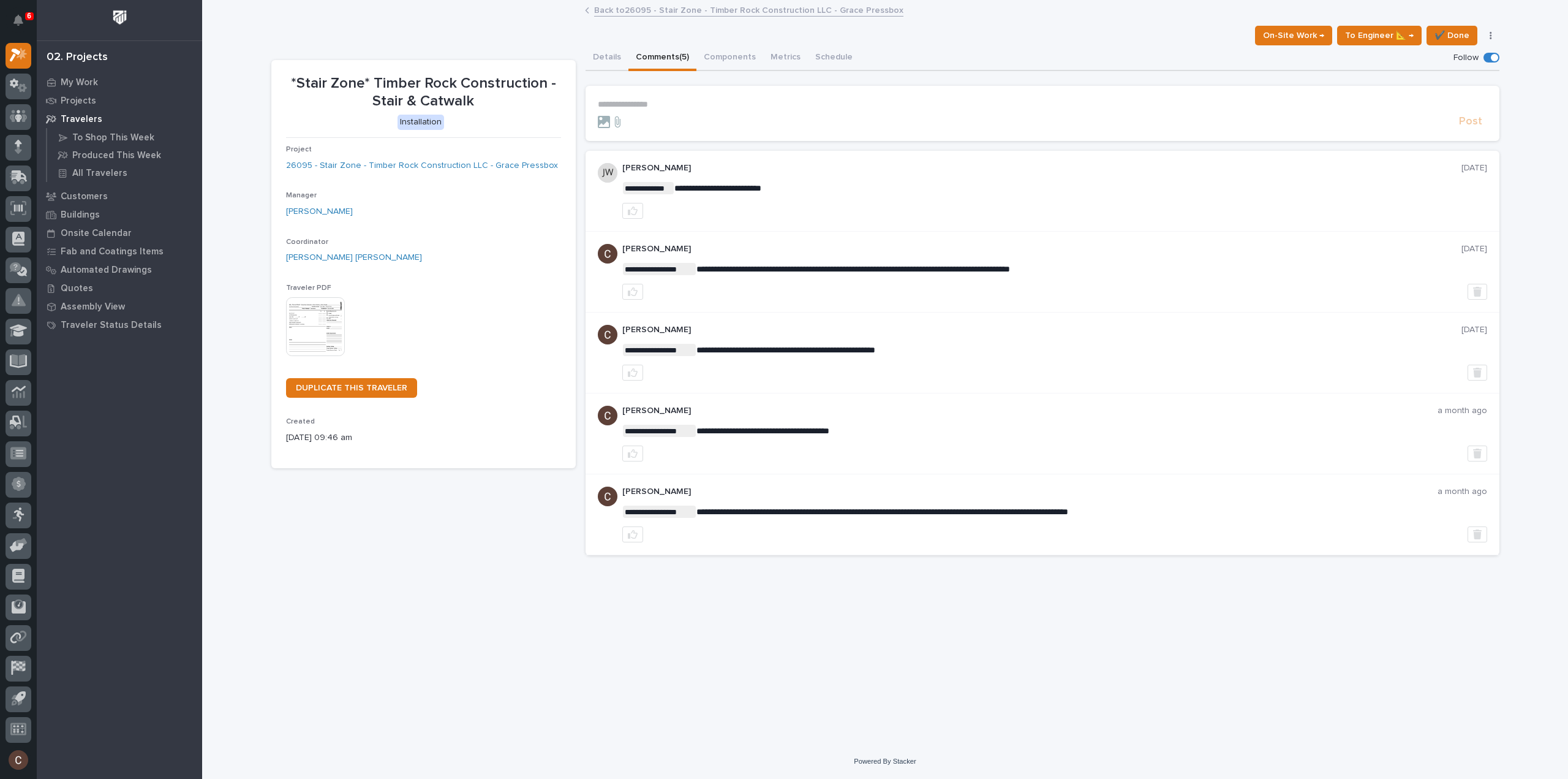
click at [700, 97] on section "**********" at bounding box center [1043, 113] width 914 height 55
click at [698, 108] on p "**********" at bounding box center [1043, 104] width 890 height 11
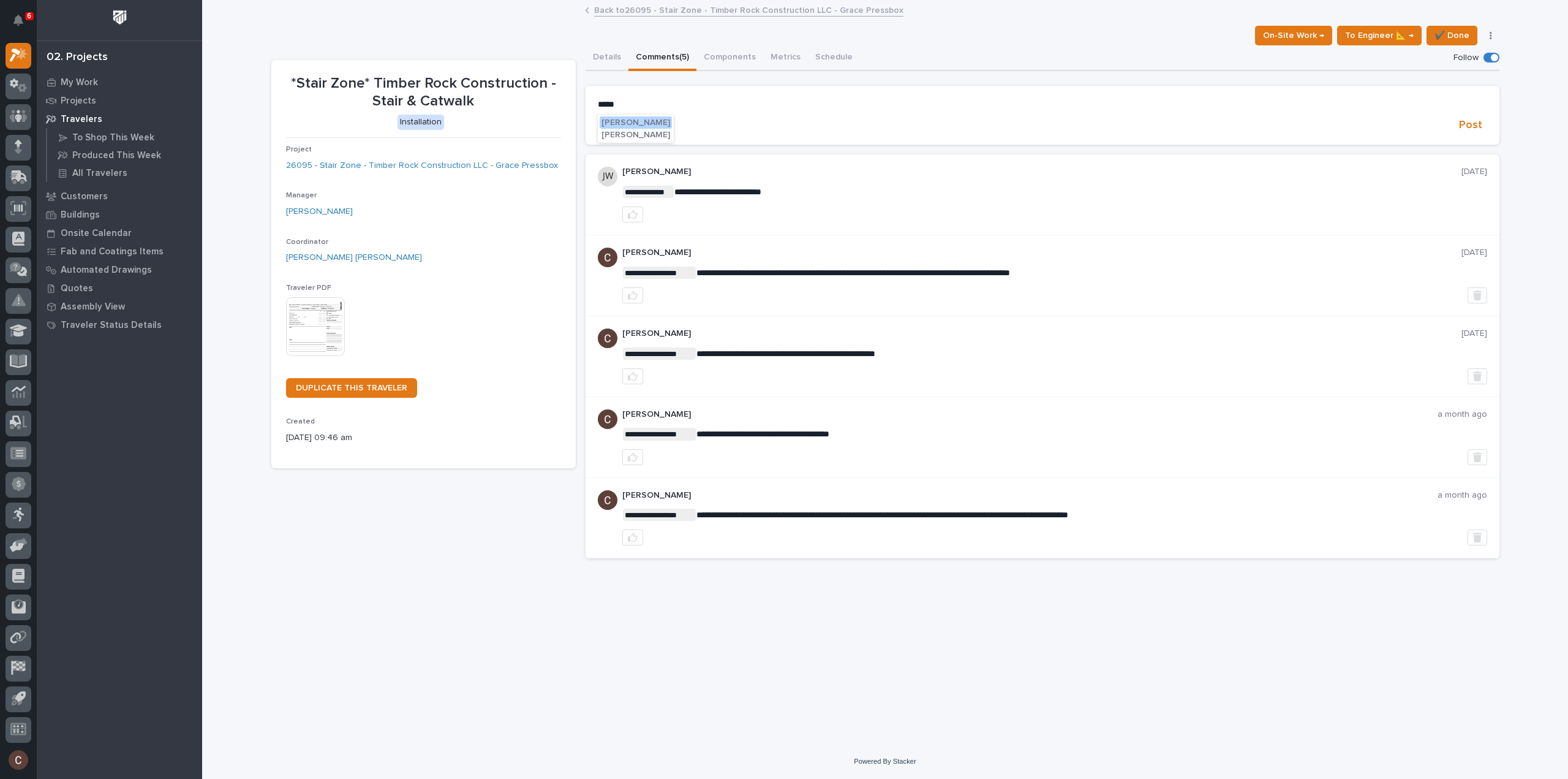
click at [666, 120] on span "Jeremy Whetstone" at bounding box center [635, 122] width 68 height 8
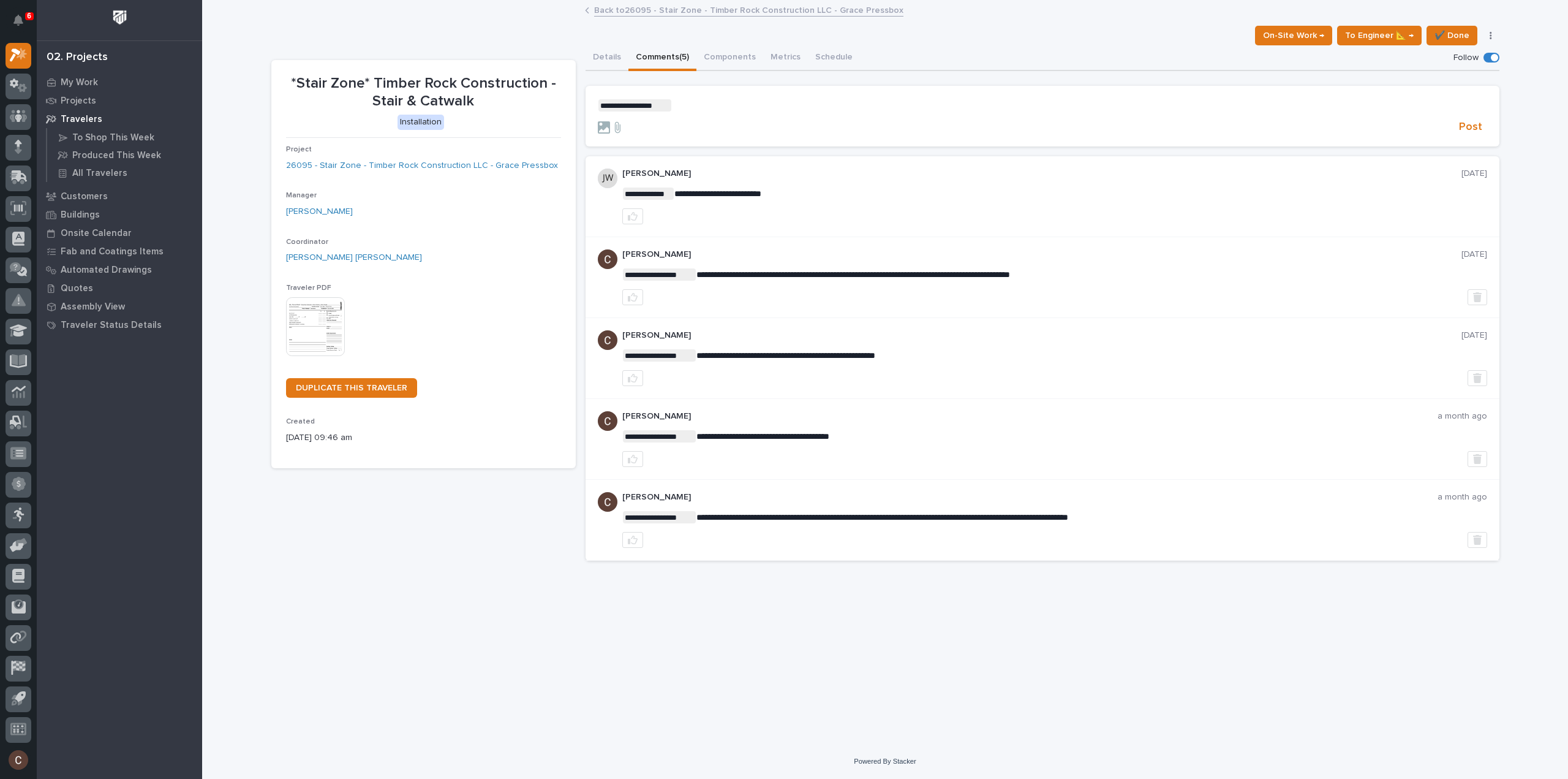
click at [683, 105] on p "**********" at bounding box center [1043, 105] width 890 height 12
click at [1476, 125] on span "Post" at bounding box center [1471, 126] width 23 height 14
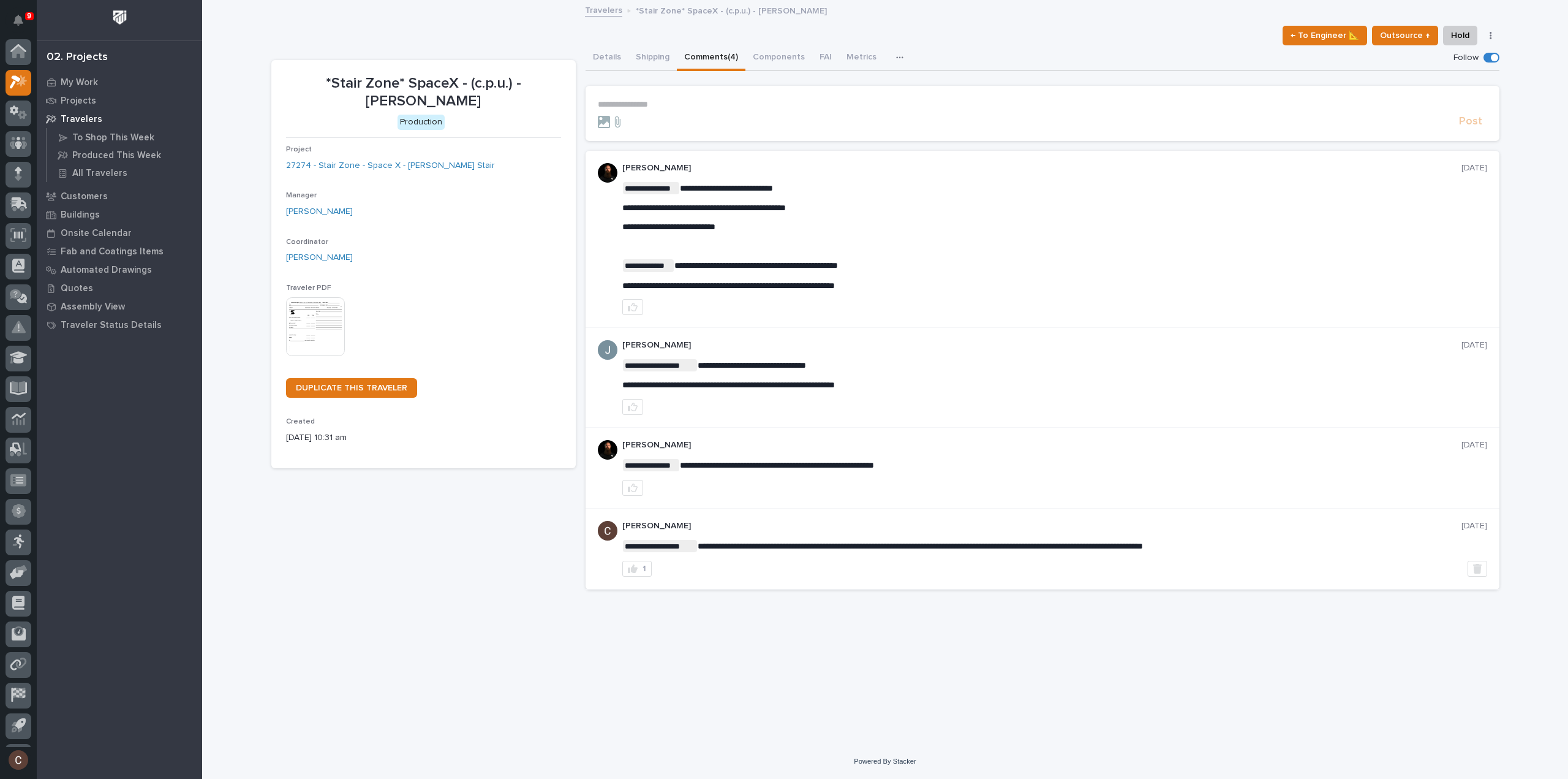
scroll to position [27, 0]
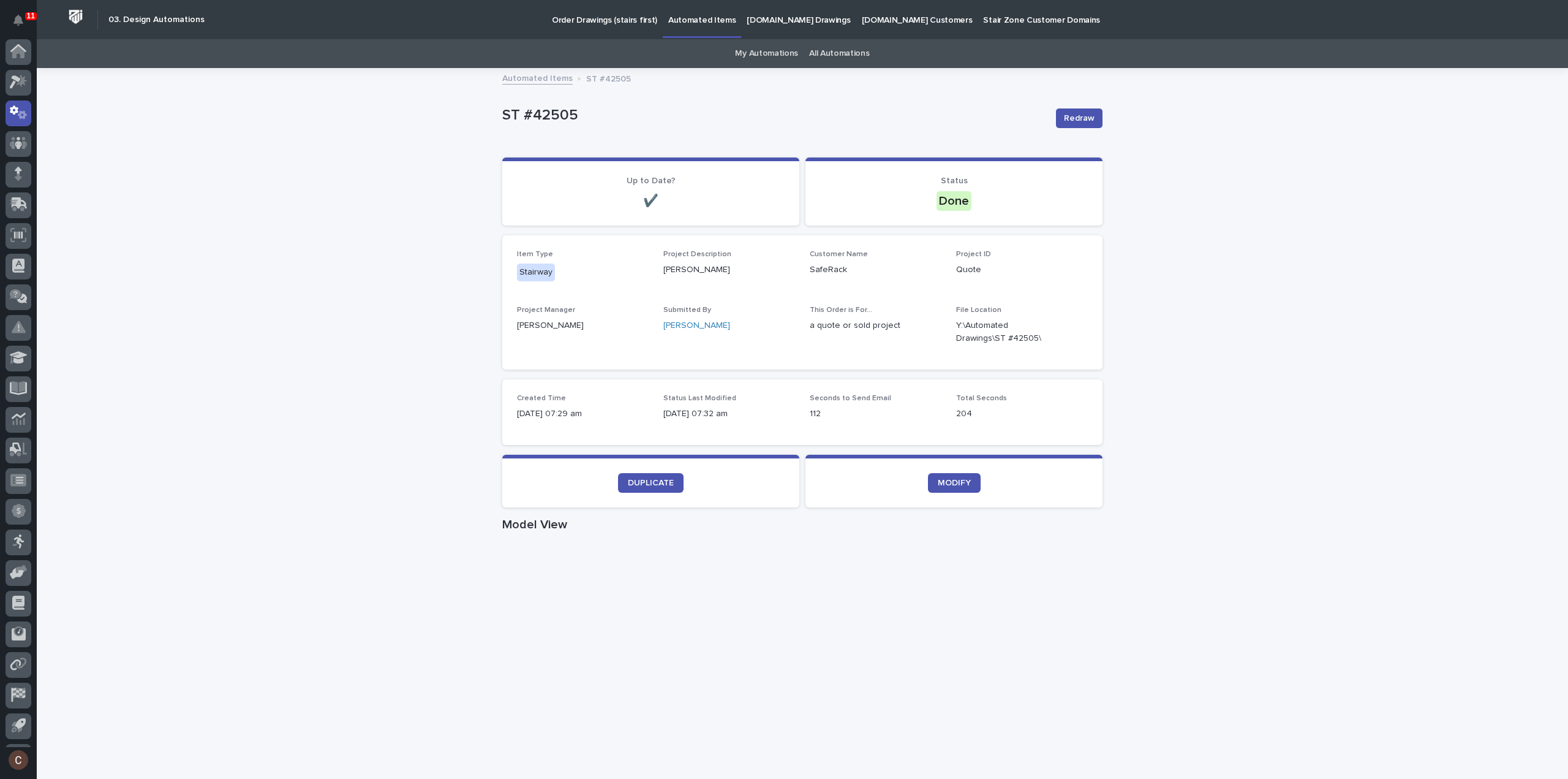
scroll to position [27, 0]
